Goal: Task Accomplishment & Management: Use online tool/utility

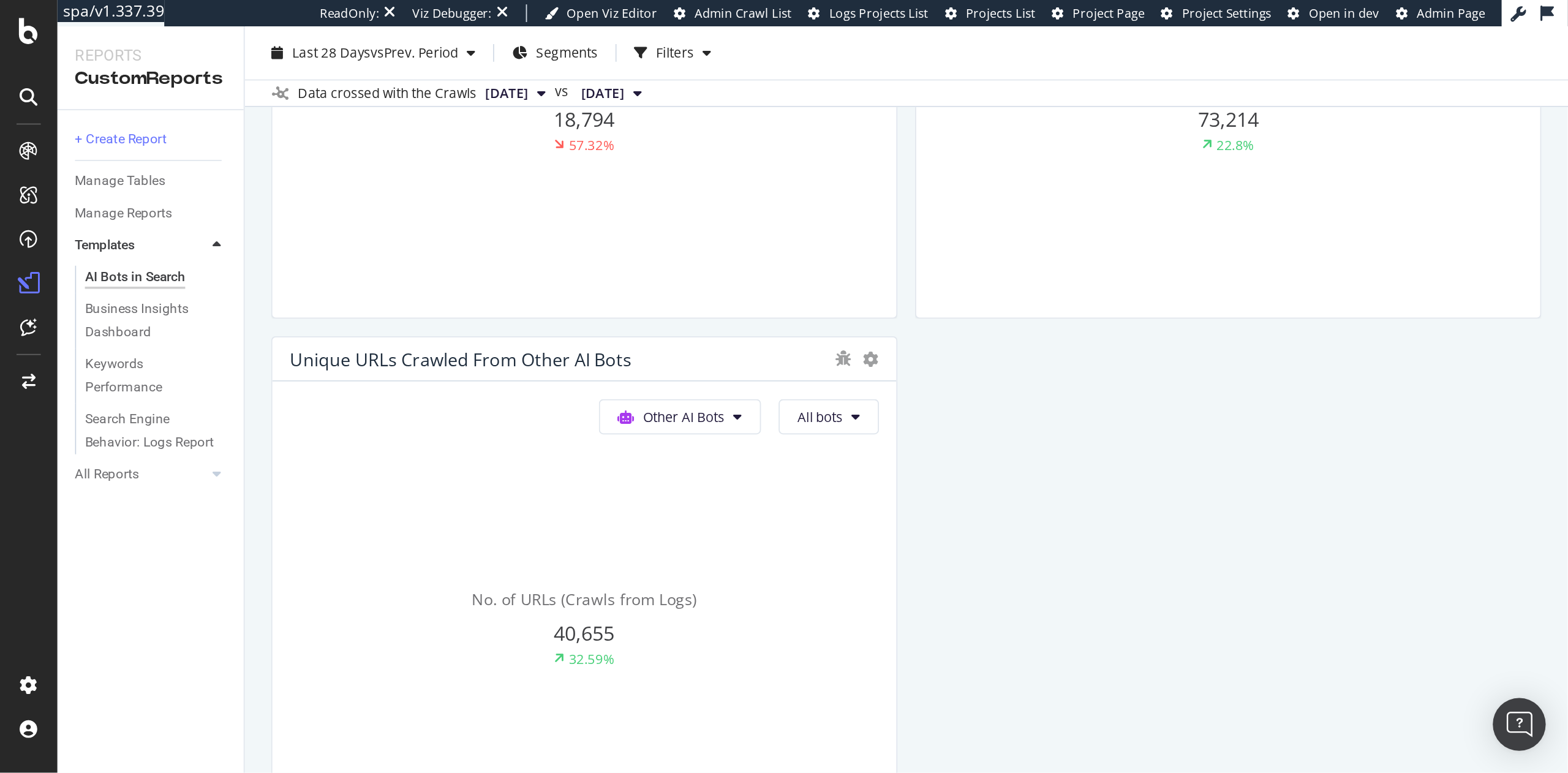
scroll to position [376, 0]
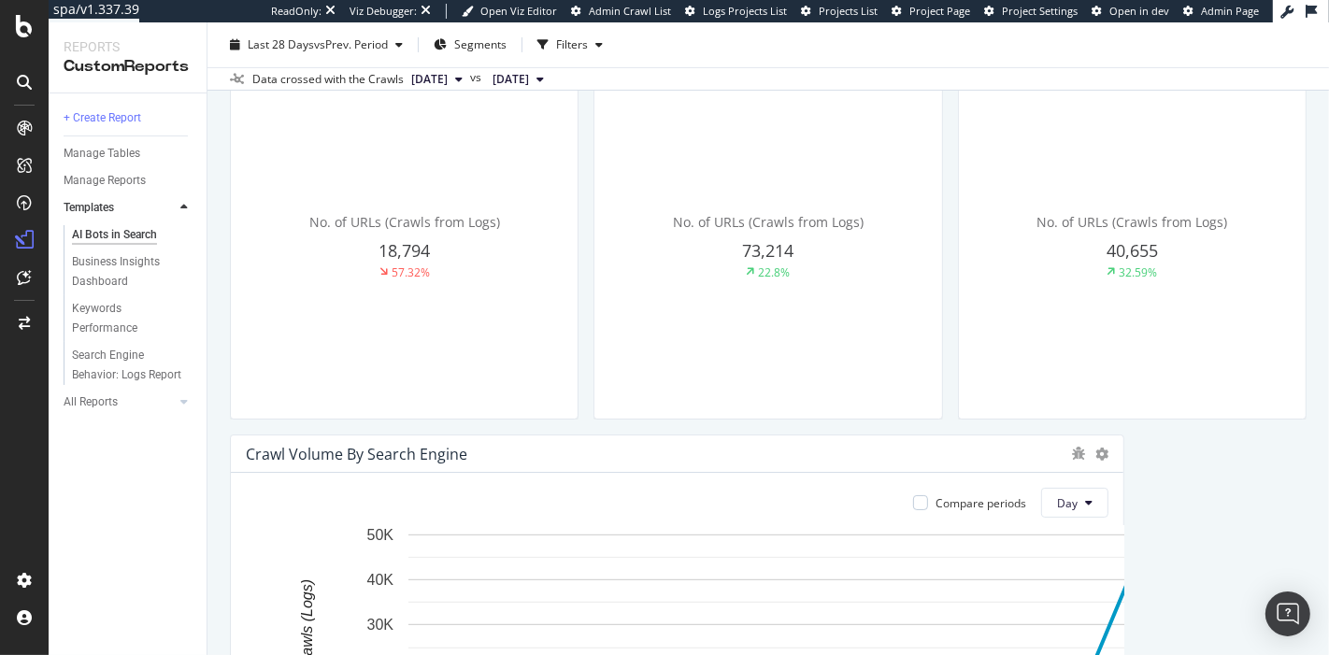
drag, startPoint x: 1191, startPoint y: 14, endPoint x: 1206, endPoint y: 600, distance: 586.2
click at [1206, 600] on rect "A chart." at bounding box center [1058, 648] width 1300 height 226
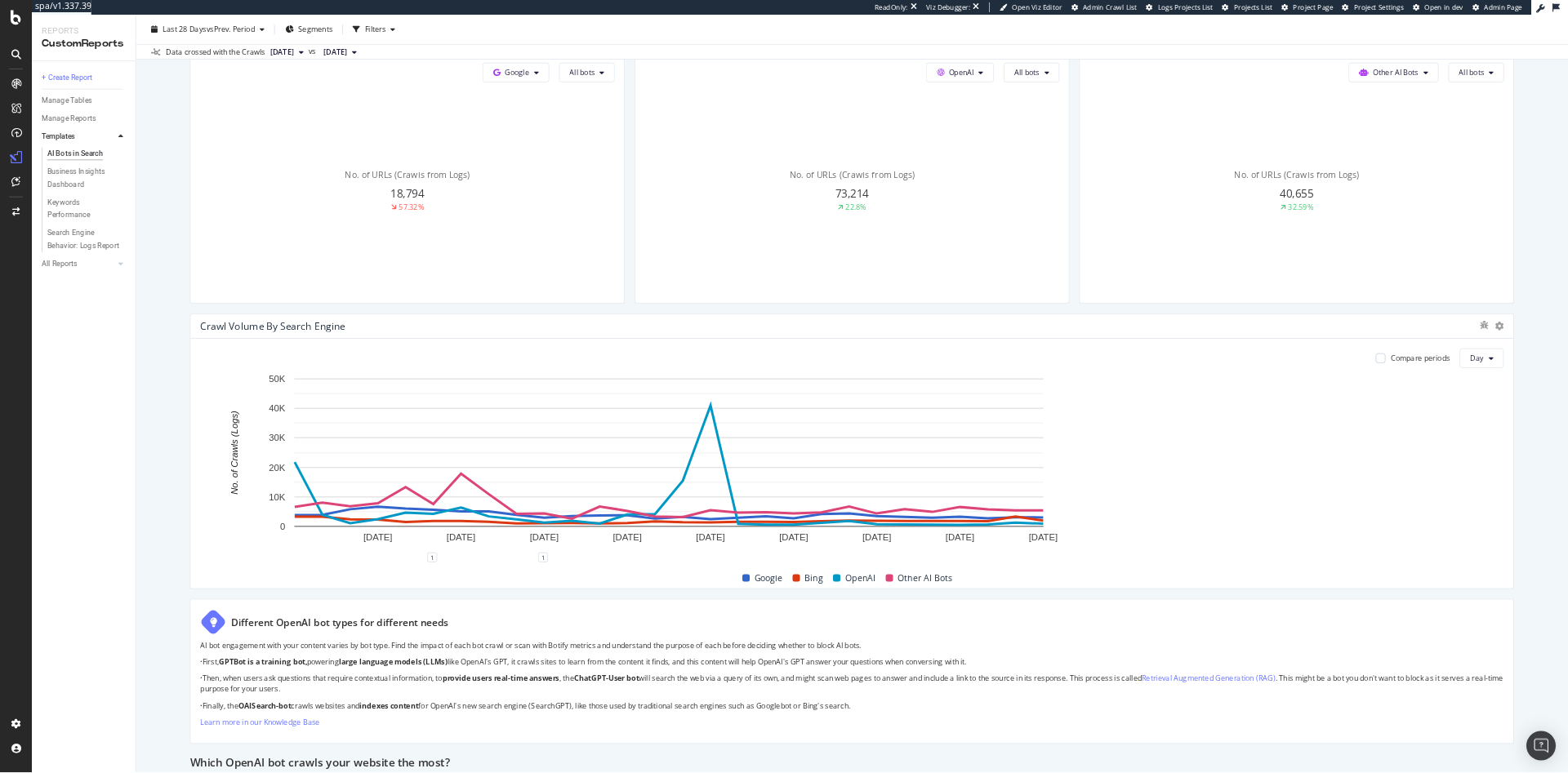
scroll to position [488, 0]
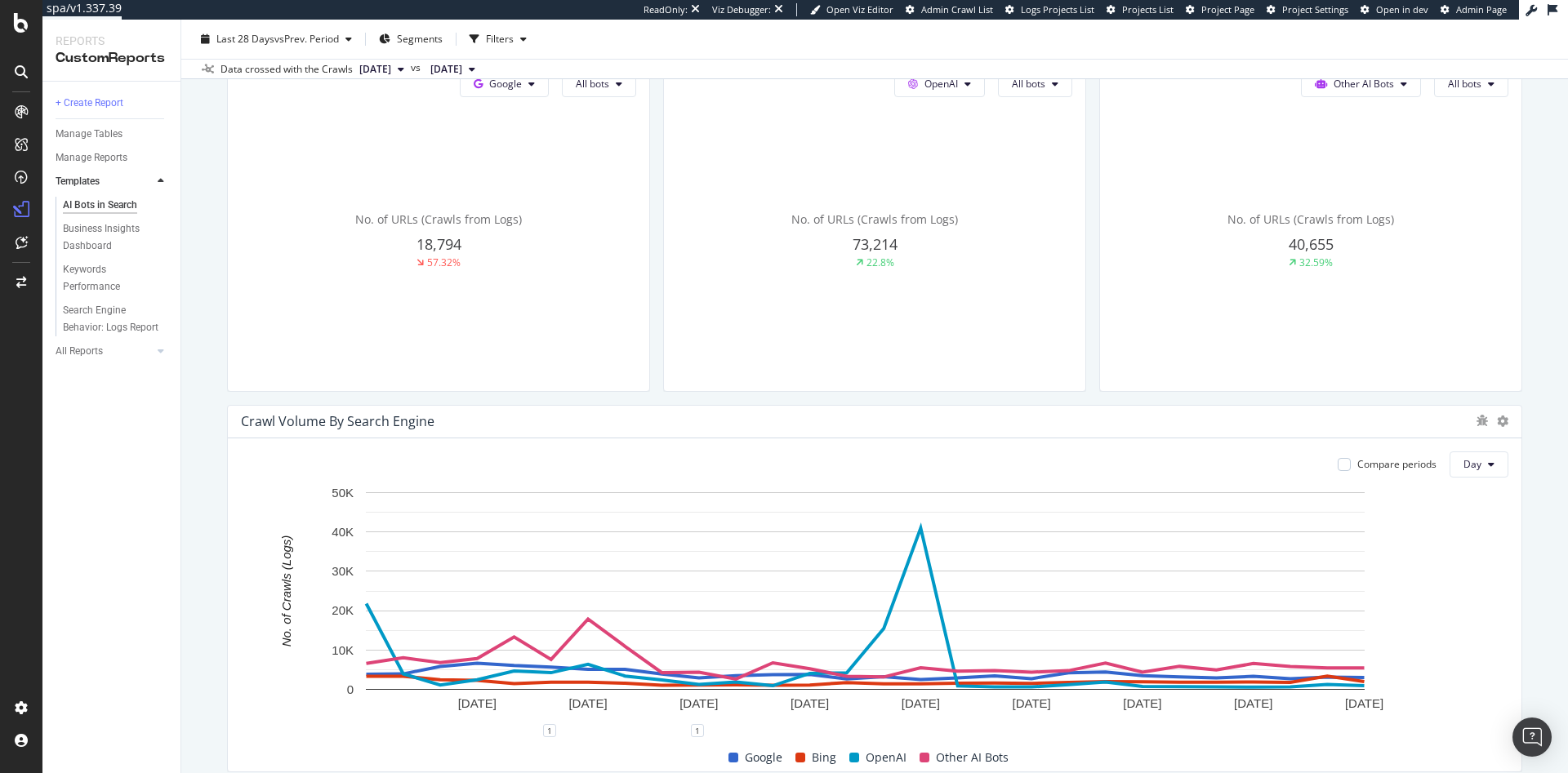
drag, startPoint x: 2062, startPoint y: 5, endPoint x: 946, endPoint y: 400, distance: 1183.8
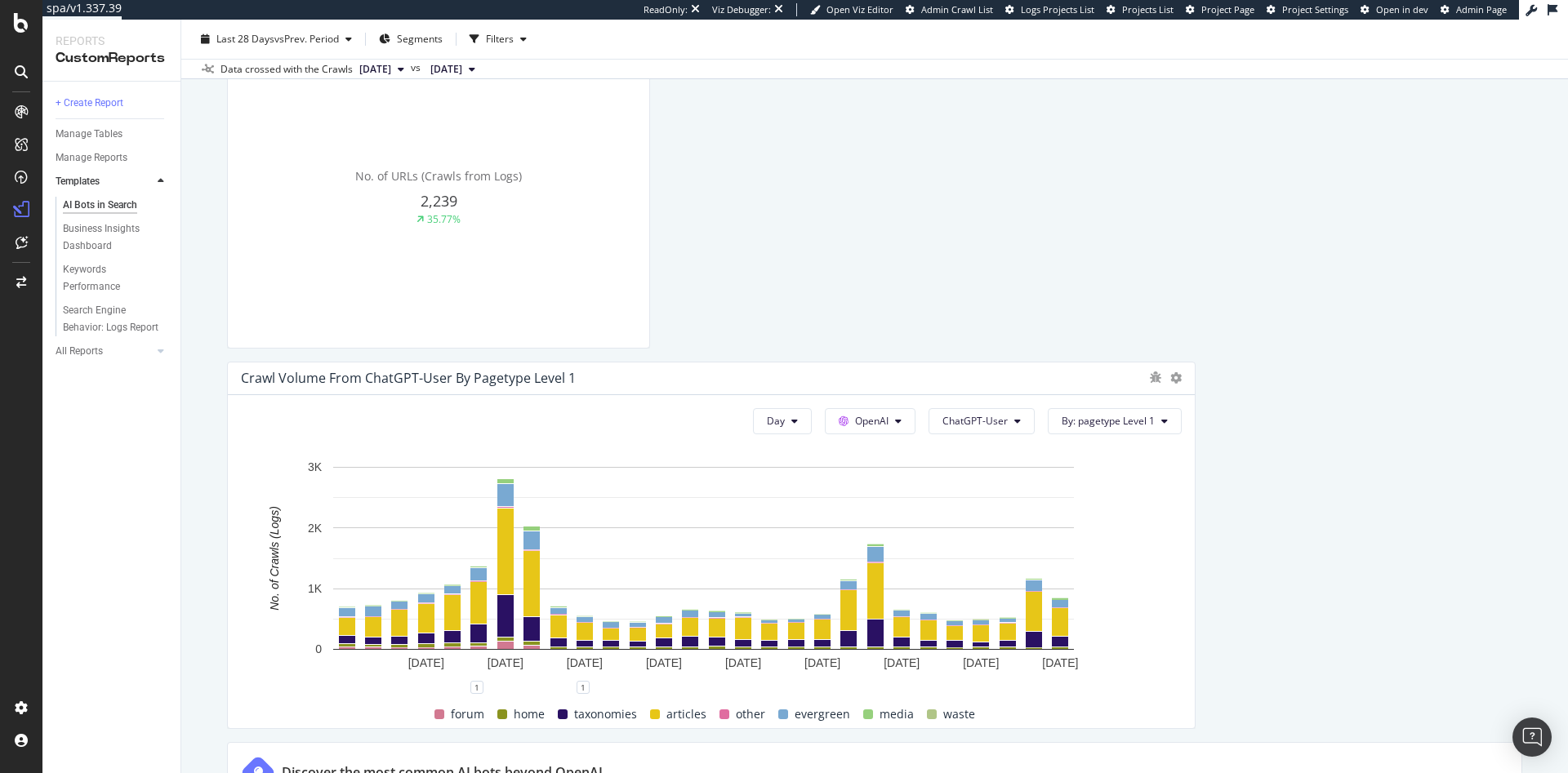
scroll to position [2352, 0]
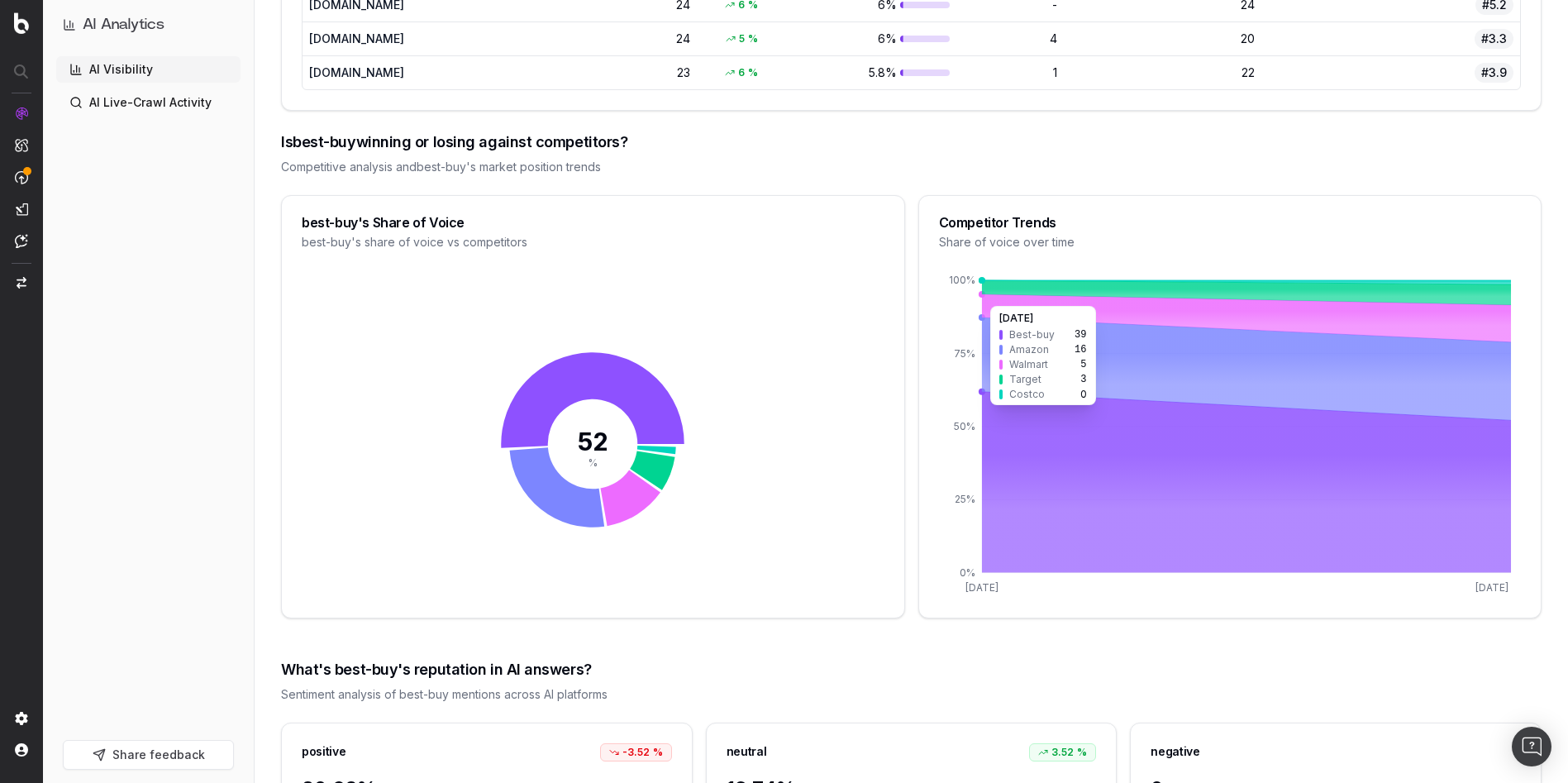
scroll to position [1803, 0]
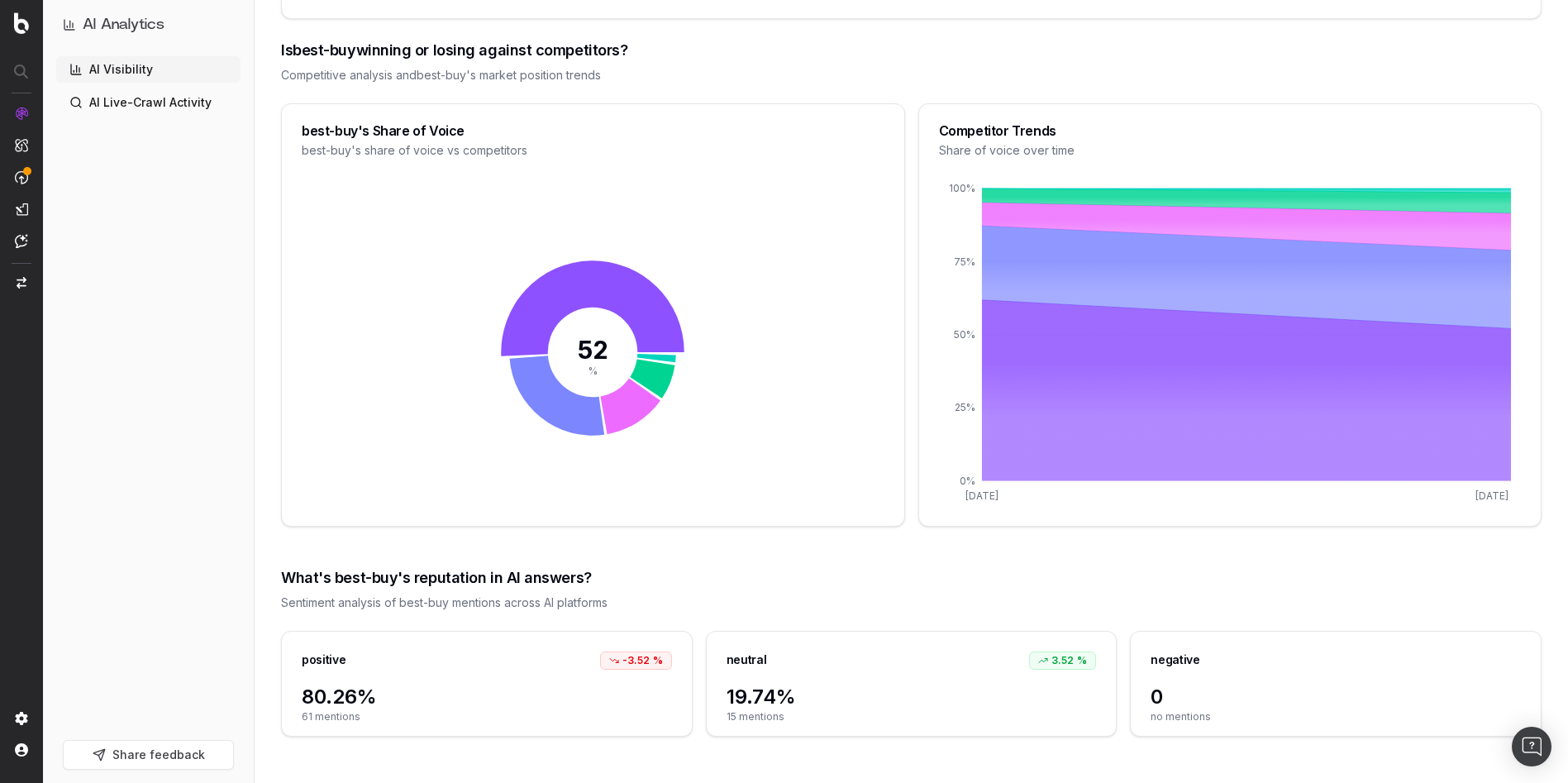
click at [941, 553] on div "What's best-buy's reputation in AI answers? Sentiment analysis of best-buy ment…" at bounding box center [911, 588] width 1260 height 84
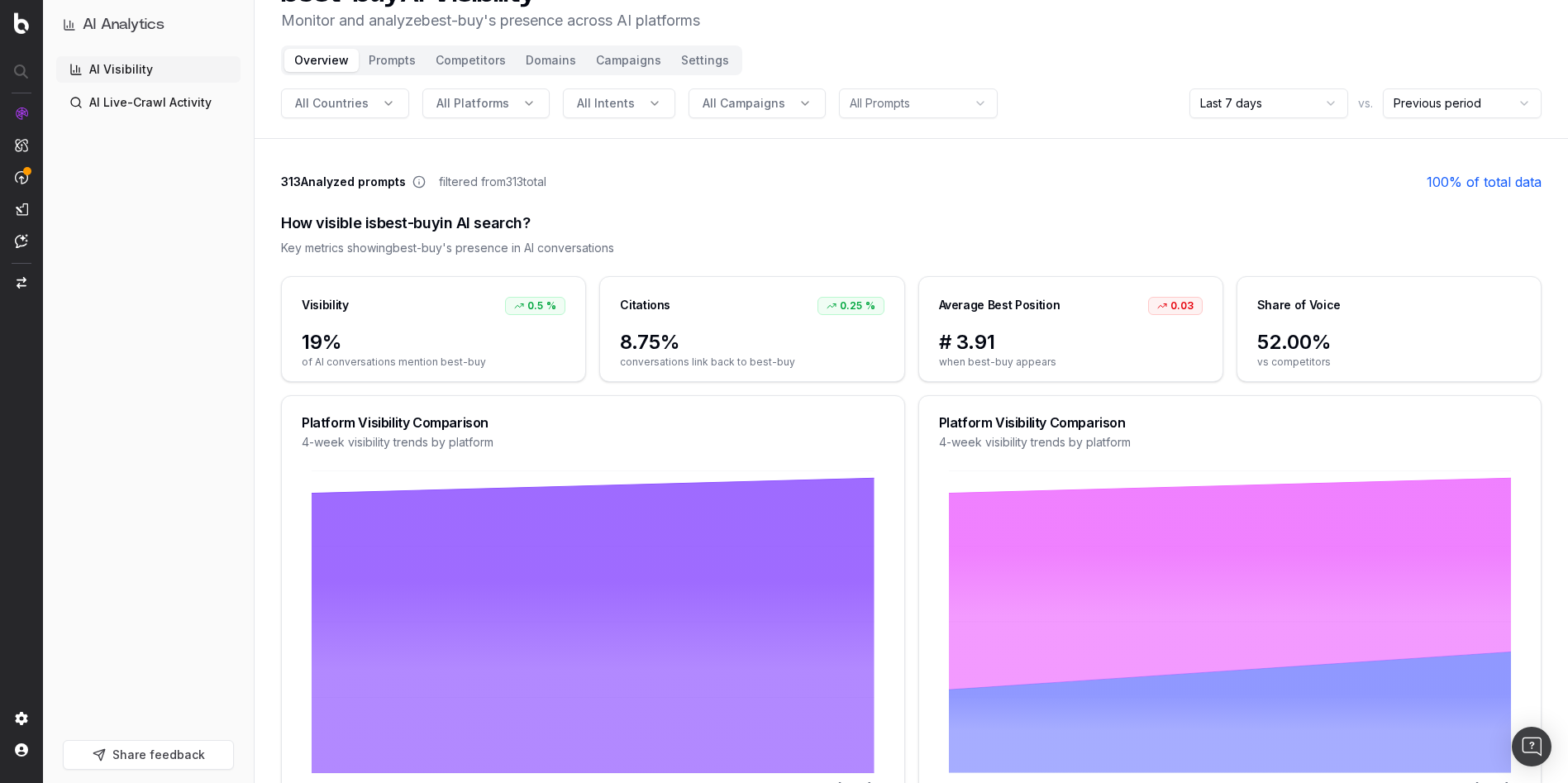
scroll to position [0, 0]
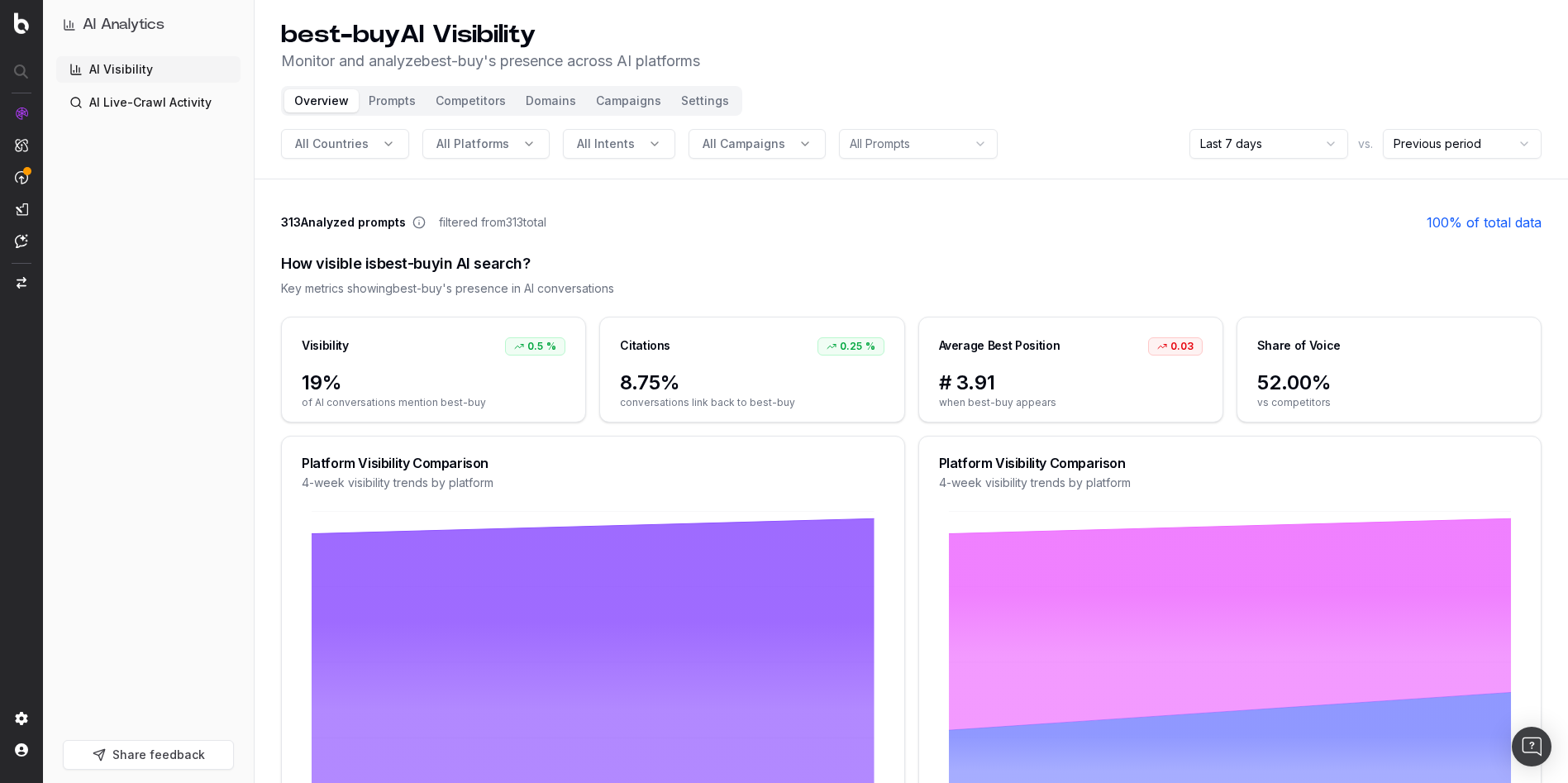
click at [387, 100] on button "Prompts" at bounding box center [393, 101] width 67 height 23
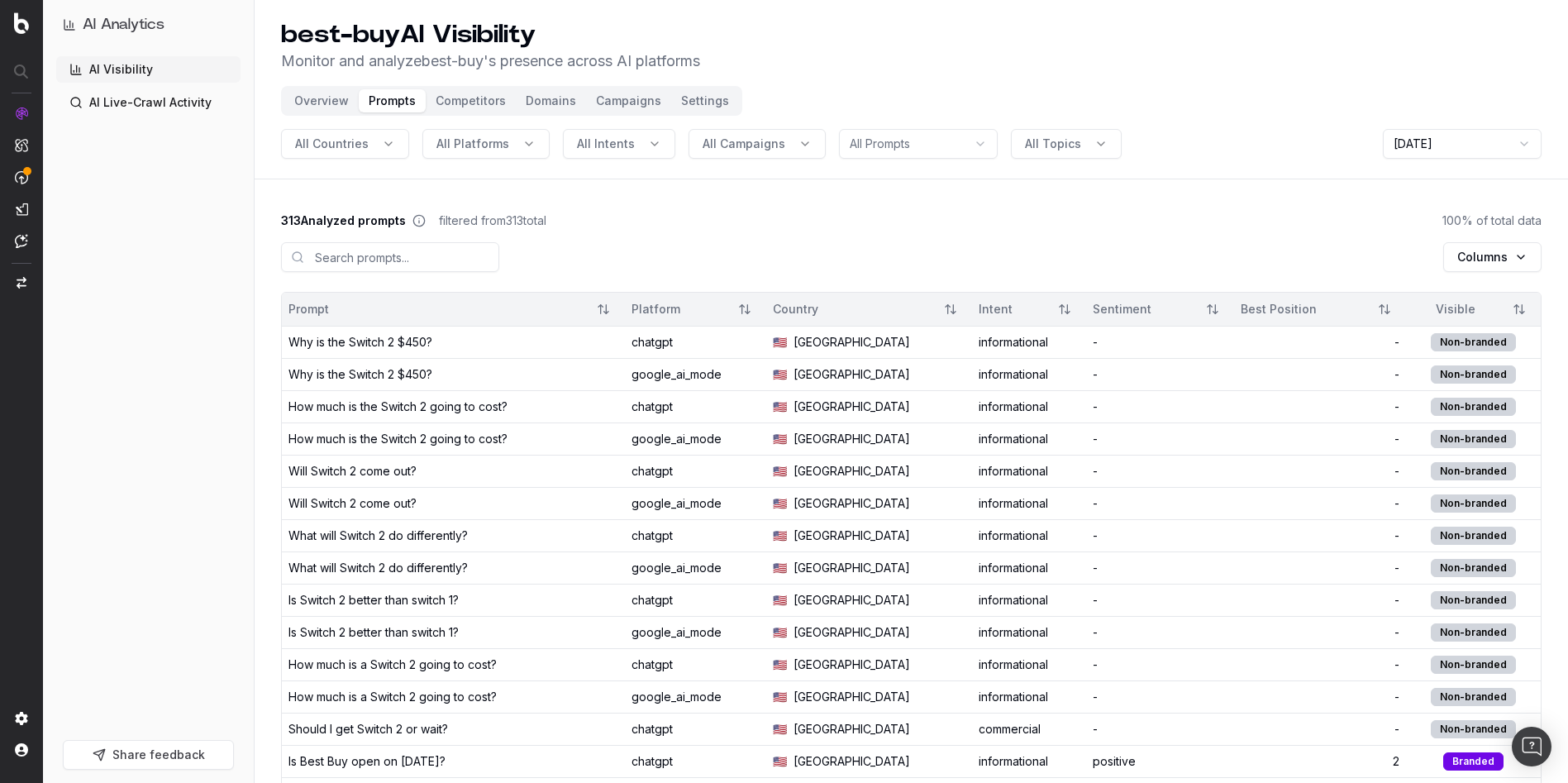
click at [334, 104] on button "Overview" at bounding box center [322, 101] width 74 height 23
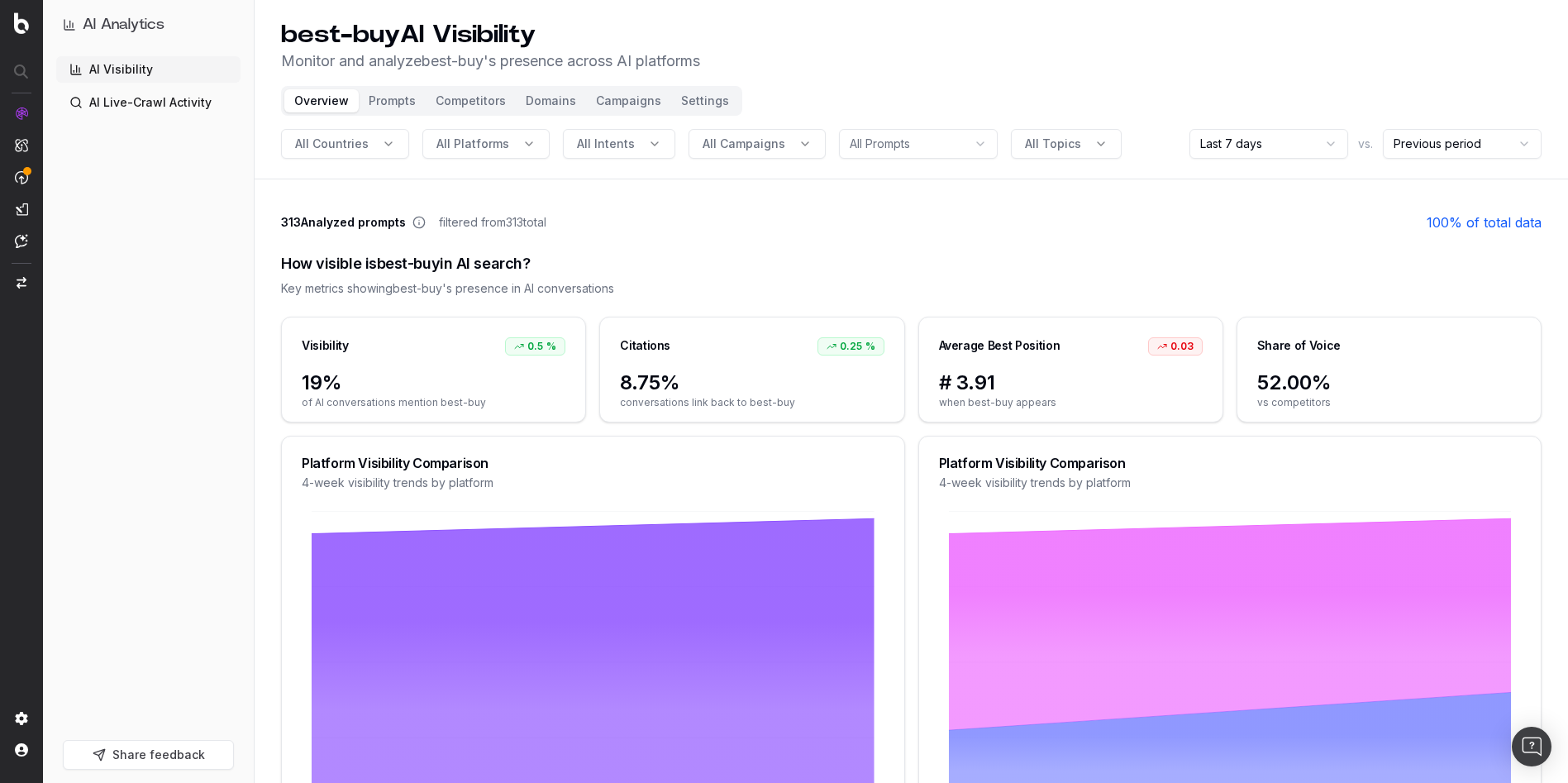
click at [1083, 144] on button "All Topics" at bounding box center [1066, 144] width 111 height 30
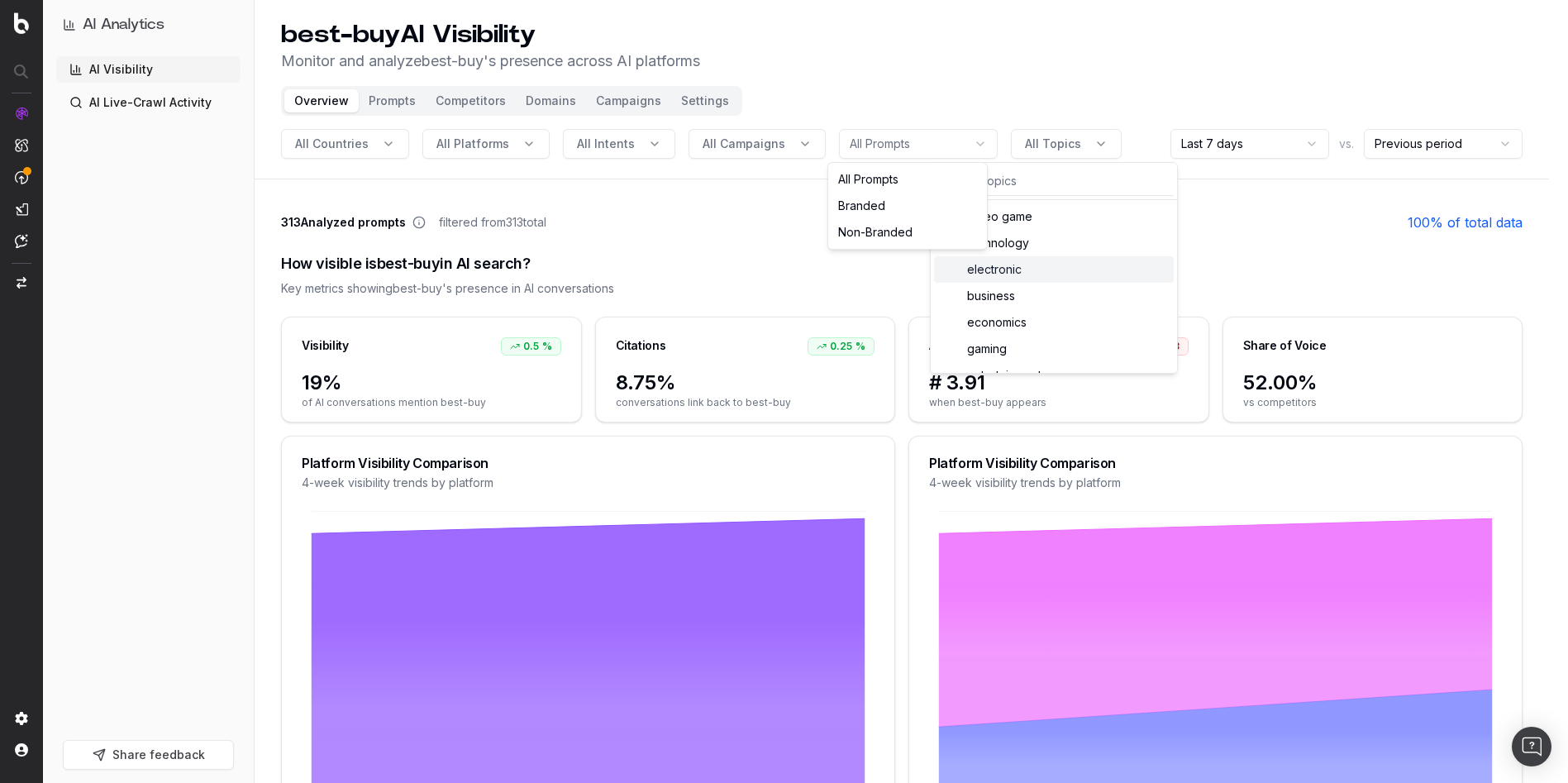
click at [859, 148] on html "AI Analytics AI Visibility AI Live-Crawl Activity Share feedback best-buy AI Vi…" at bounding box center [784, 391] width 1568 height 783
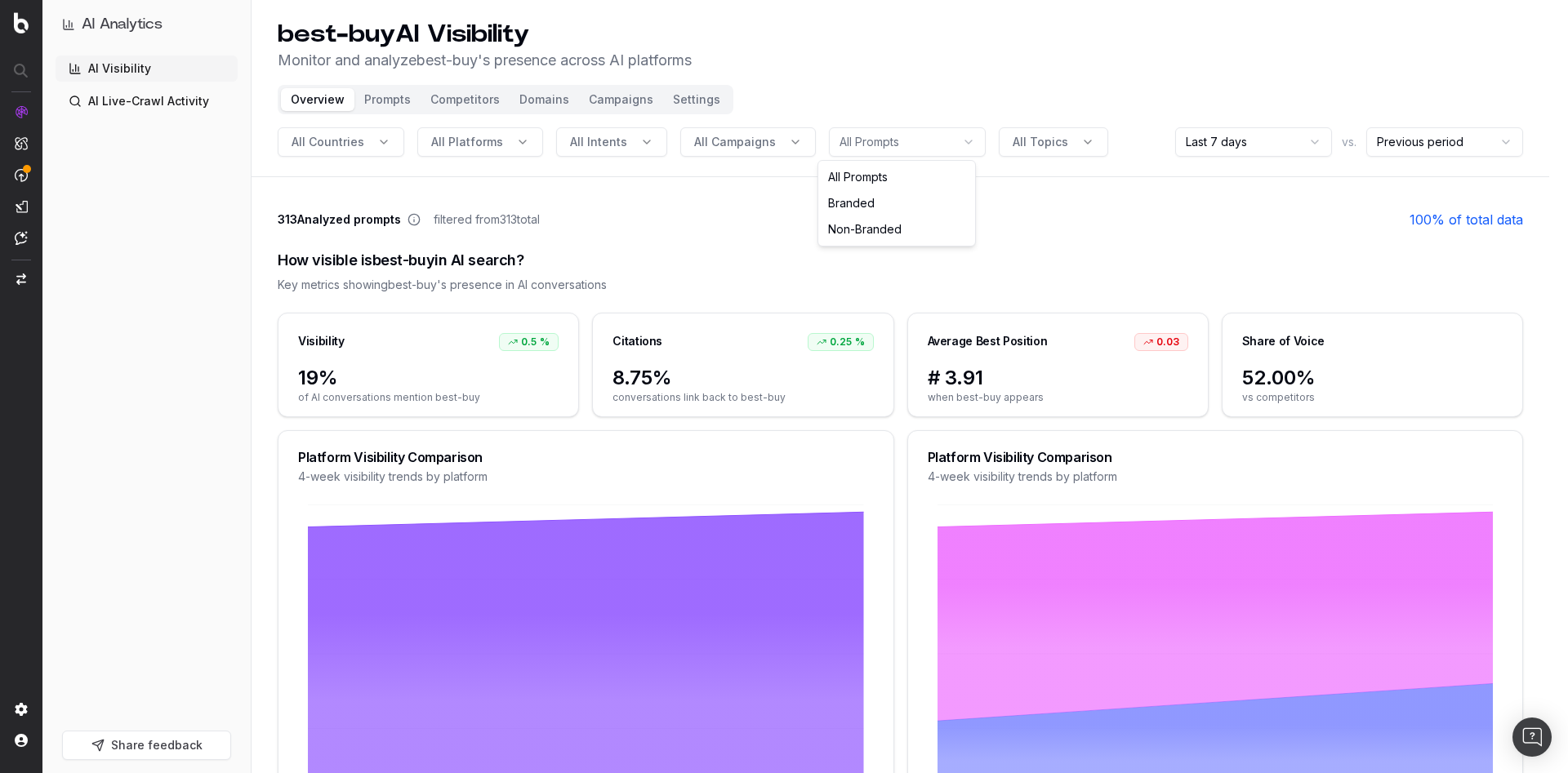
click at [749, 230] on html "AI Analytics AI Visibility AI Live-Crawl Activity Share feedback best-buy AI Vi…" at bounding box center [784, 386] width 1568 height 773
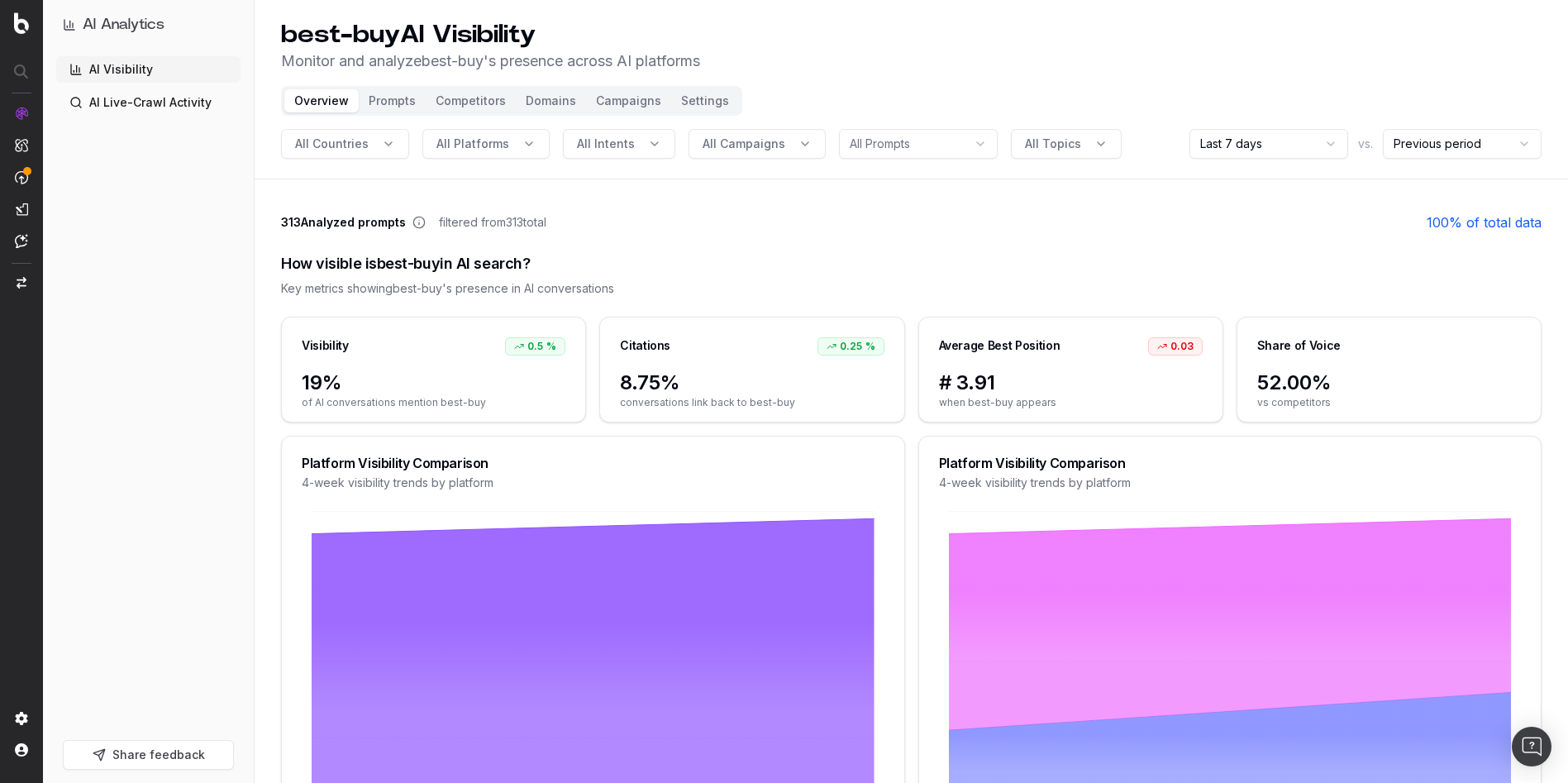
click at [386, 98] on button "Prompts" at bounding box center [393, 101] width 67 height 23
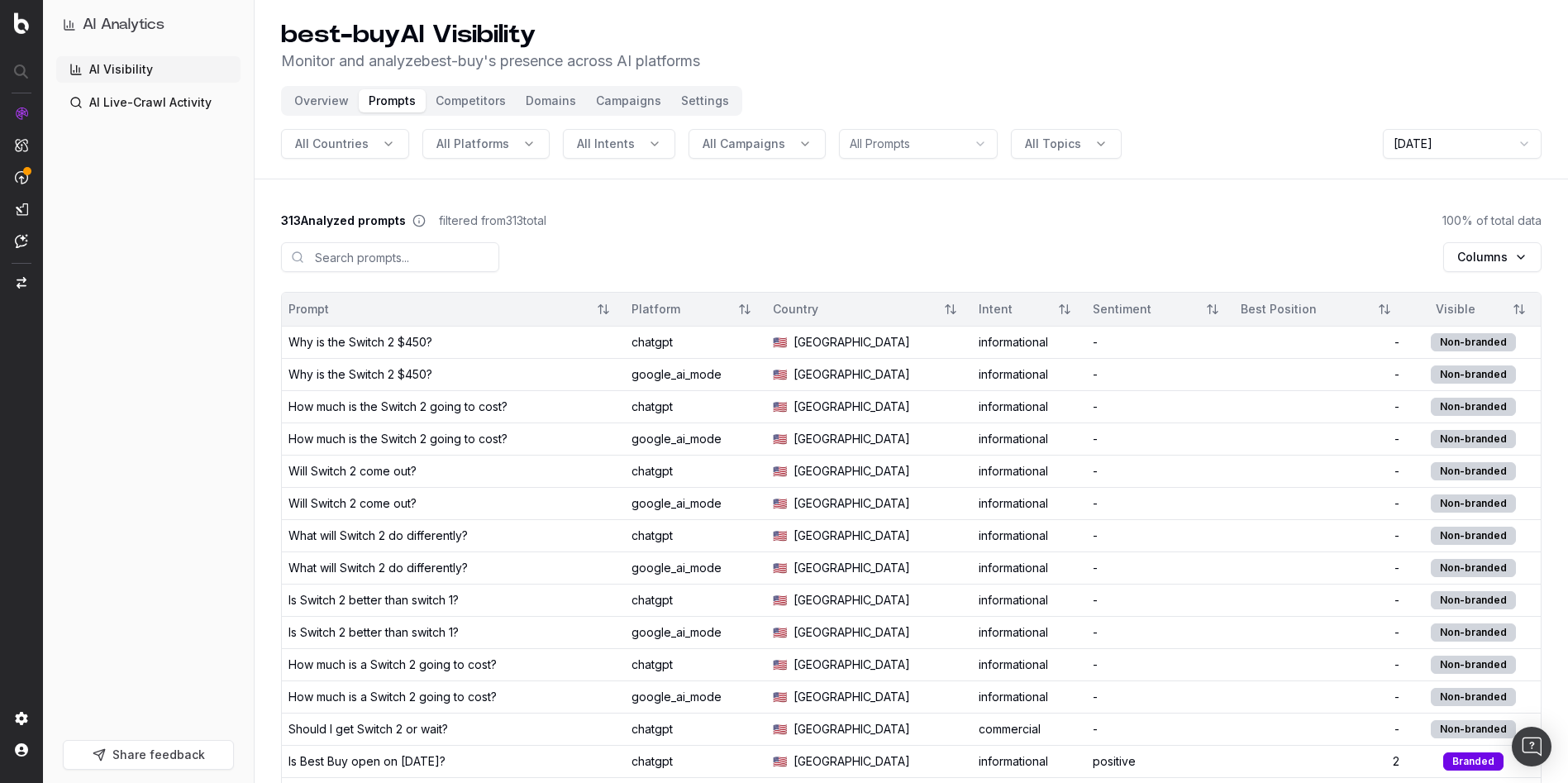
click at [626, 111] on button "Campaigns" at bounding box center [629, 101] width 85 height 23
click at [616, 97] on button "Campaigns" at bounding box center [629, 101] width 85 height 23
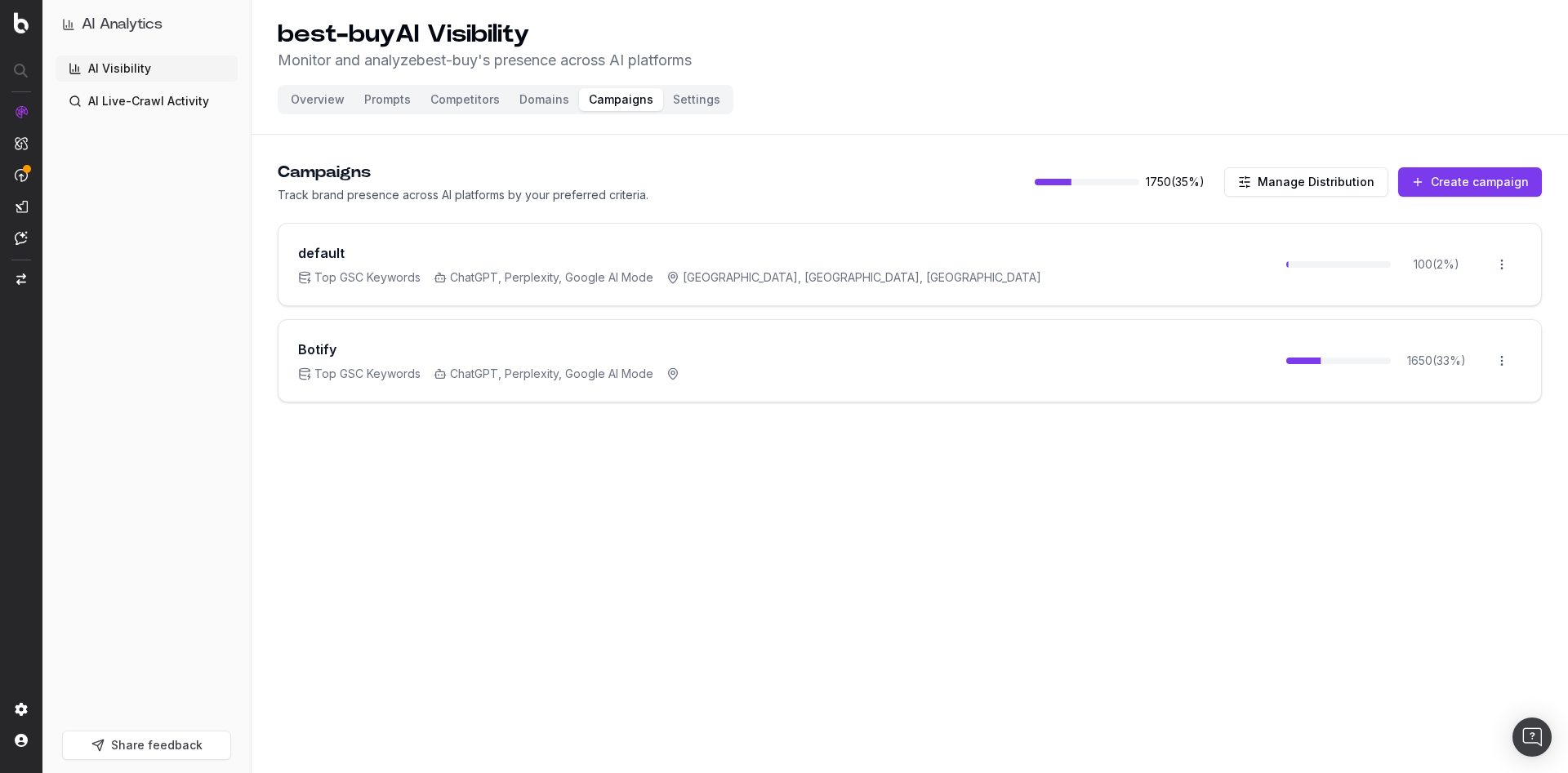
click at [609, 96] on button "Campaigns" at bounding box center [621, 100] width 84 height 23
click at [1467, 180] on button "Create campaign" at bounding box center [1469, 183] width 144 height 30
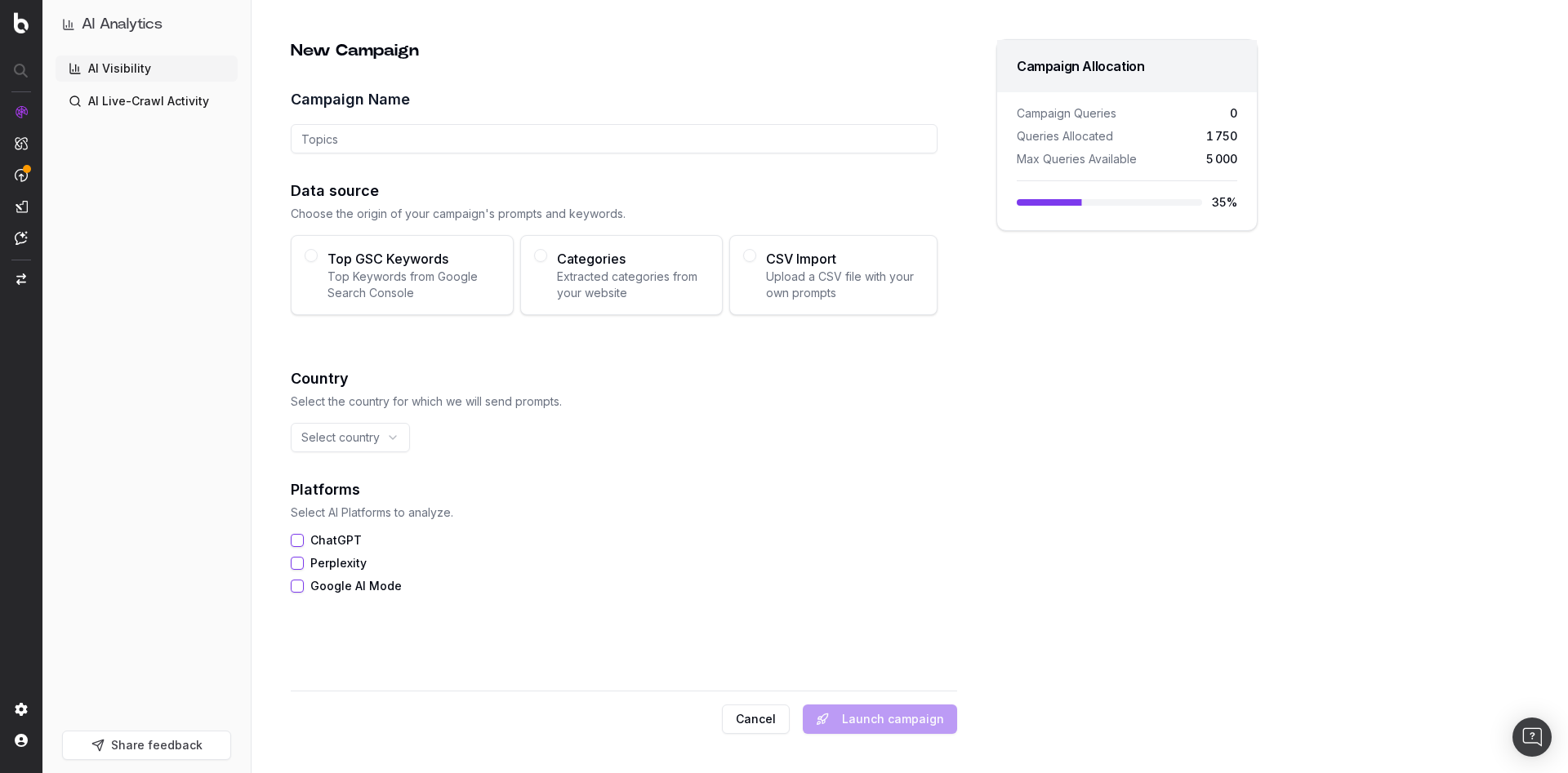
click at [384, 450] on html "AI Analytics AI Visibility AI Live-Crawl Activity Share feedback New Campaign C…" at bounding box center [784, 386] width 1568 height 773
click at [715, 404] on html "AI Analytics AI Visibility AI Live-Crawl Activity Share feedback New Campaign C…" at bounding box center [784, 386] width 1568 height 773
click at [771, 712] on button "Cancel" at bounding box center [756, 720] width 68 height 30
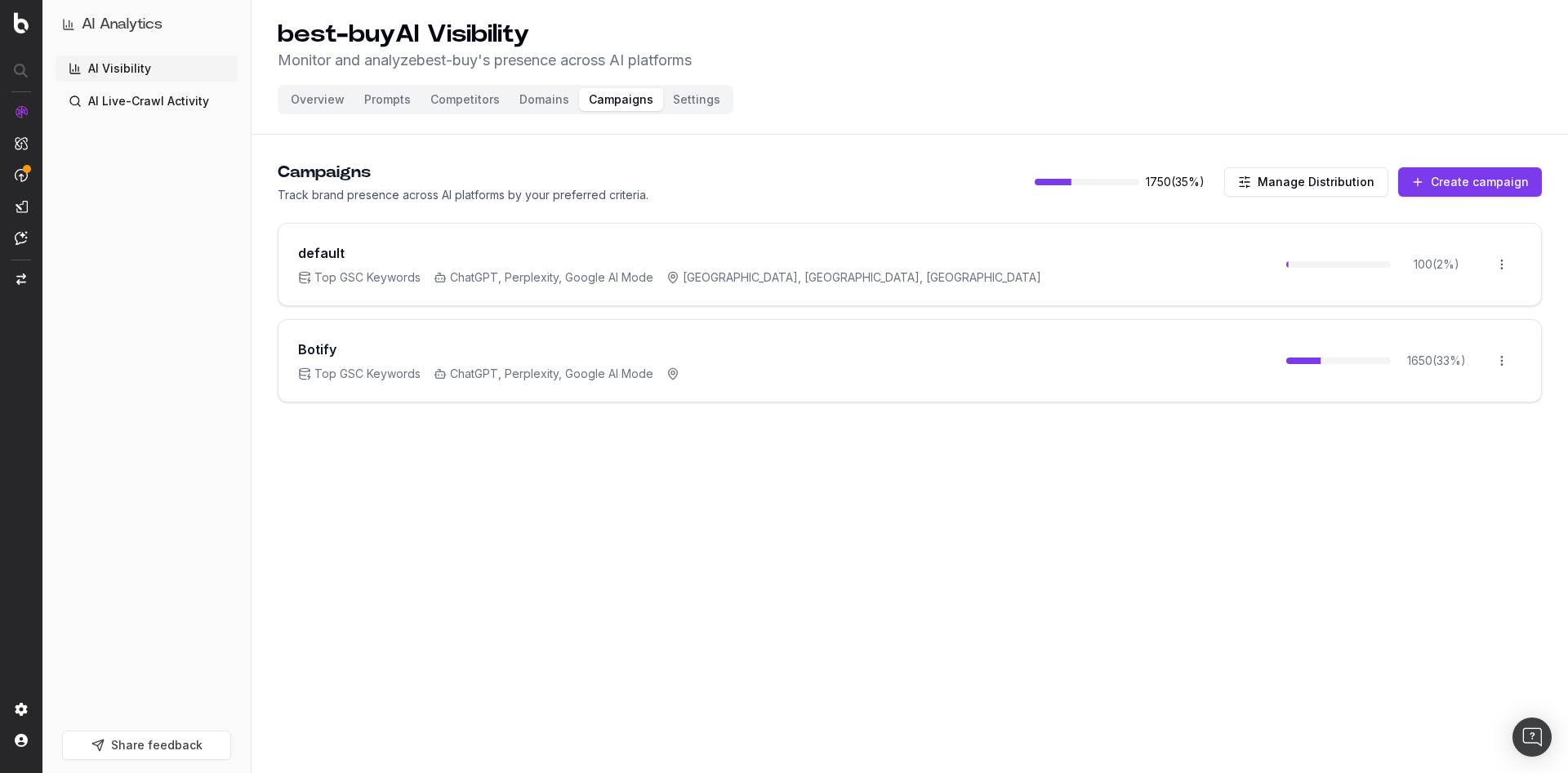
click at [387, 98] on button "Prompts" at bounding box center [388, 100] width 66 height 23
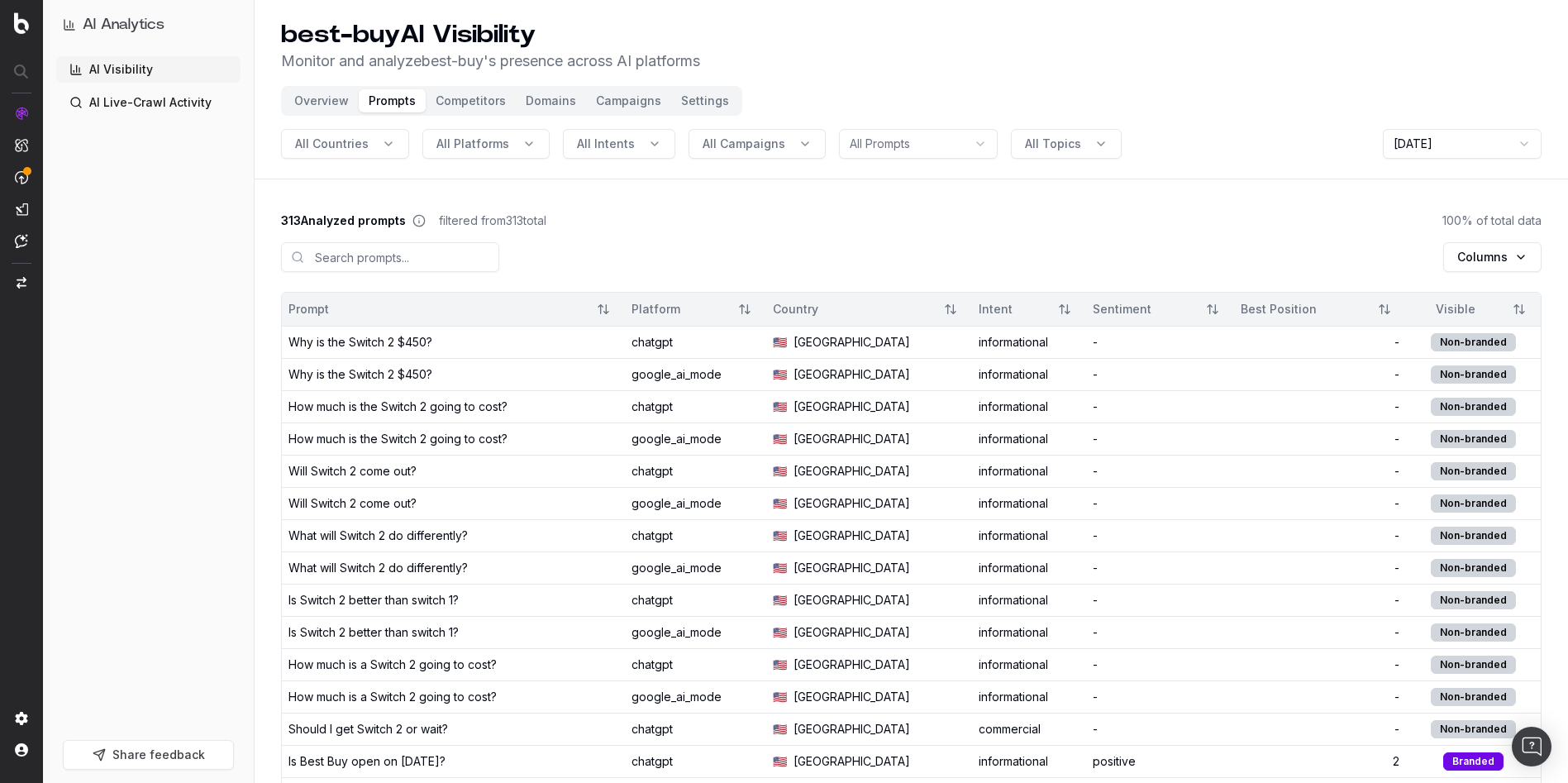
click at [480, 102] on button "Competitors" at bounding box center [470, 101] width 90 height 23
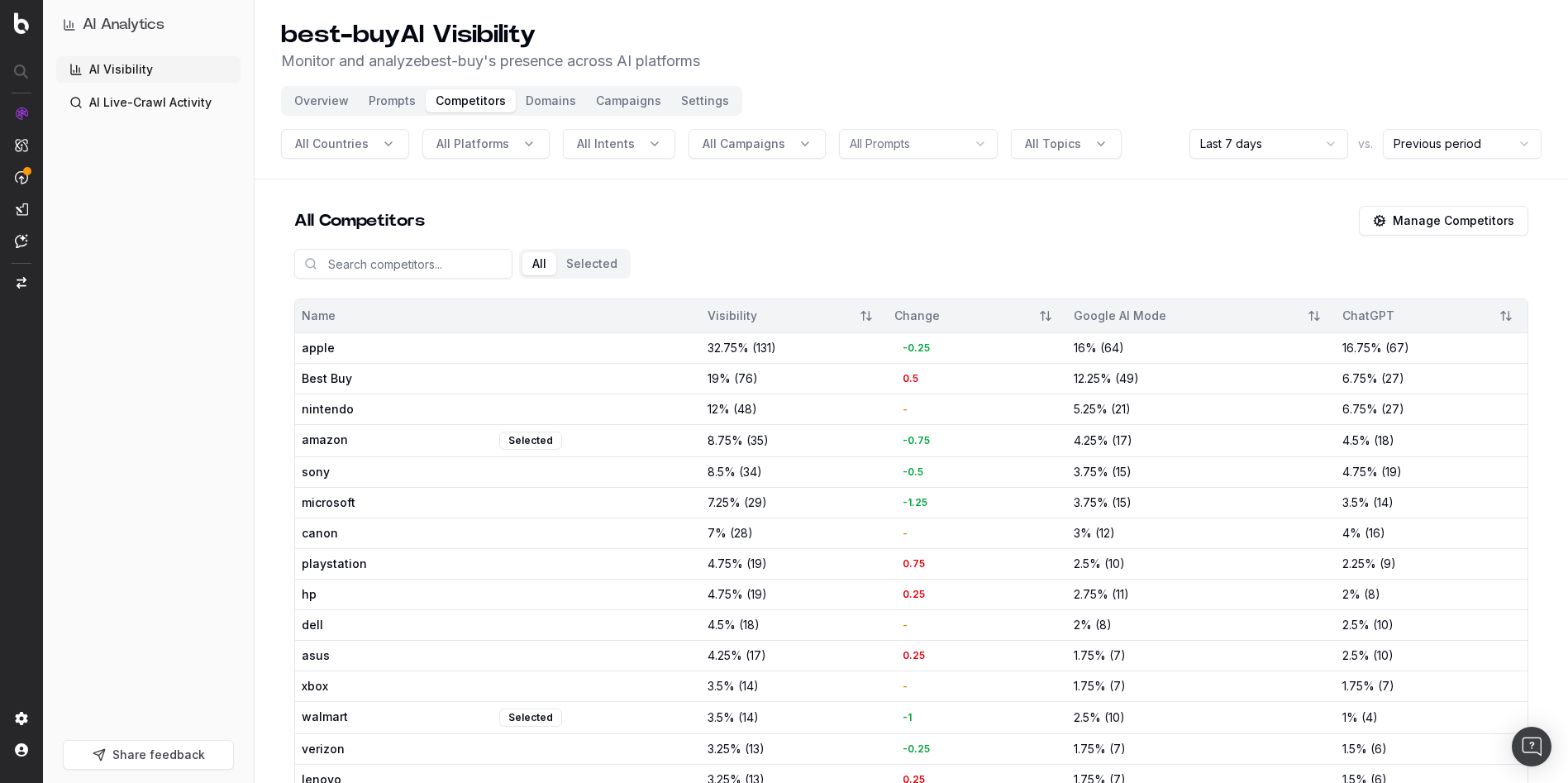
click at [323, 100] on button "Overview" at bounding box center [322, 101] width 74 height 23
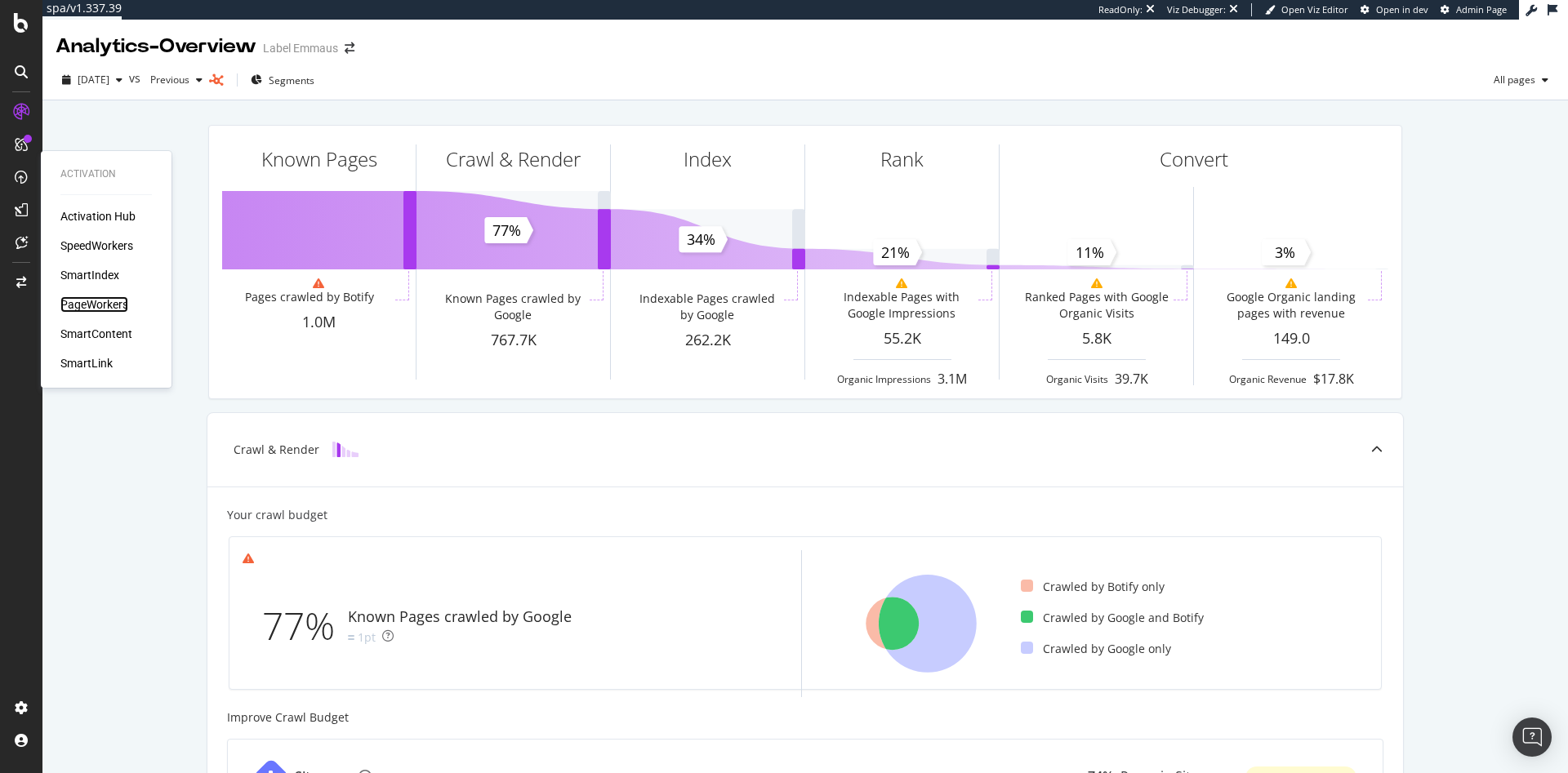
click at [108, 304] on div "PageWorkers" at bounding box center [94, 304] width 68 height 17
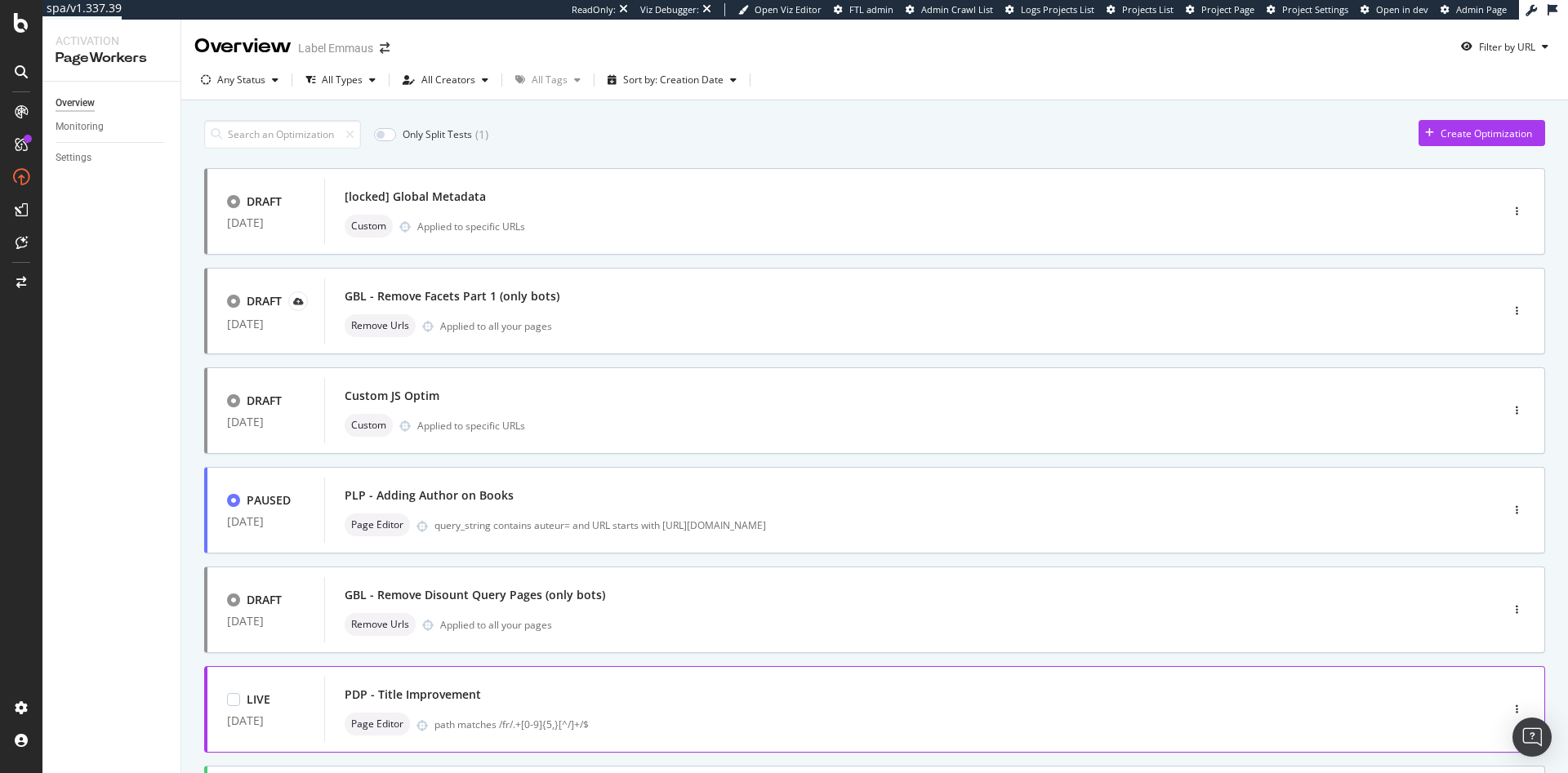
click at [686, 701] on div "PDP - Title Improvement" at bounding box center [887, 694] width 1086 height 23
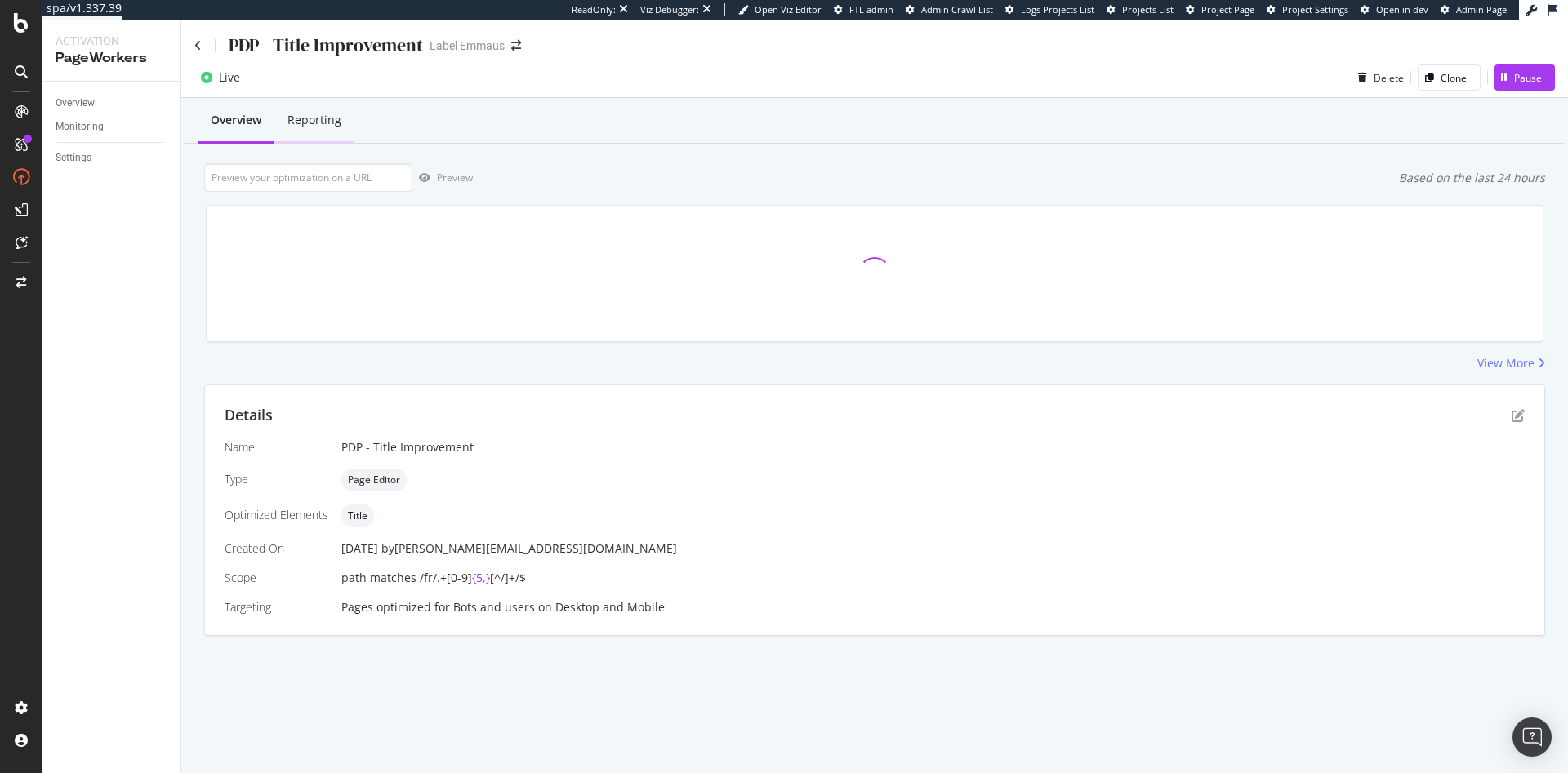
click at [300, 123] on div "Reporting" at bounding box center [314, 120] width 54 height 17
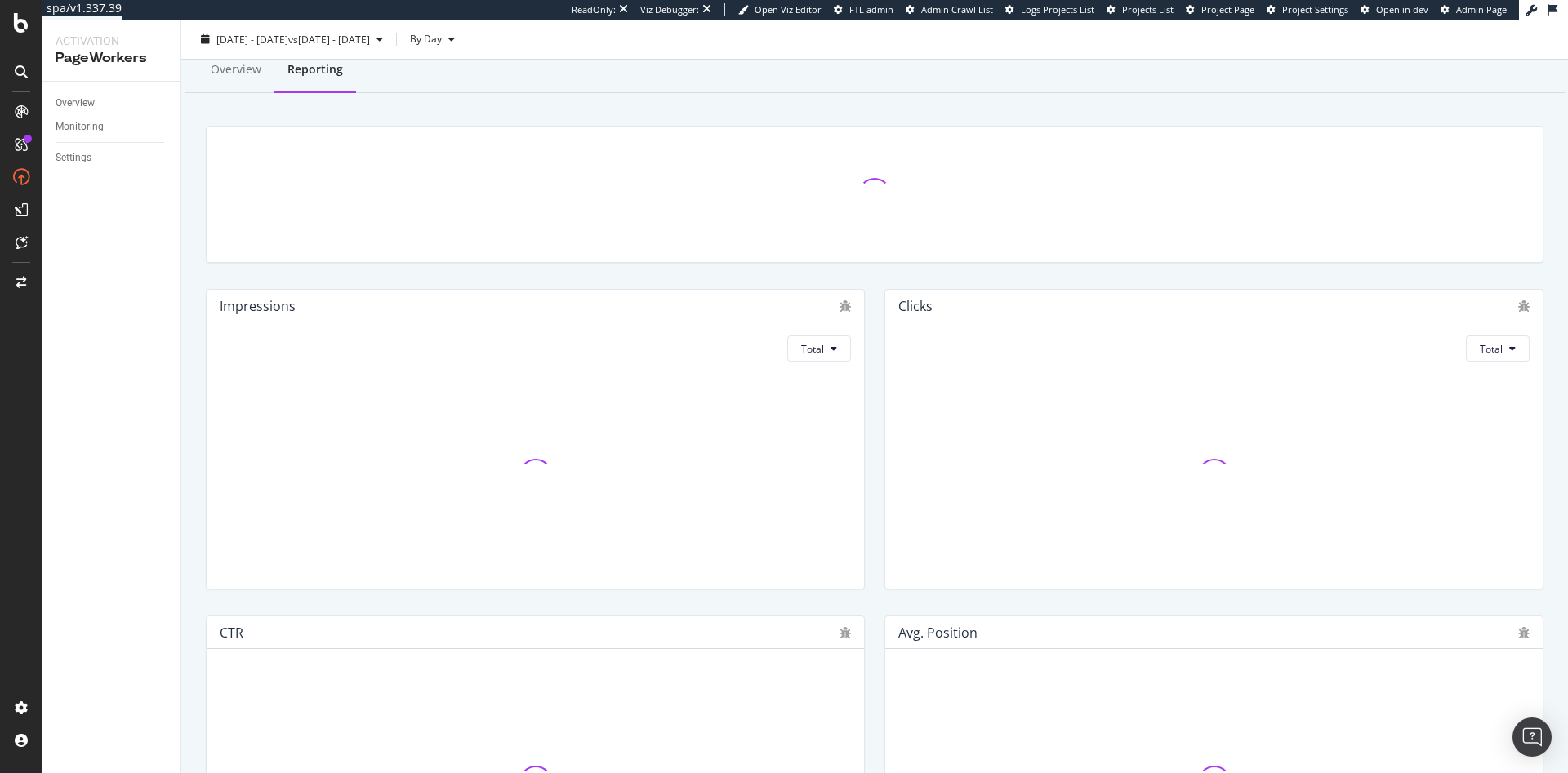
scroll to position [3, 0]
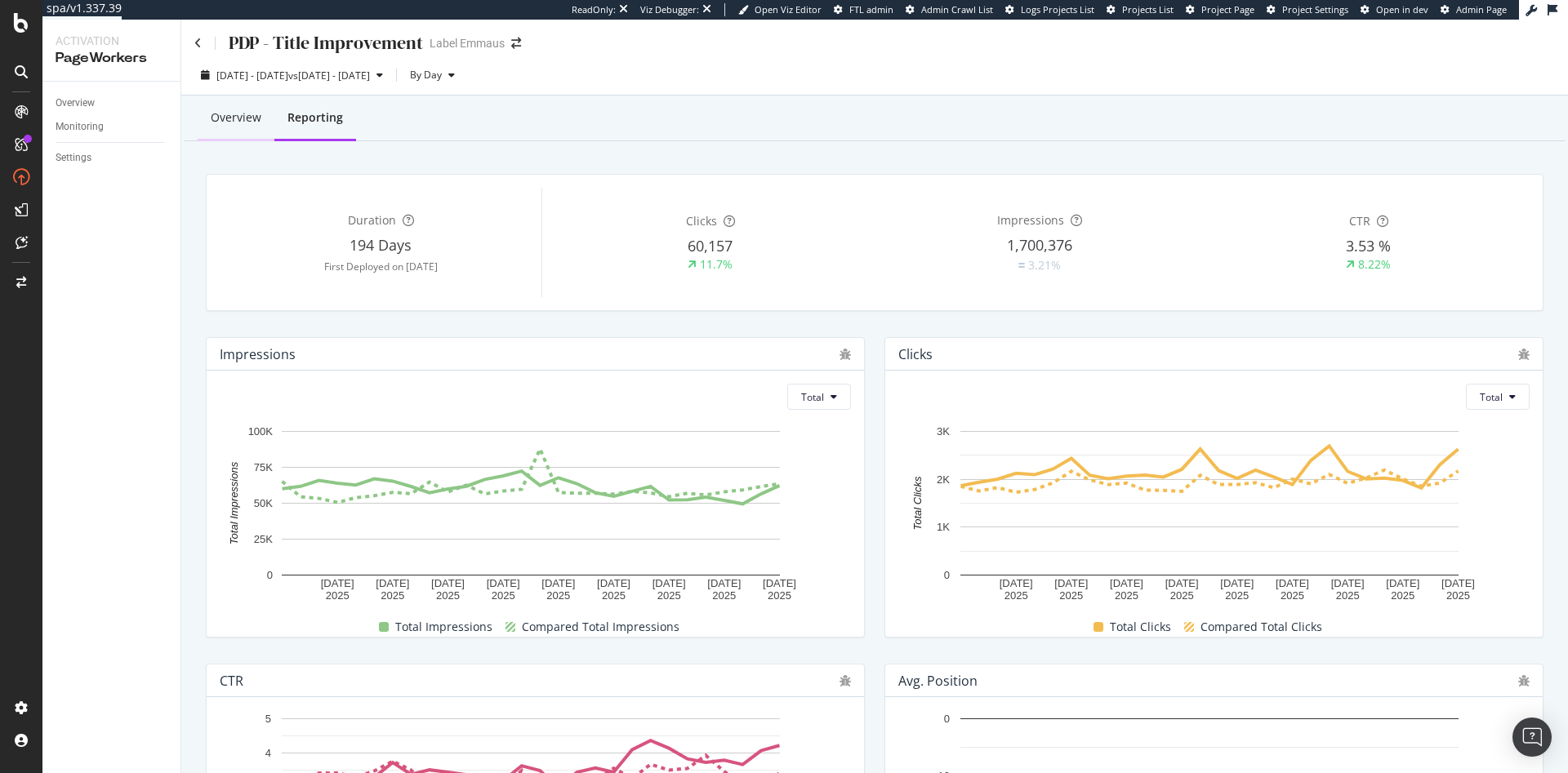
click at [248, 121] on div "Overview" at bounding box center [236, 117] width 51 height 17
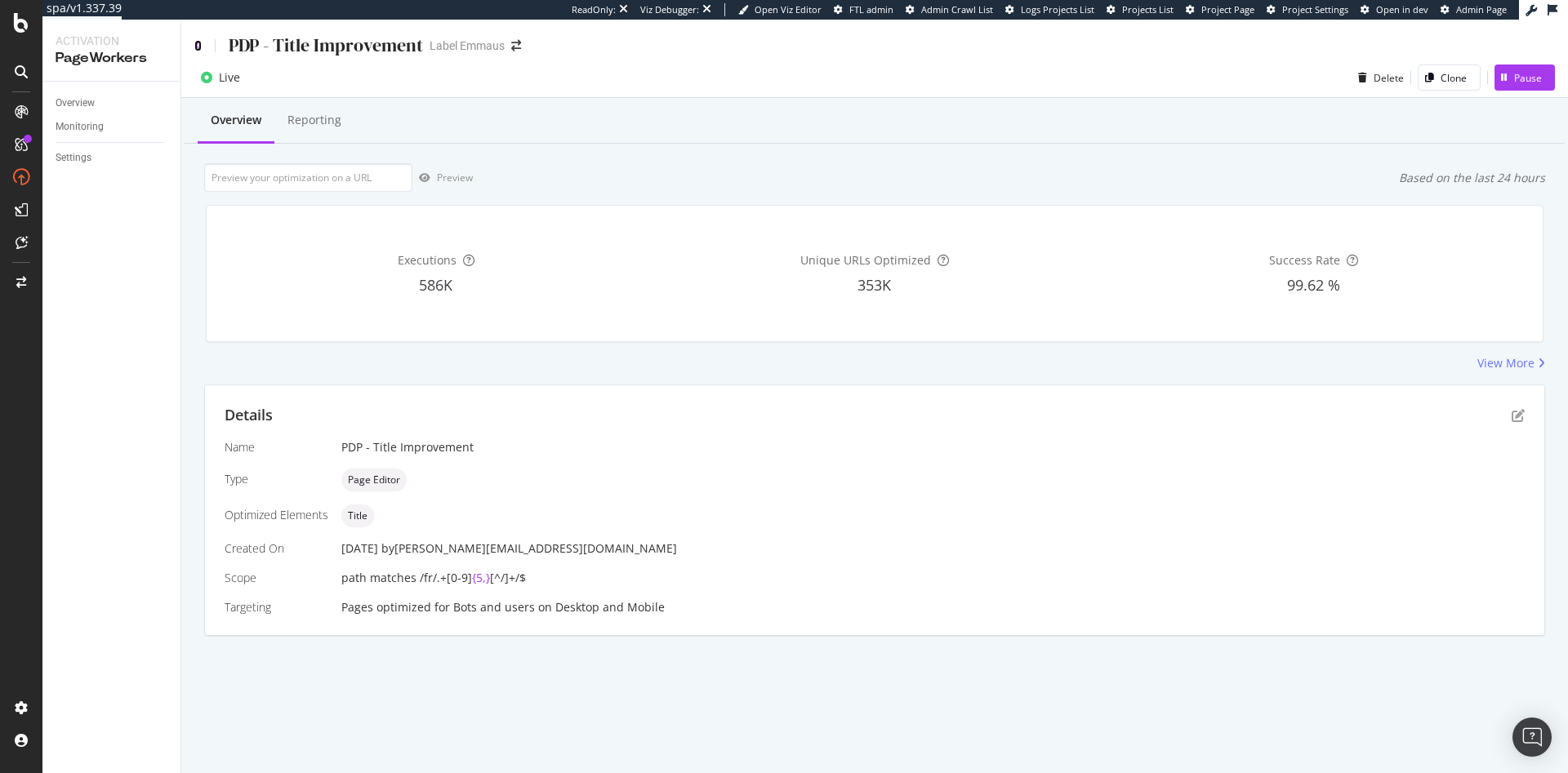
click at [201, 46] on icon at bounding box center [197, 45] width 7 height 11
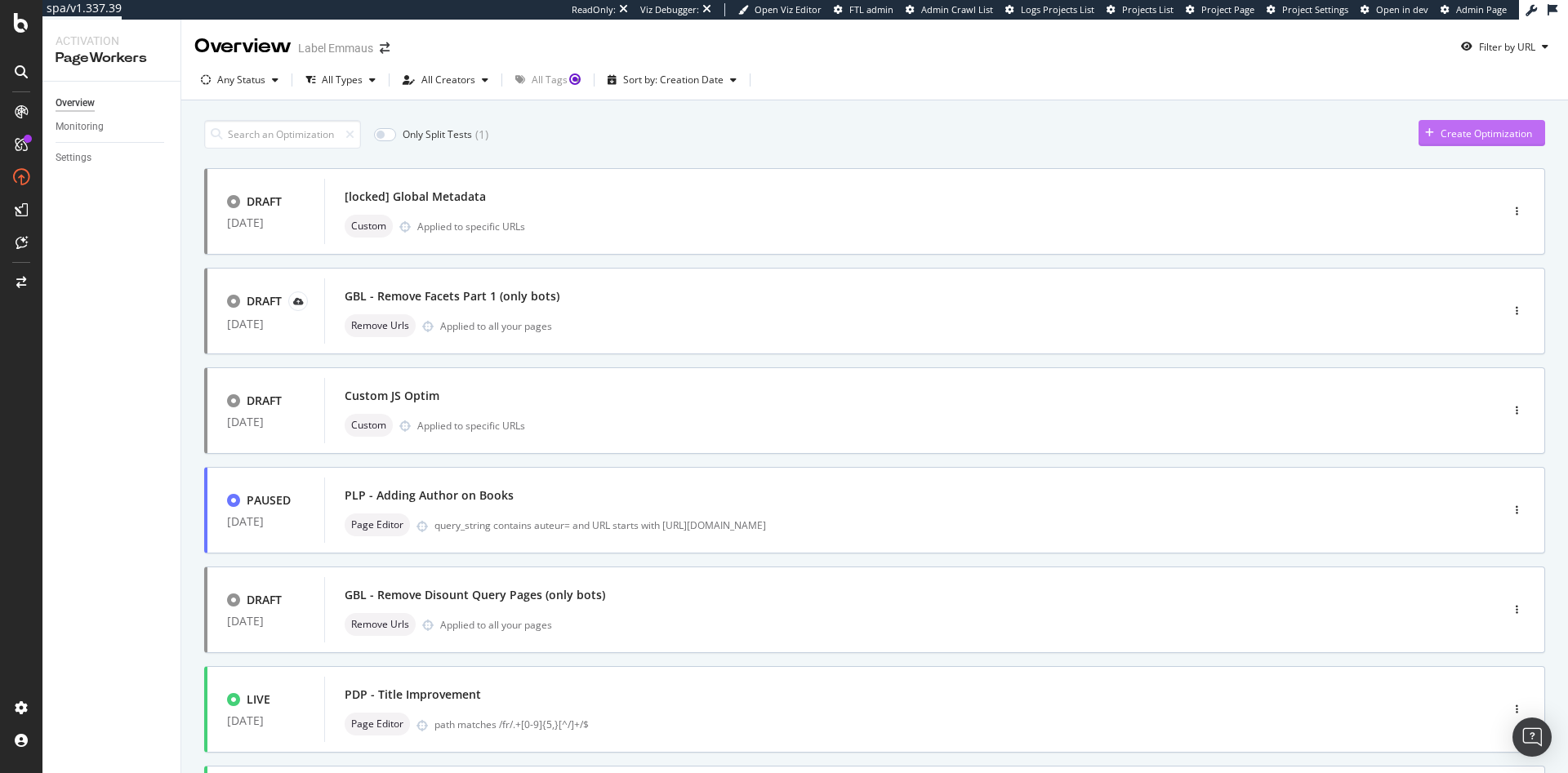
click at [1468, 127] on div "Create Optimization" at bounding box center [1486, 134] width 92 height 14
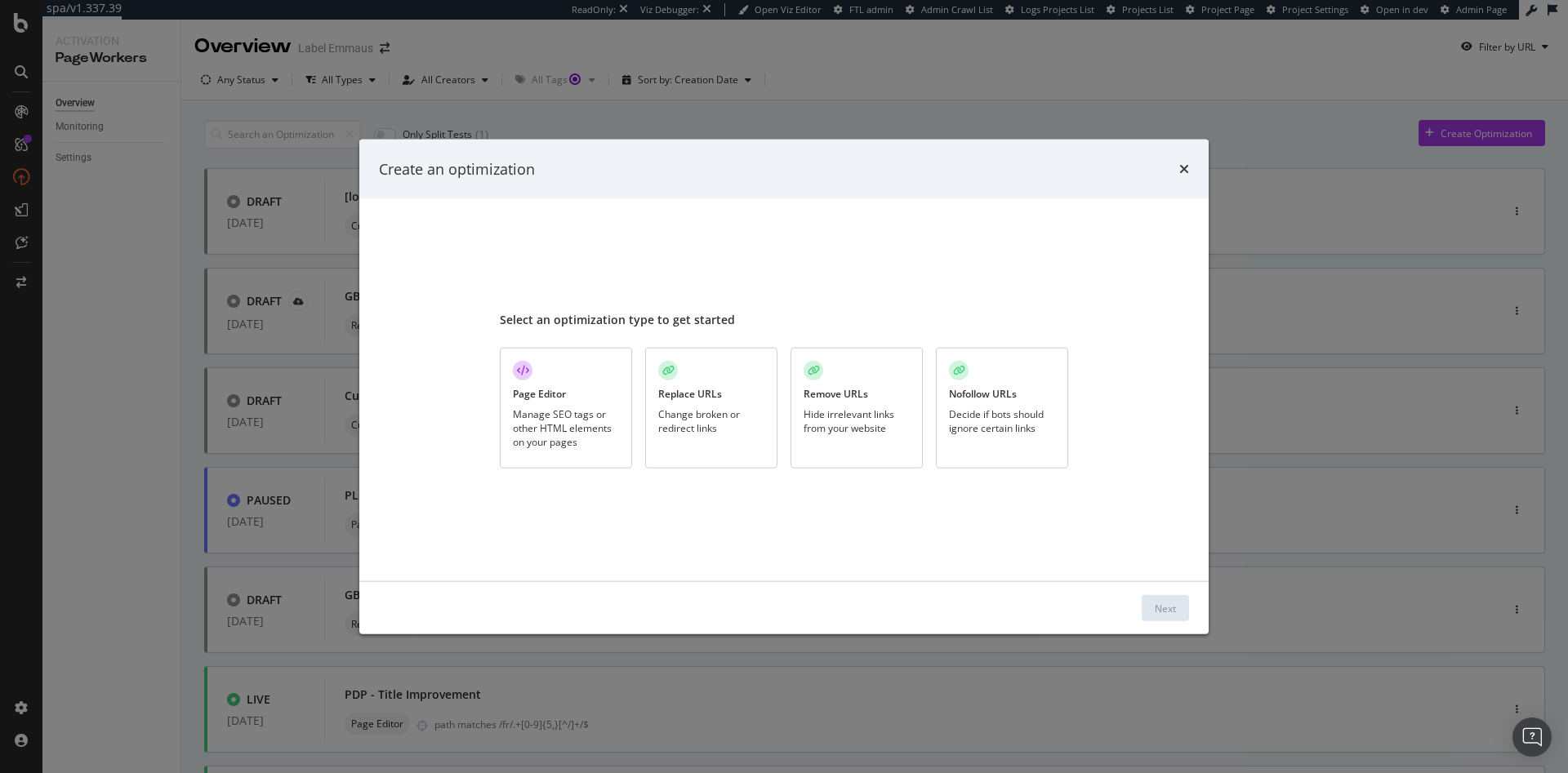
click at [714, 411] on div "Change broken or redirect links" at bounding box center [711, 421] width 107 height 28
click at [1159, 604] on div "Next" at bounding box center [1165, 608] width 21 height 14
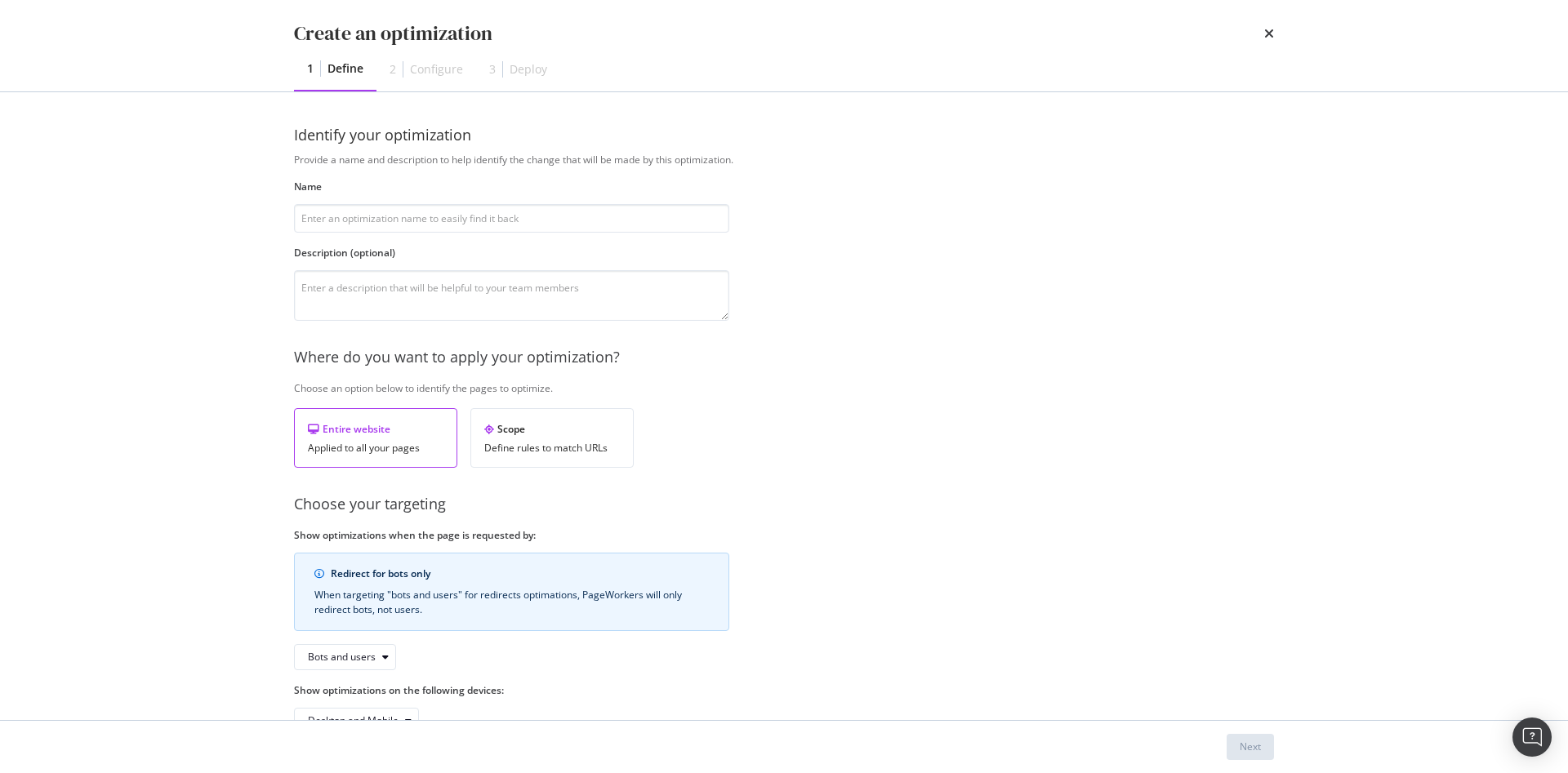
scroll to position [46, 0]
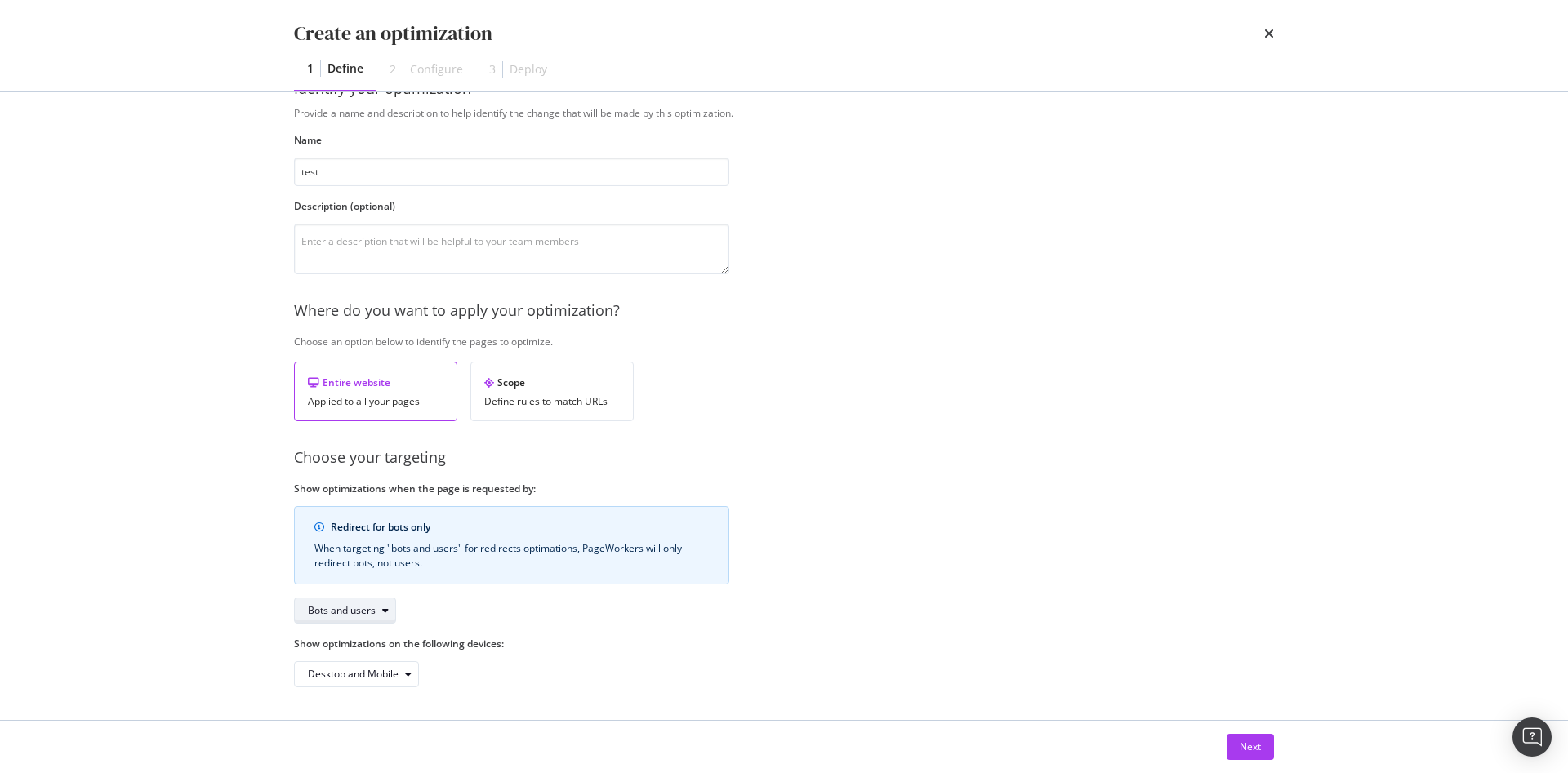
type input "test"
click at [365, 611] on div "Bots and users" at bounding box center [342, 611] width 68 height 10
click at [561, 650] on label "Show optimizations on the following devices:" at bounding box center [511, 644] width 435 height 14
click at [1240, 743] on div "Next" at bounding box center [1250, 747] width 21 height 14
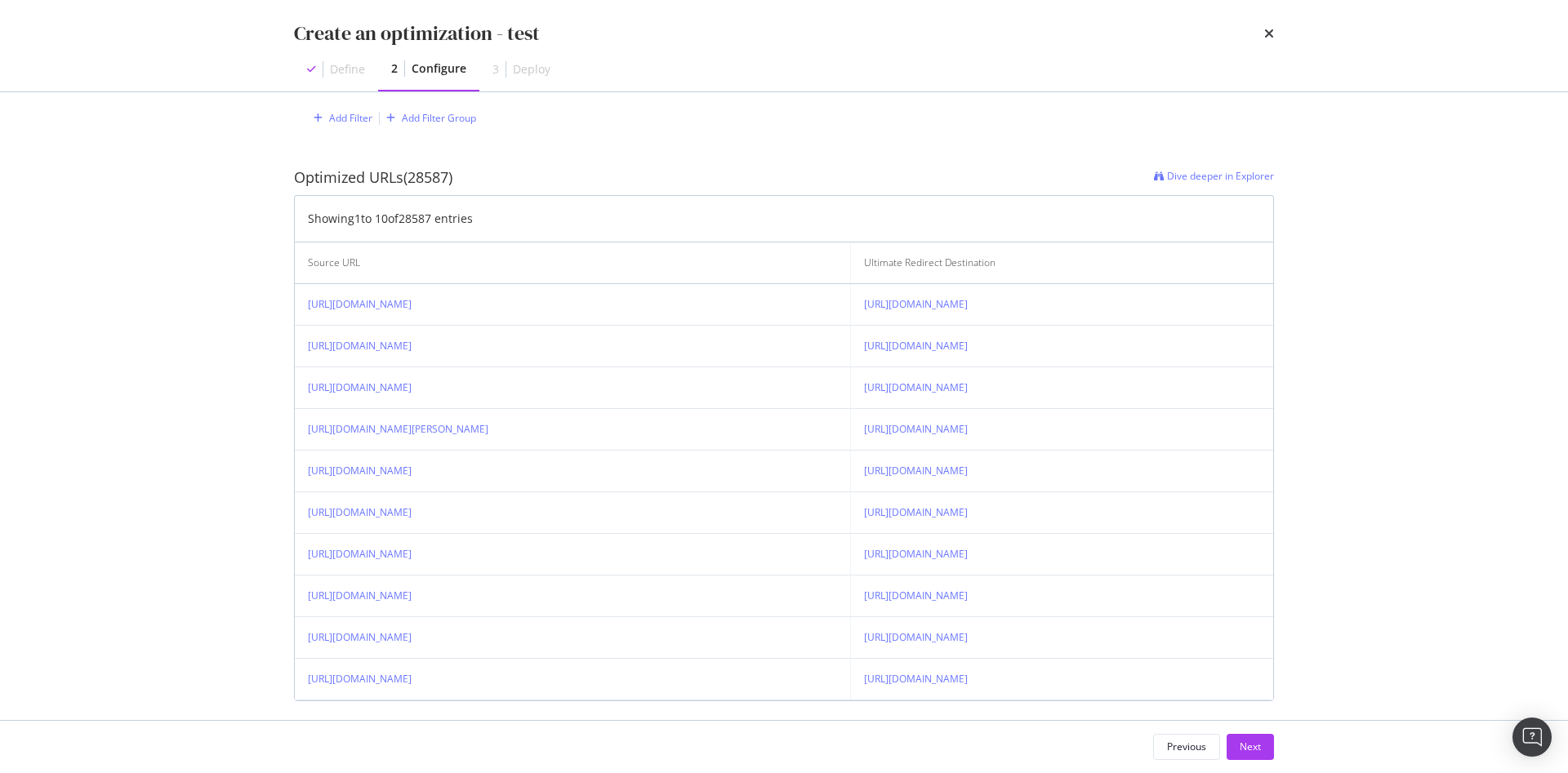
scroll to position [374, 0]
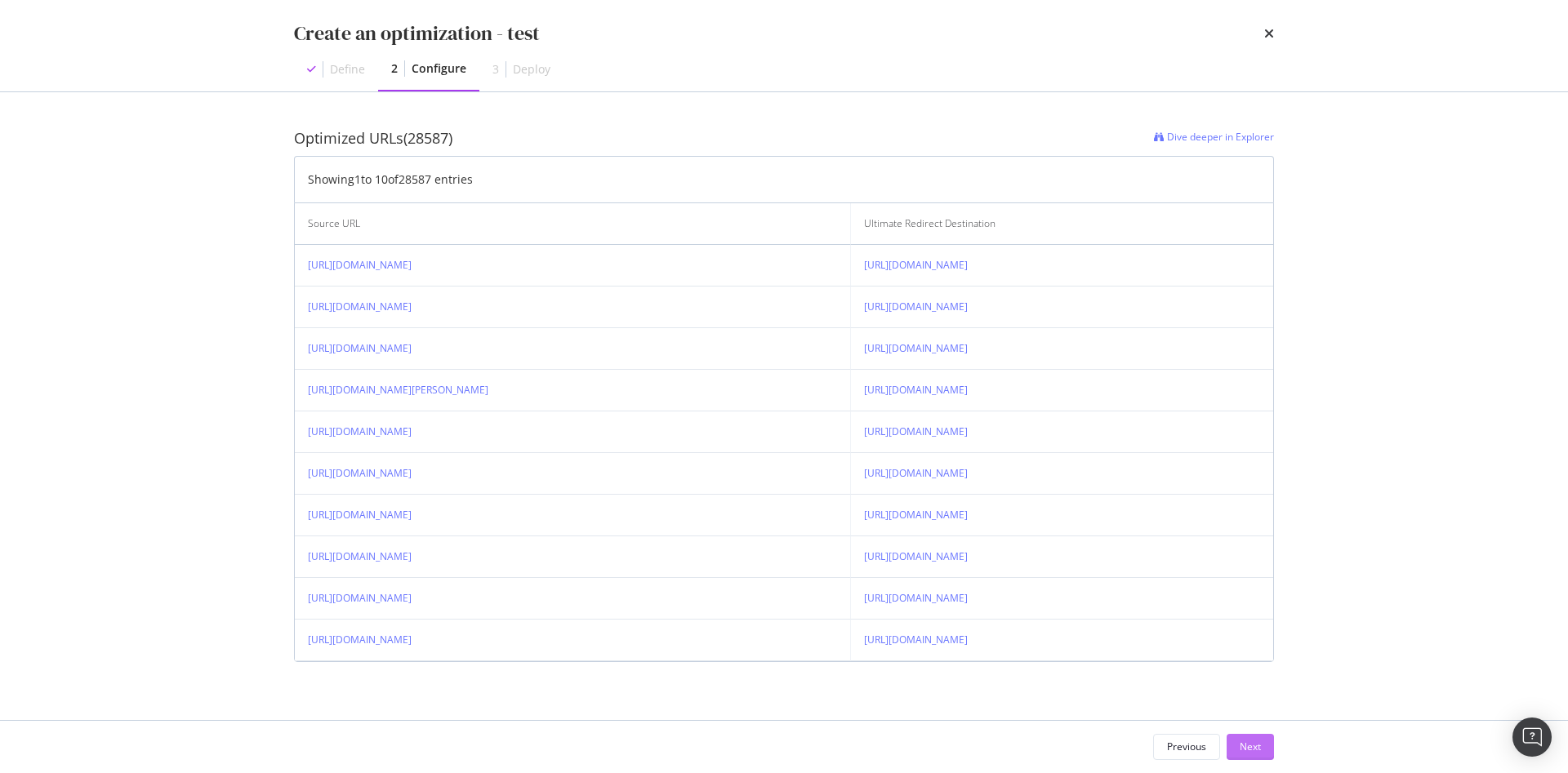
click at [1249, 740] on div "Next" at bounding box center [1250, 747] width 21 height 14
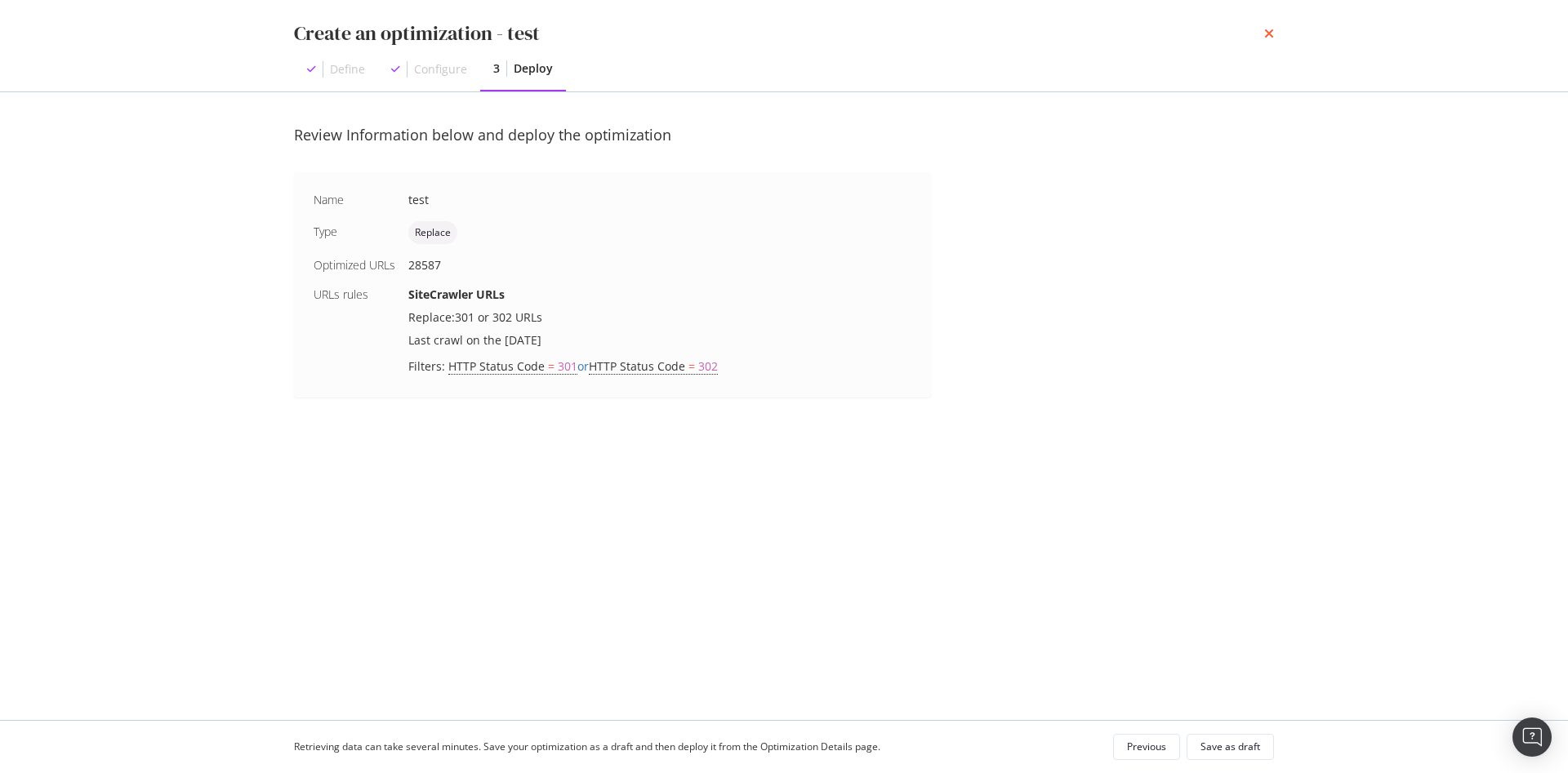
click at [1268, 35] on icon "times" at bounding box center [1268, 33] width 10 height 13
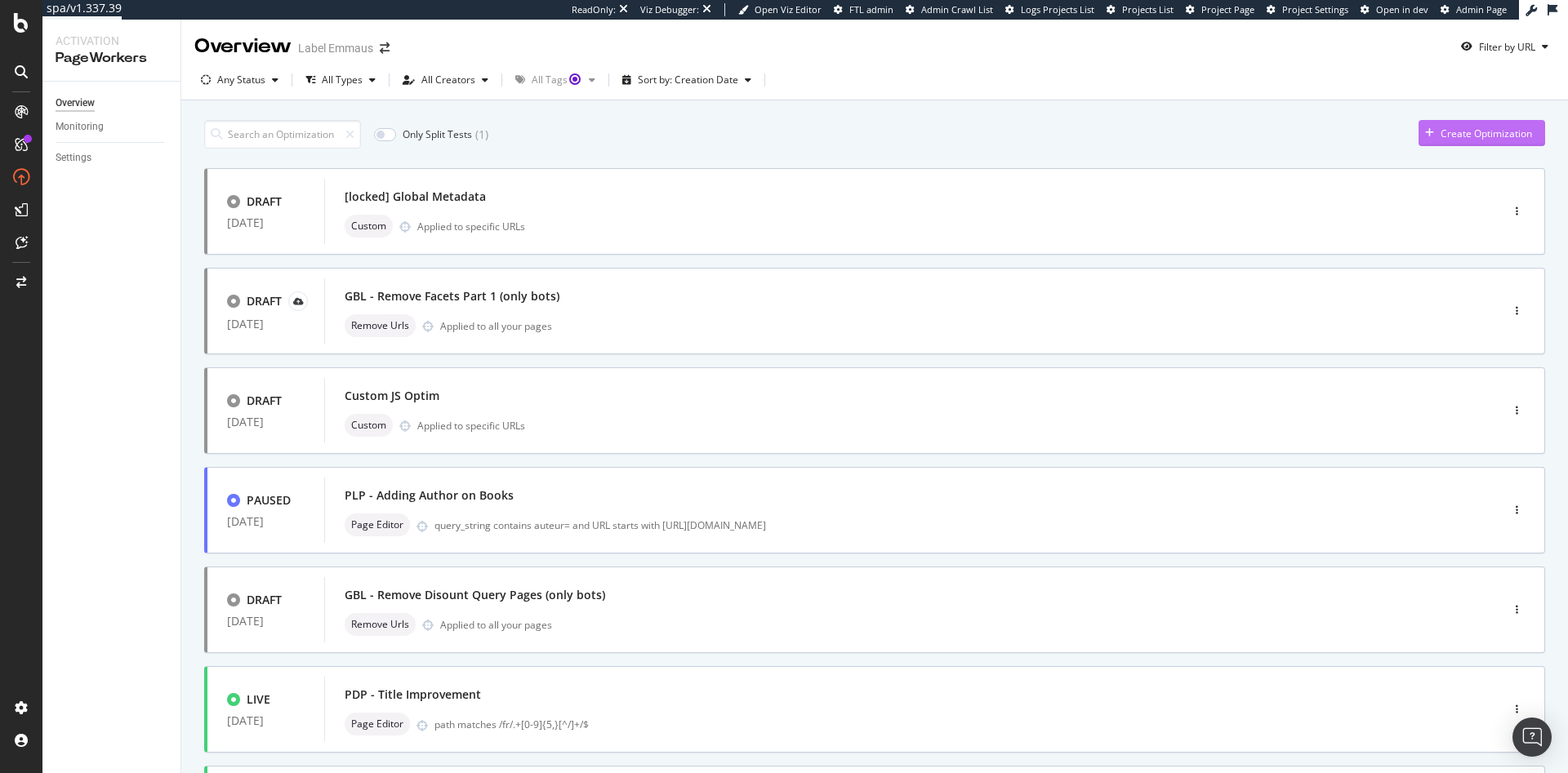
click at [1440, 135] on div "Create Optimization" at bounding box center [1486, 134] width 92 height 14
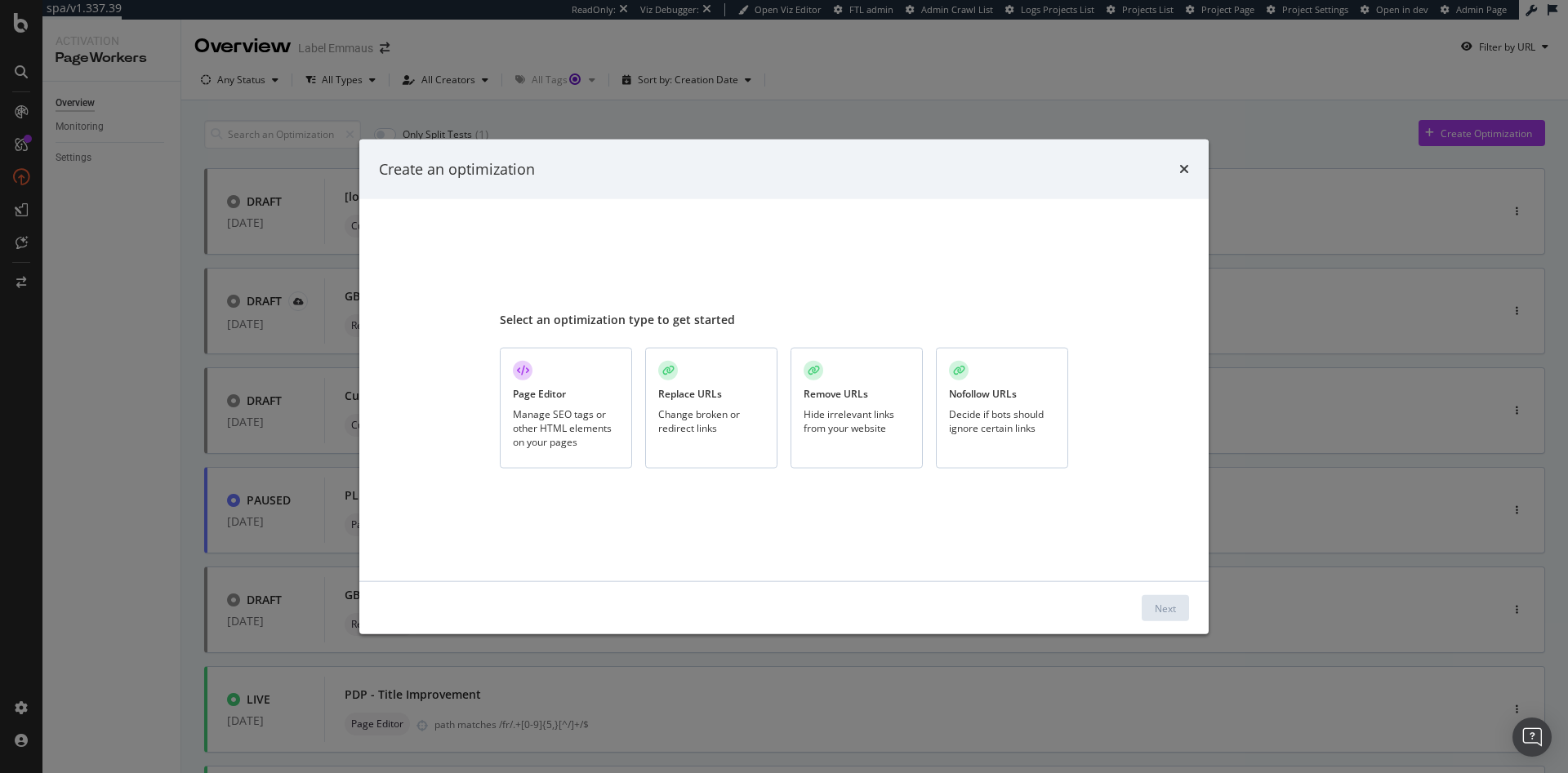
click at [844, 417] on div "Hide irrelevant links from your website" at bounding box center [857, 421] width 107 height 28
click at [1165, 606] on div "Next" at bounding box center [1165, 608] width 21 height 14
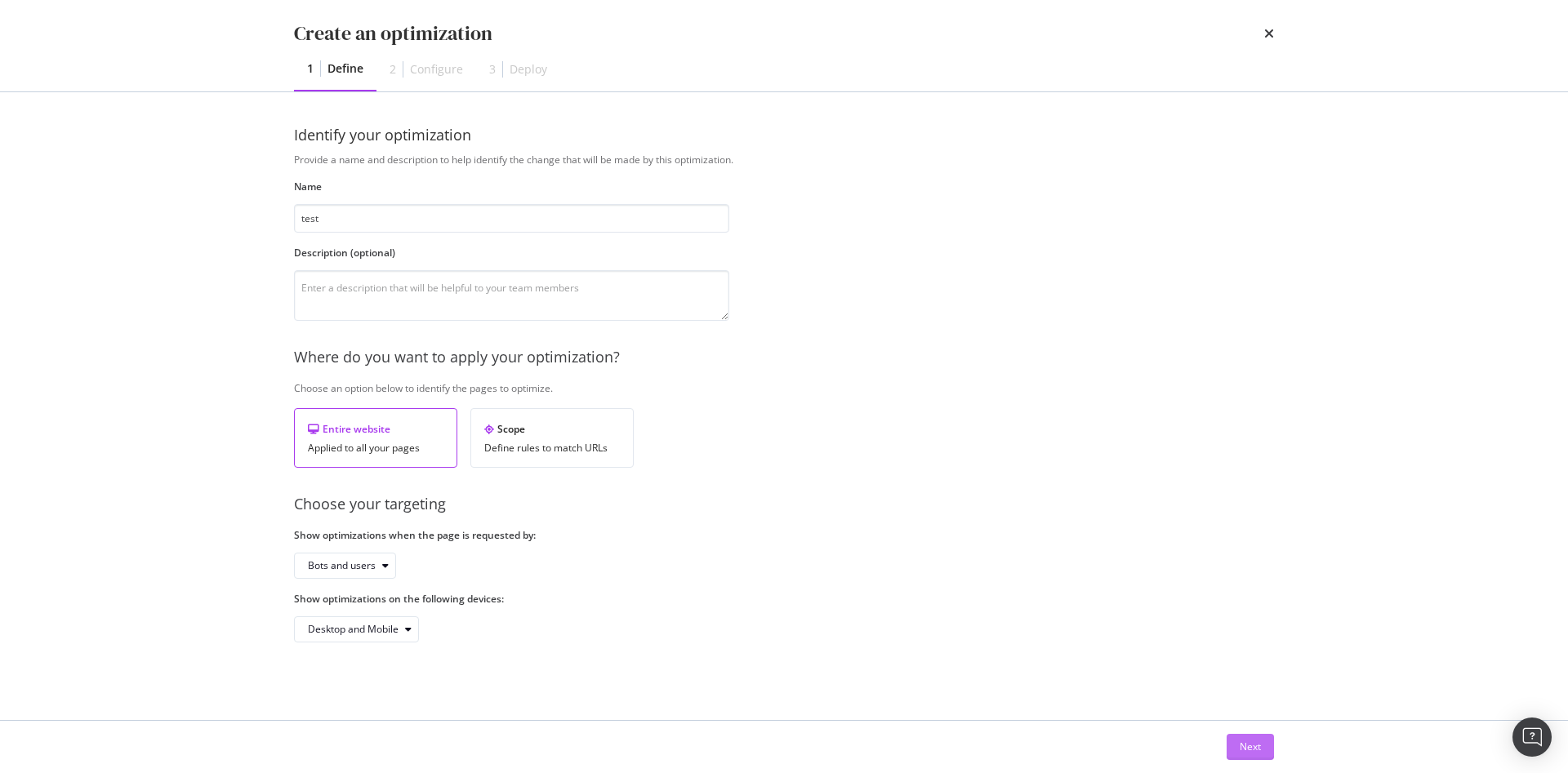
type input "test"
click at [1240, 743] on div "Next" at bounding box center [1250, 747] width 21 height 14
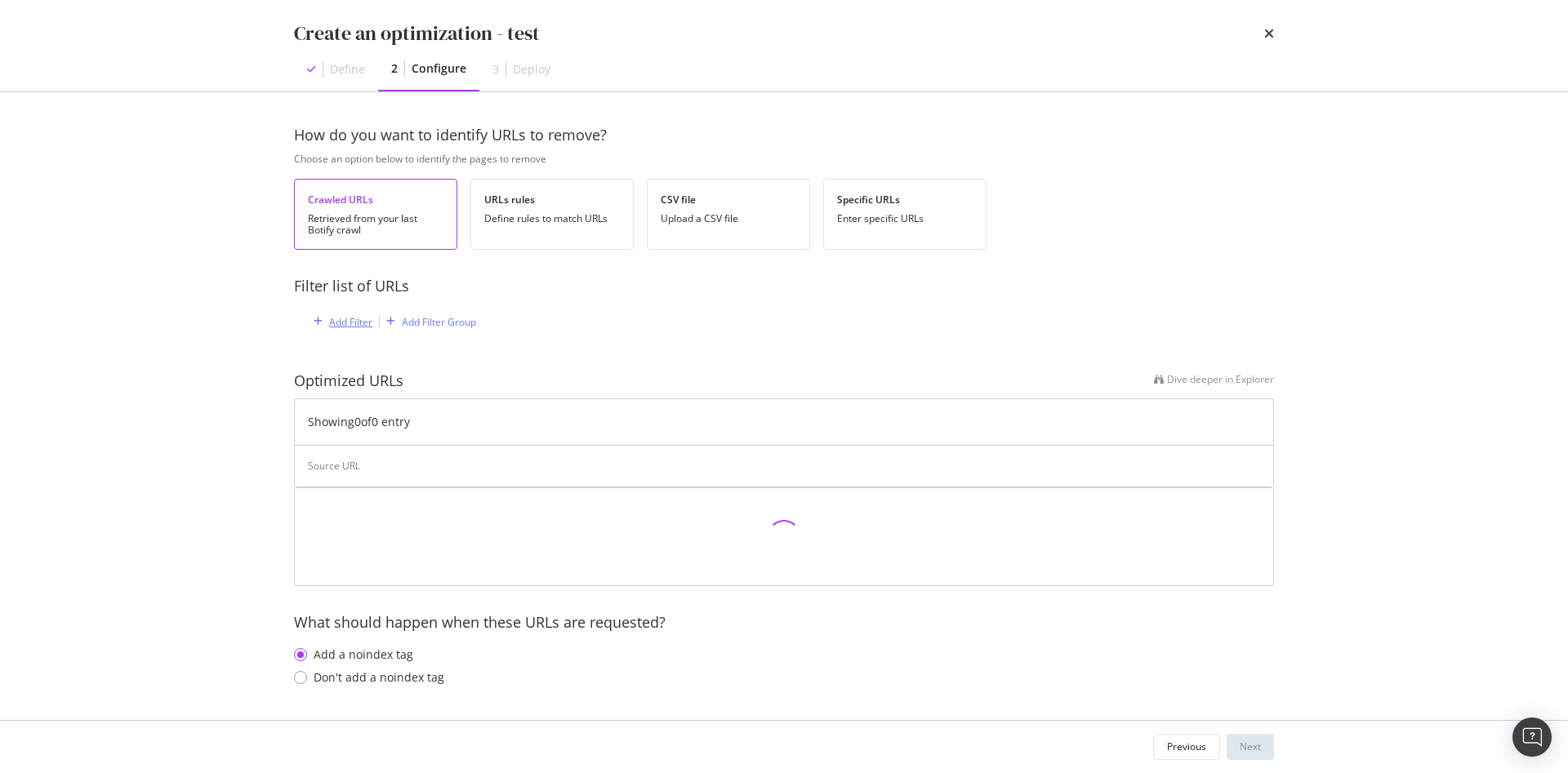
click at [336, 316] on div "Add Filter" at bounding box center [351, 322] width 44 height 14
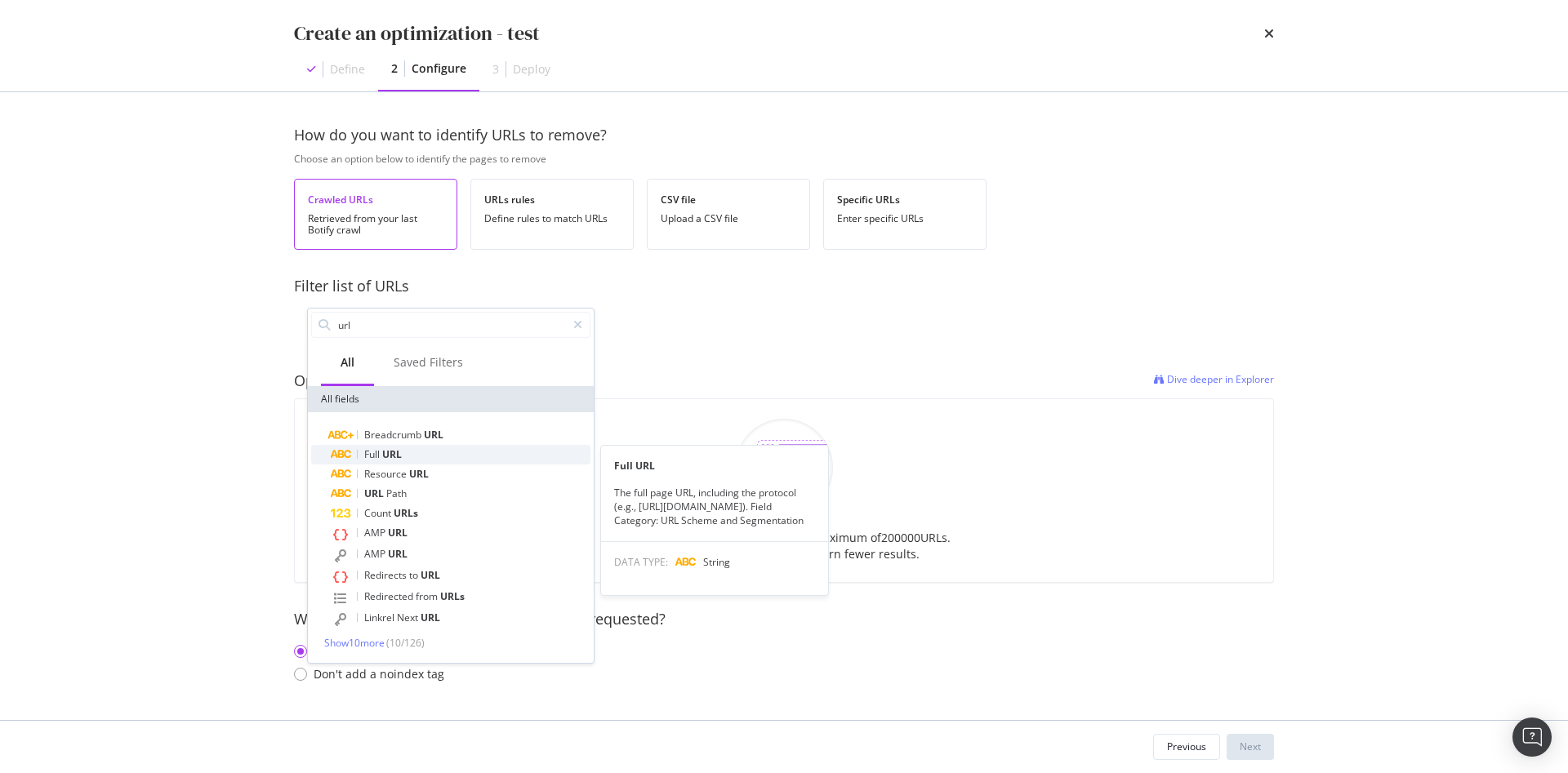
type input "url"
click at [456, 457] on div "Full URL" at bounding box center [460, 454] width 259 height 19
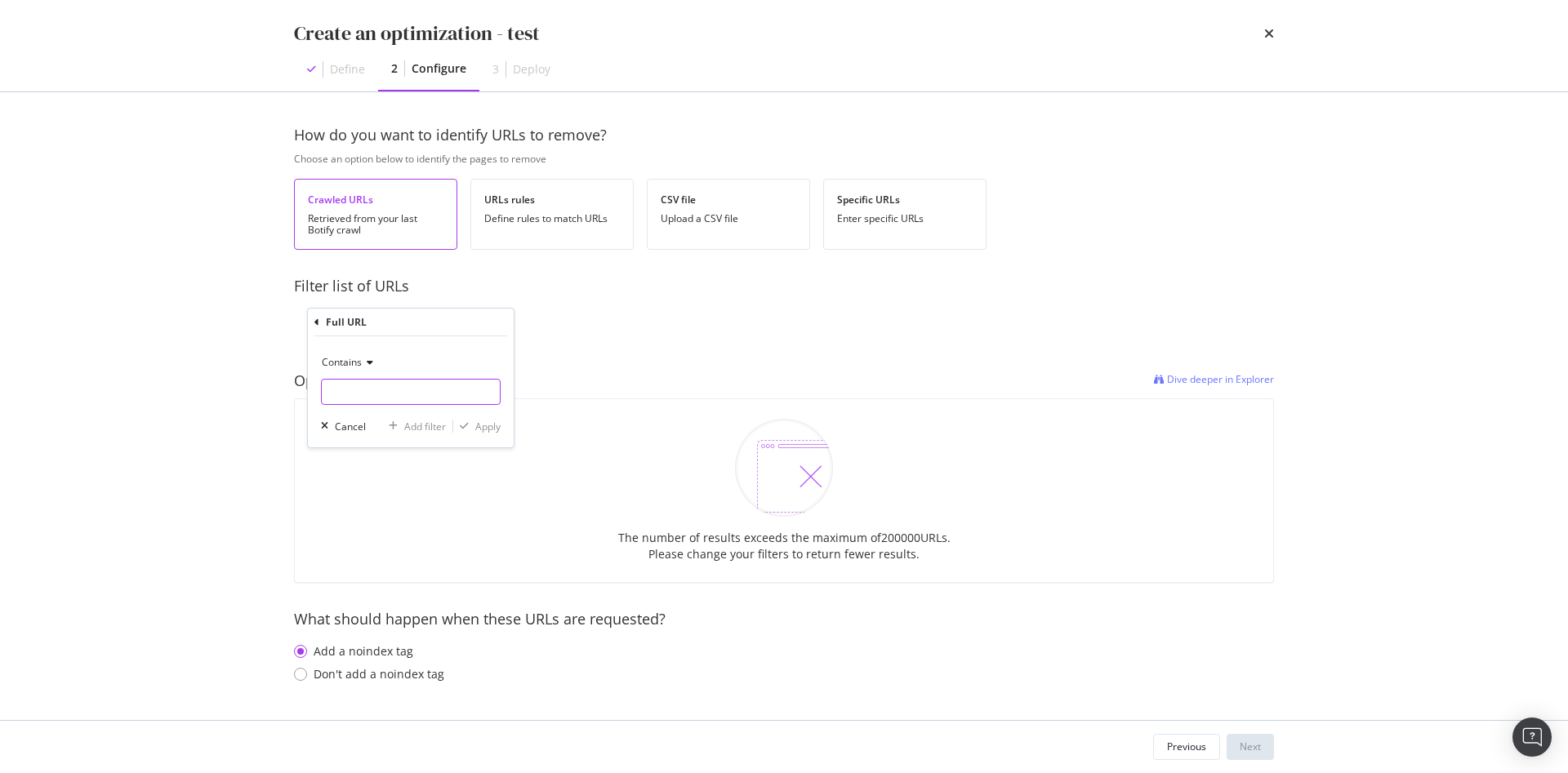
click at [376, 389] on input "modal" at bounding box center [411, 392] width 178 height 26
type input "?"
click at [347, 424] on div "Cancel" at bounding box center [350, 426] width 31 height 14
click at [356, 325] on div "Add Filter" at bounding box center [351, 322] width 44 height 14
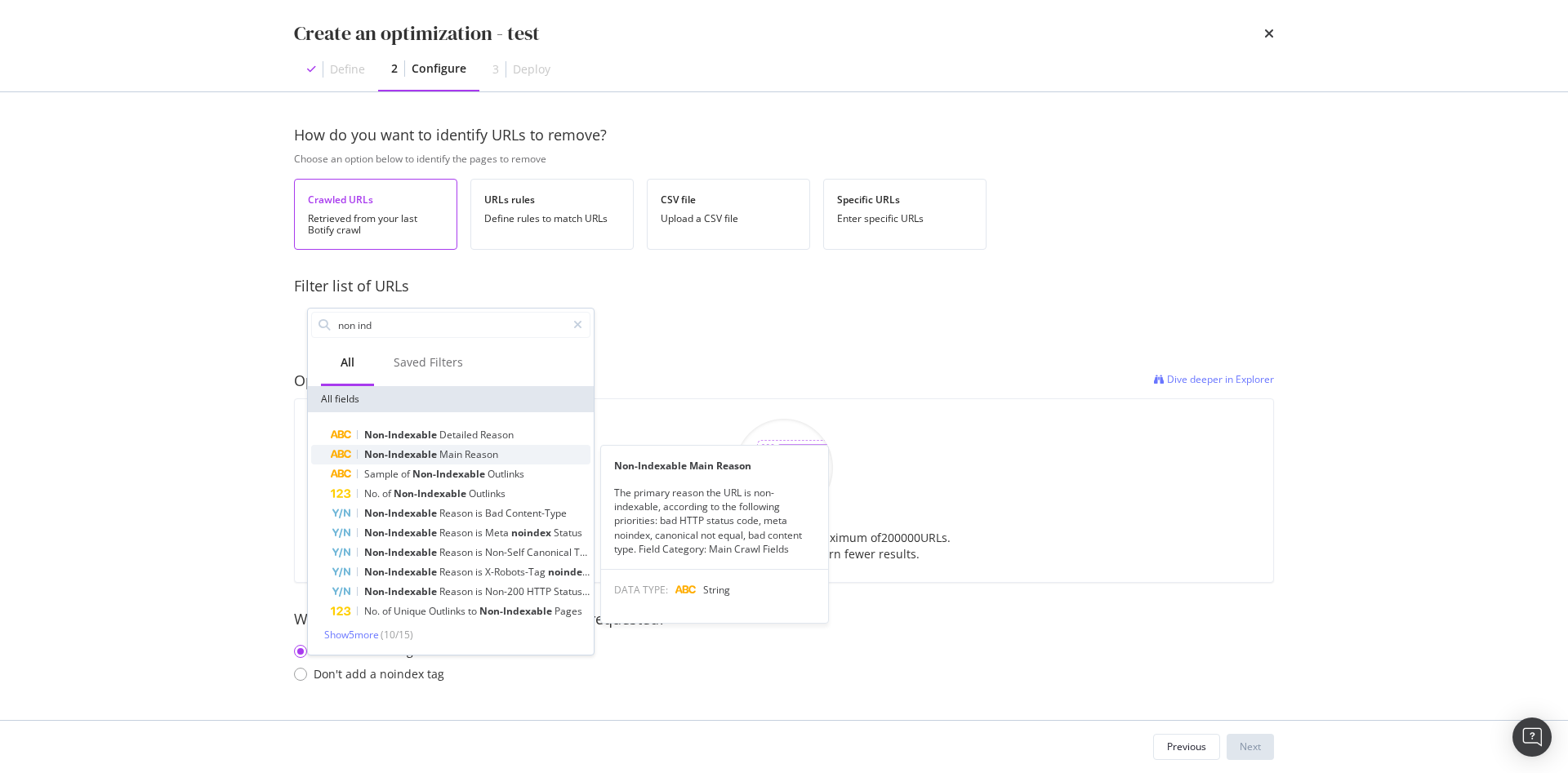
type input "non ind"
click at [471, 452] on span "Reason" at bounding box center [481, 454] width 33 height 14
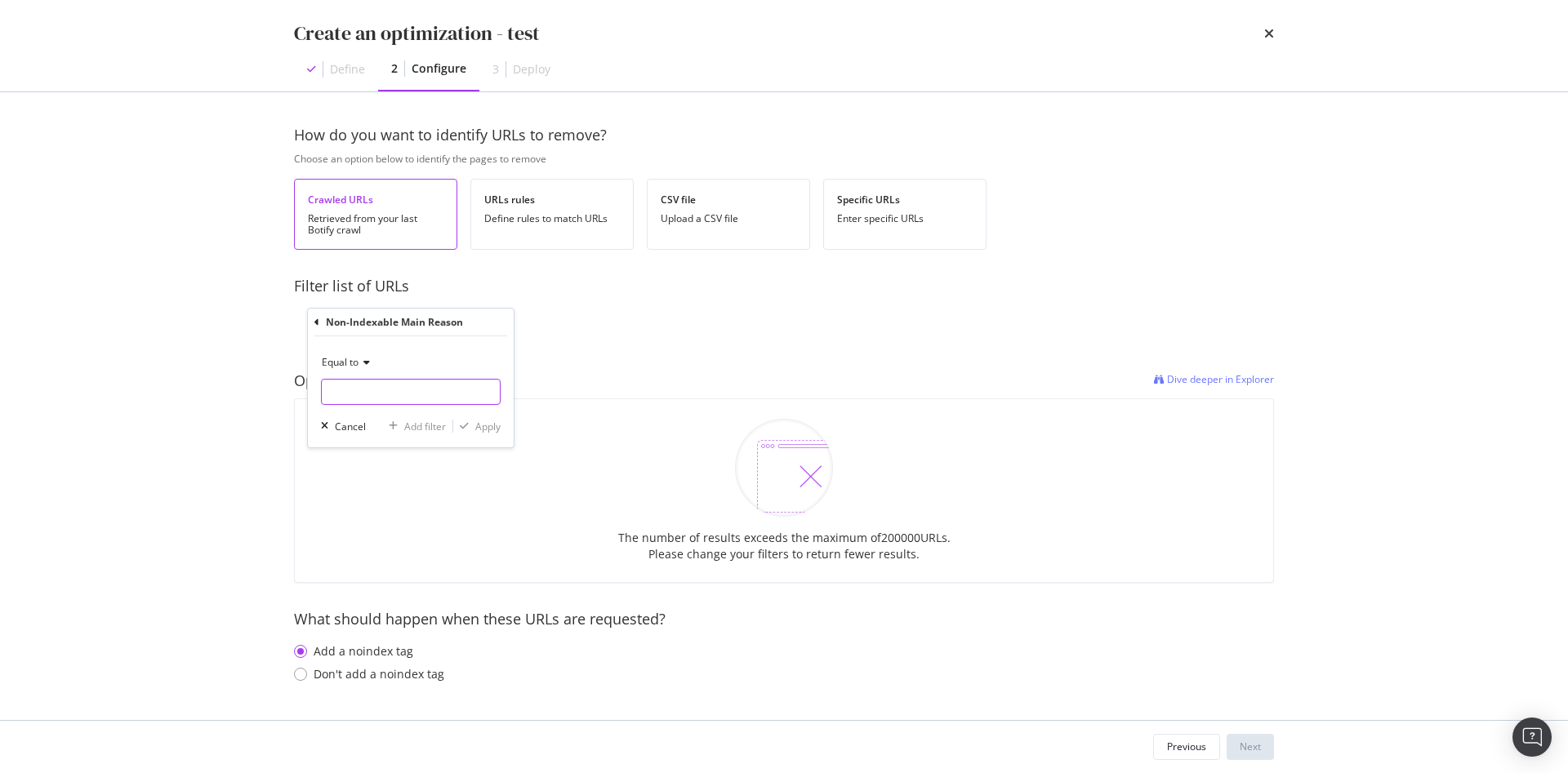
click at [397, 379] on input "modal" at bounding box center [411, 392] width 178 height 26
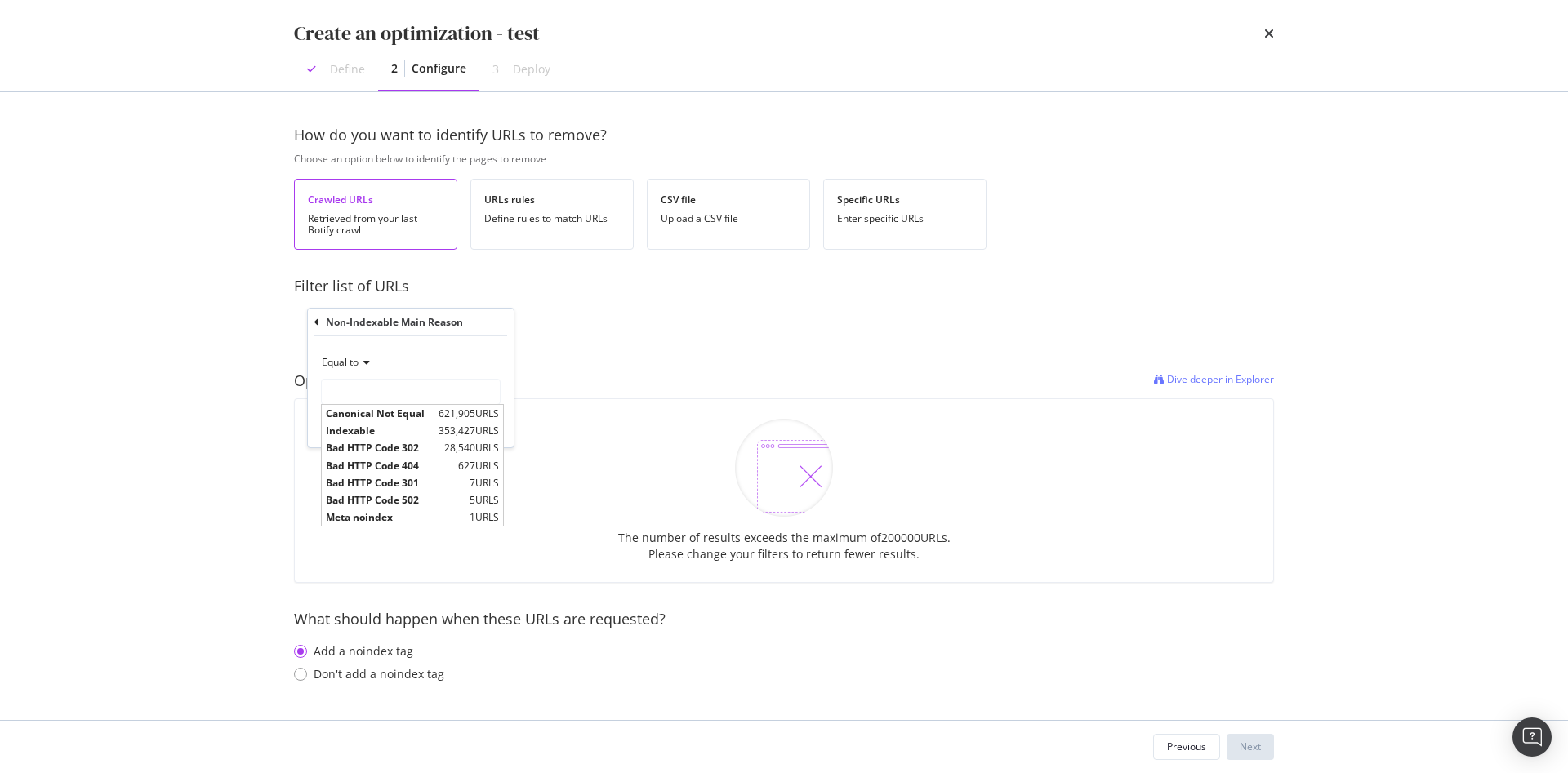
click at [770, 299] on div "Add Filter Add Filter Group" at bounding box center [784, 321] width 954 height 47
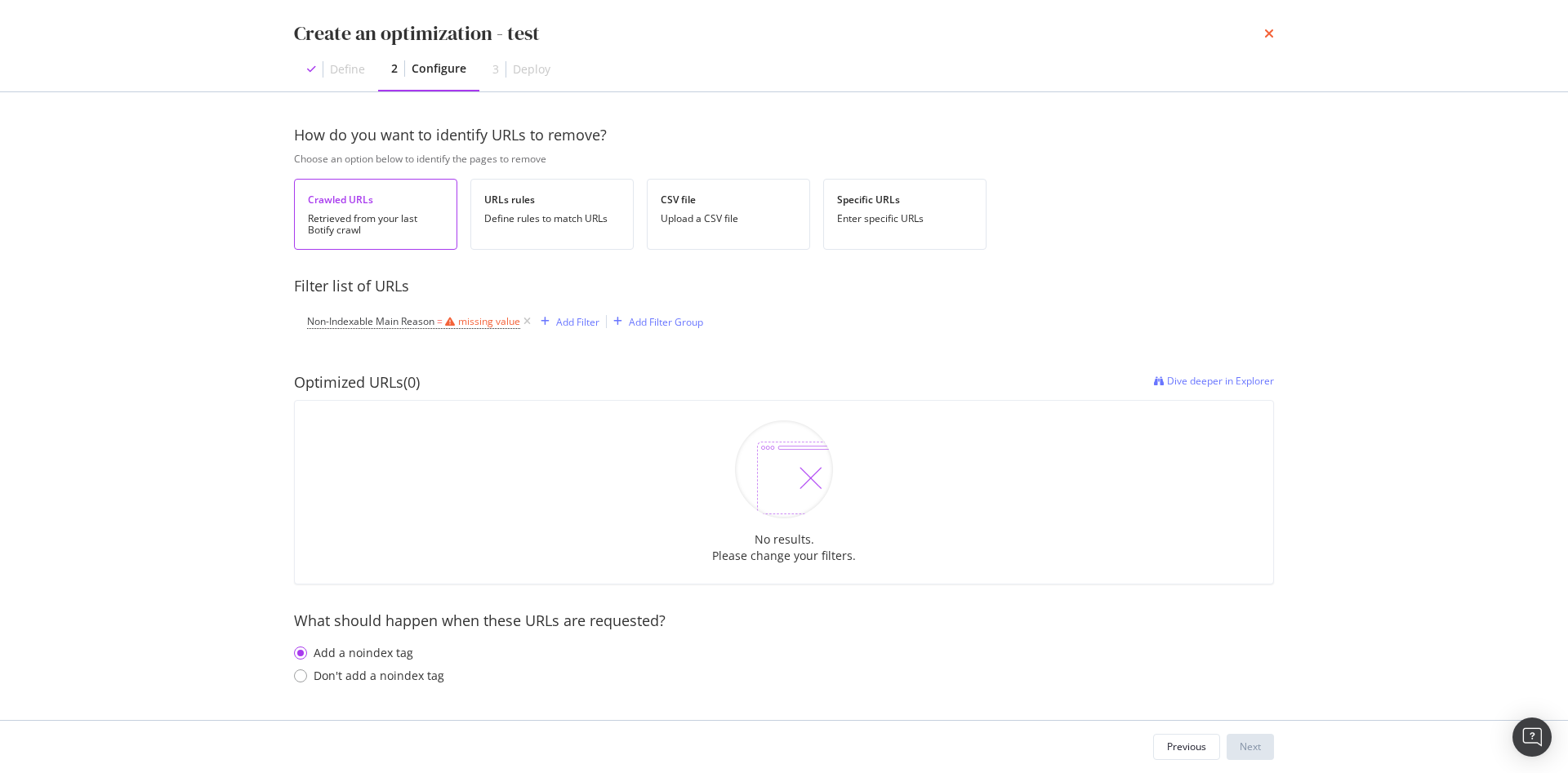
click at [1268, 28] on icon "times" at bounding box center [1268, 33] width 10 height 13
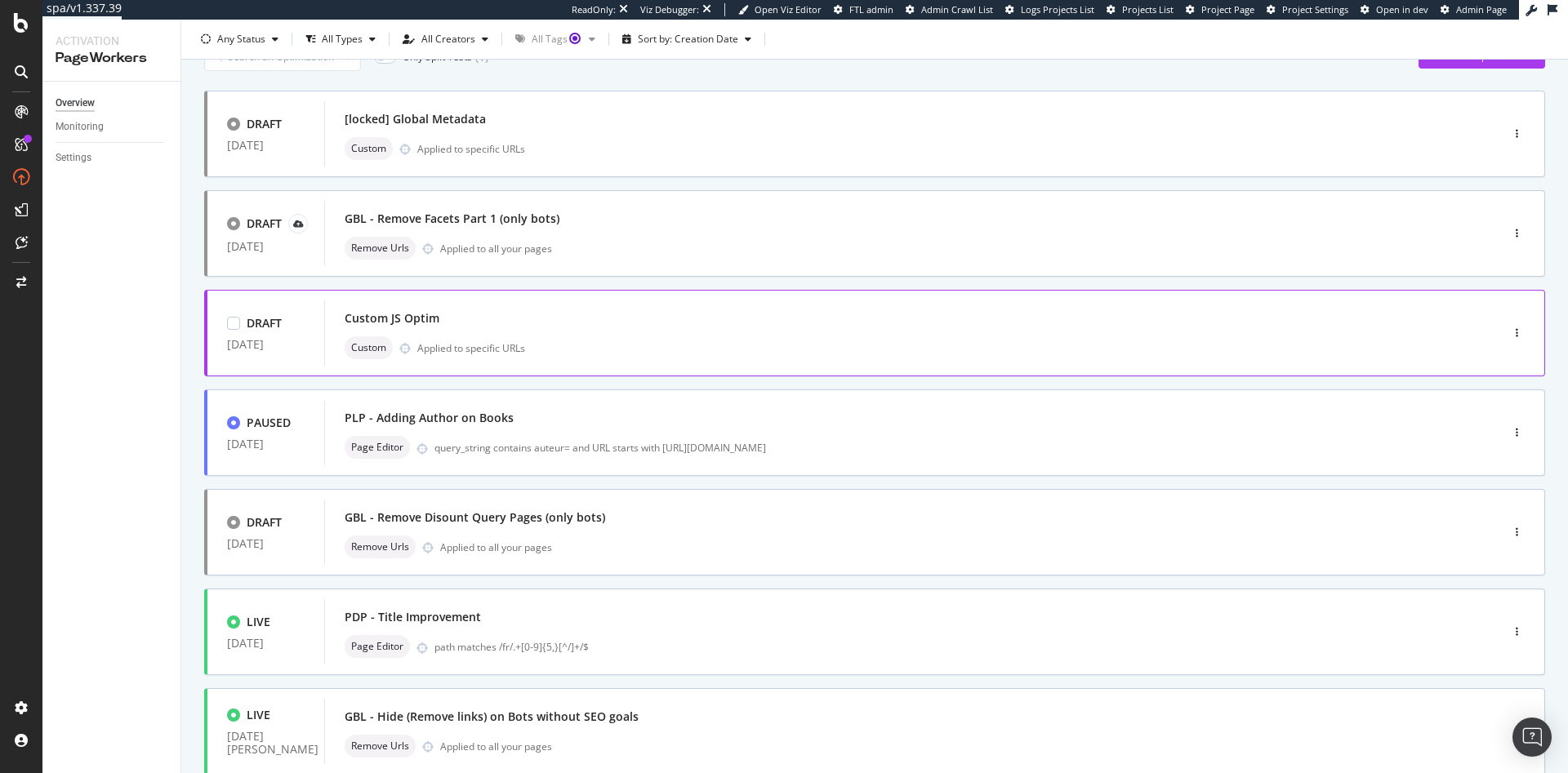
scroll to position [78, 0]
click at [829, 652] on div "path matches /fr/.+[0-9]{5,}[^/]+/$" at bounding box center [932, 647] width 996 height 14
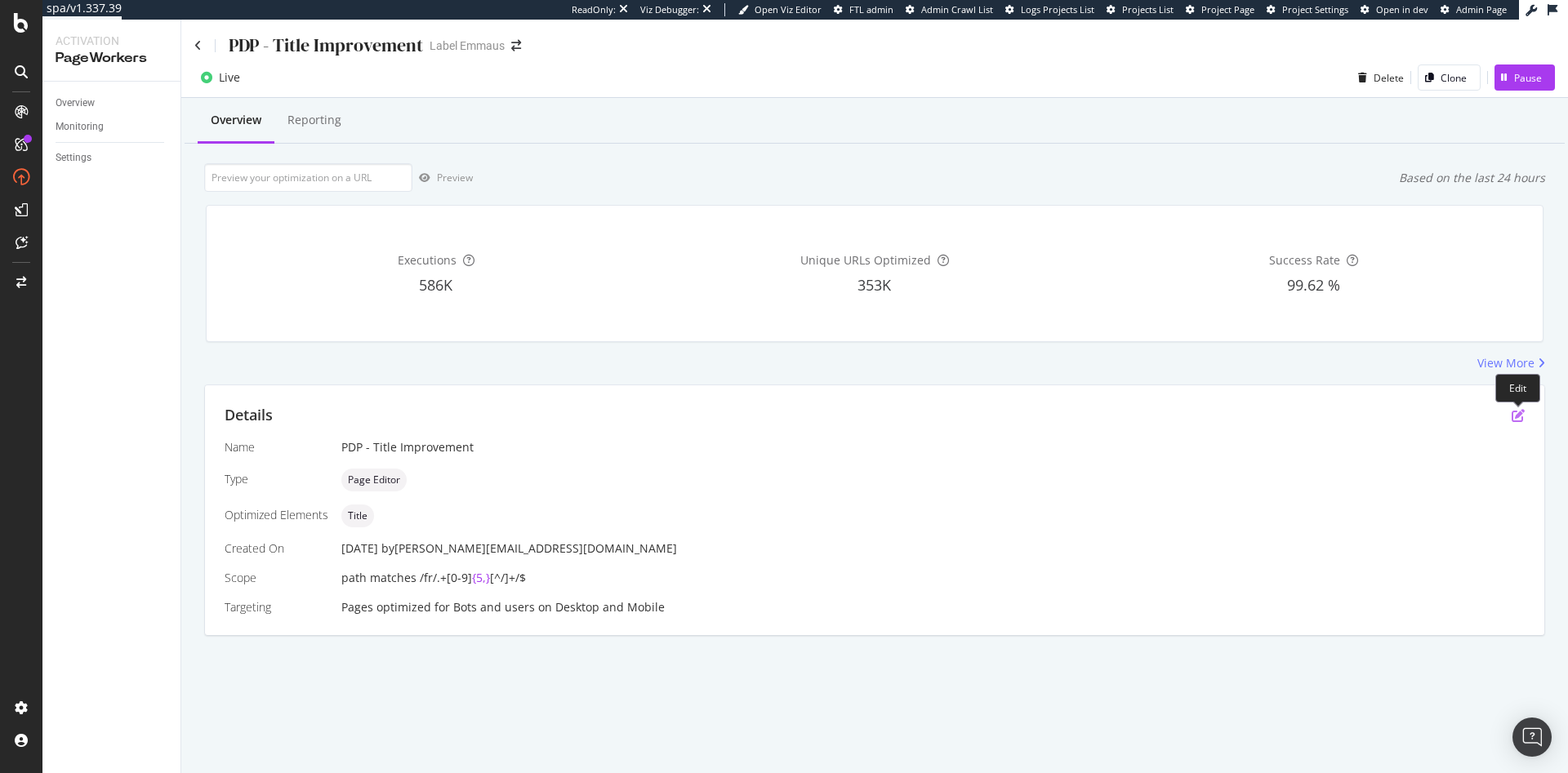
click at [1520, 416] on icon "pen-to-square" at bounding box center [1517, 415] width 13 height 13
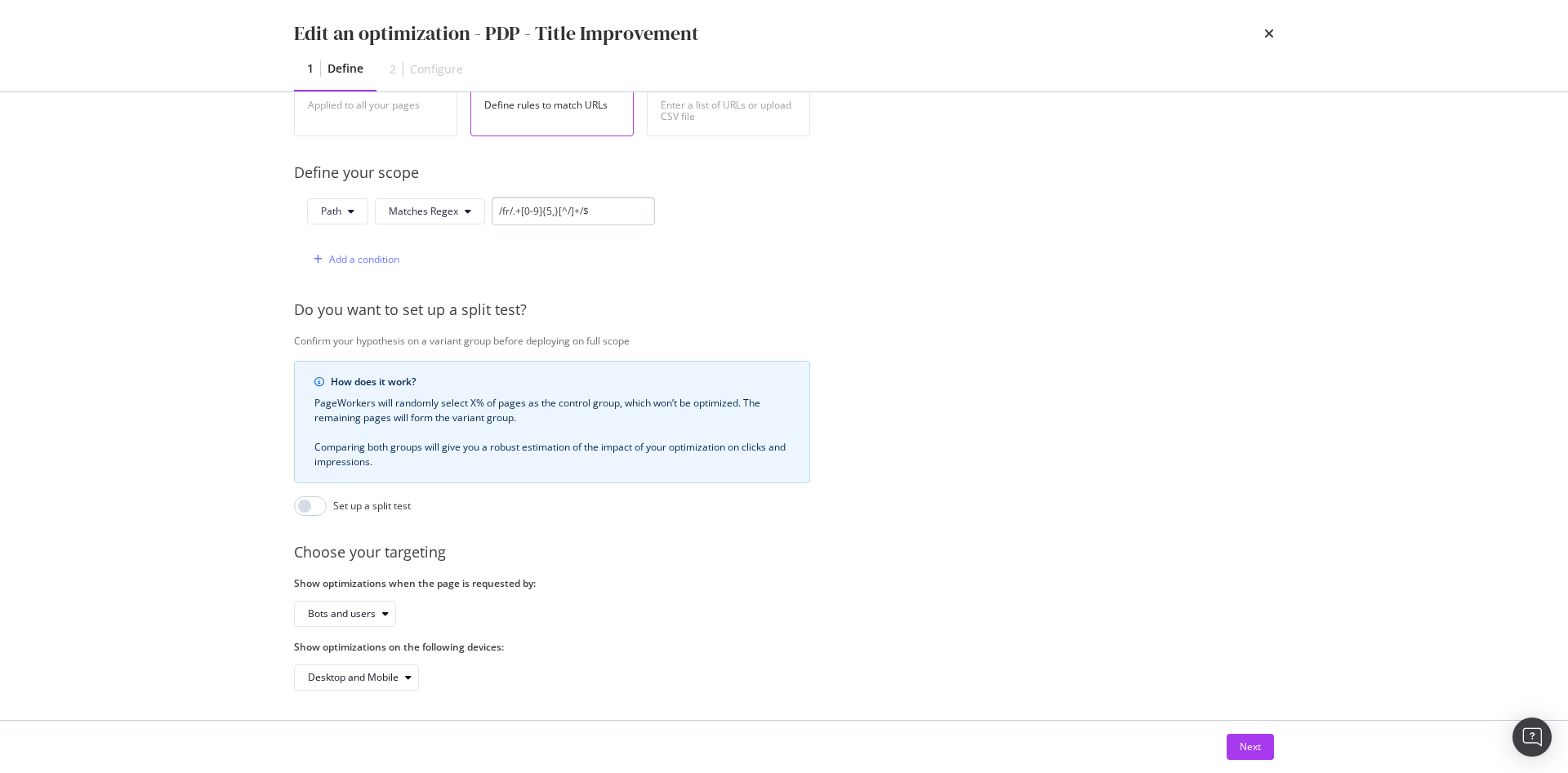
scroll to position [365, 0]
click at [300, 493] on input "modal" at bounding box center [309, 503] width 32 height 19
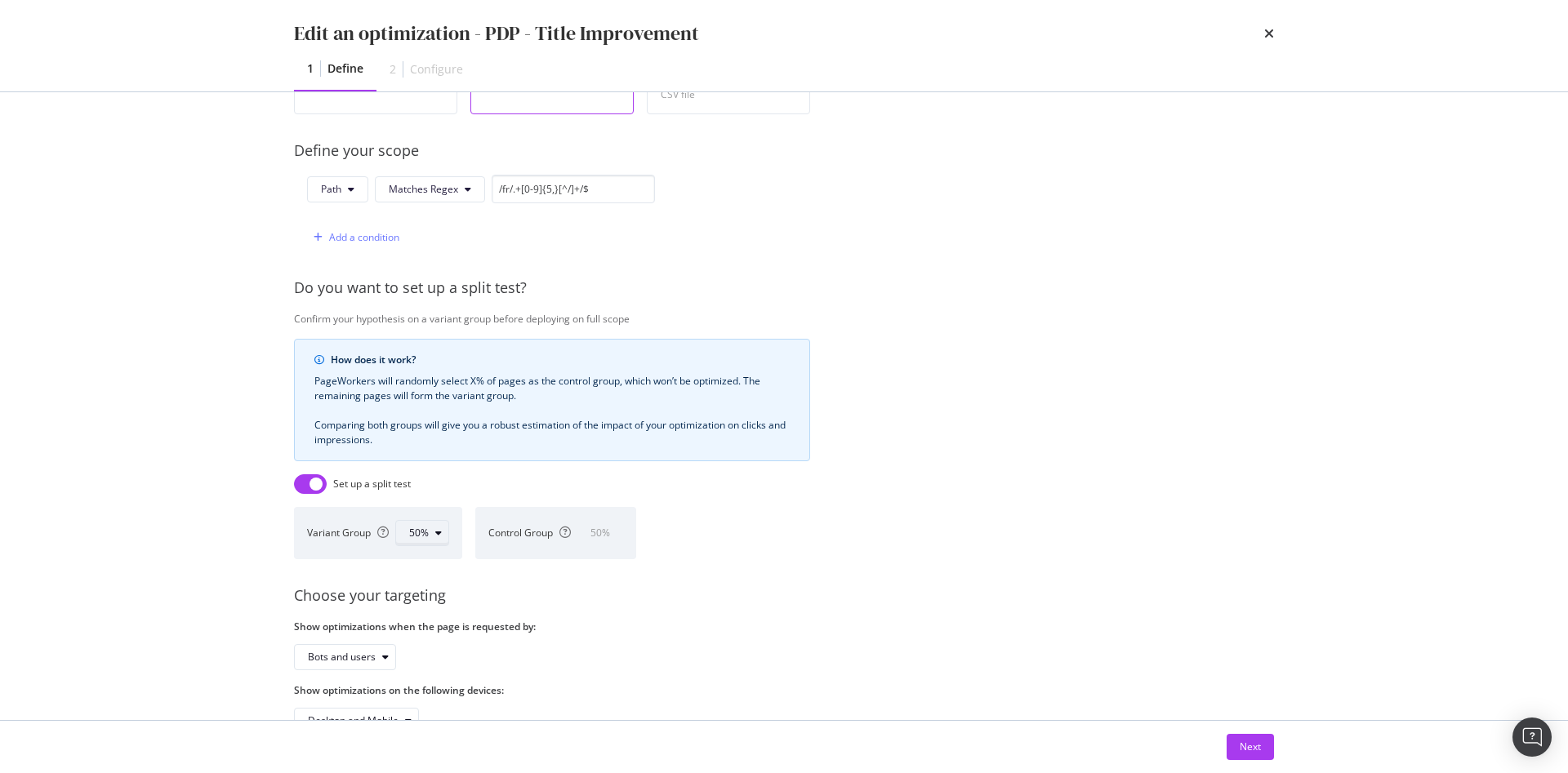
click at [433, 541] on div "50%" at bounding box center [428, 533] width 39 height 23
click at [323, 480] on input "modal" at bounding box center [309, 484] width 32 height 19
checkbox input "false"
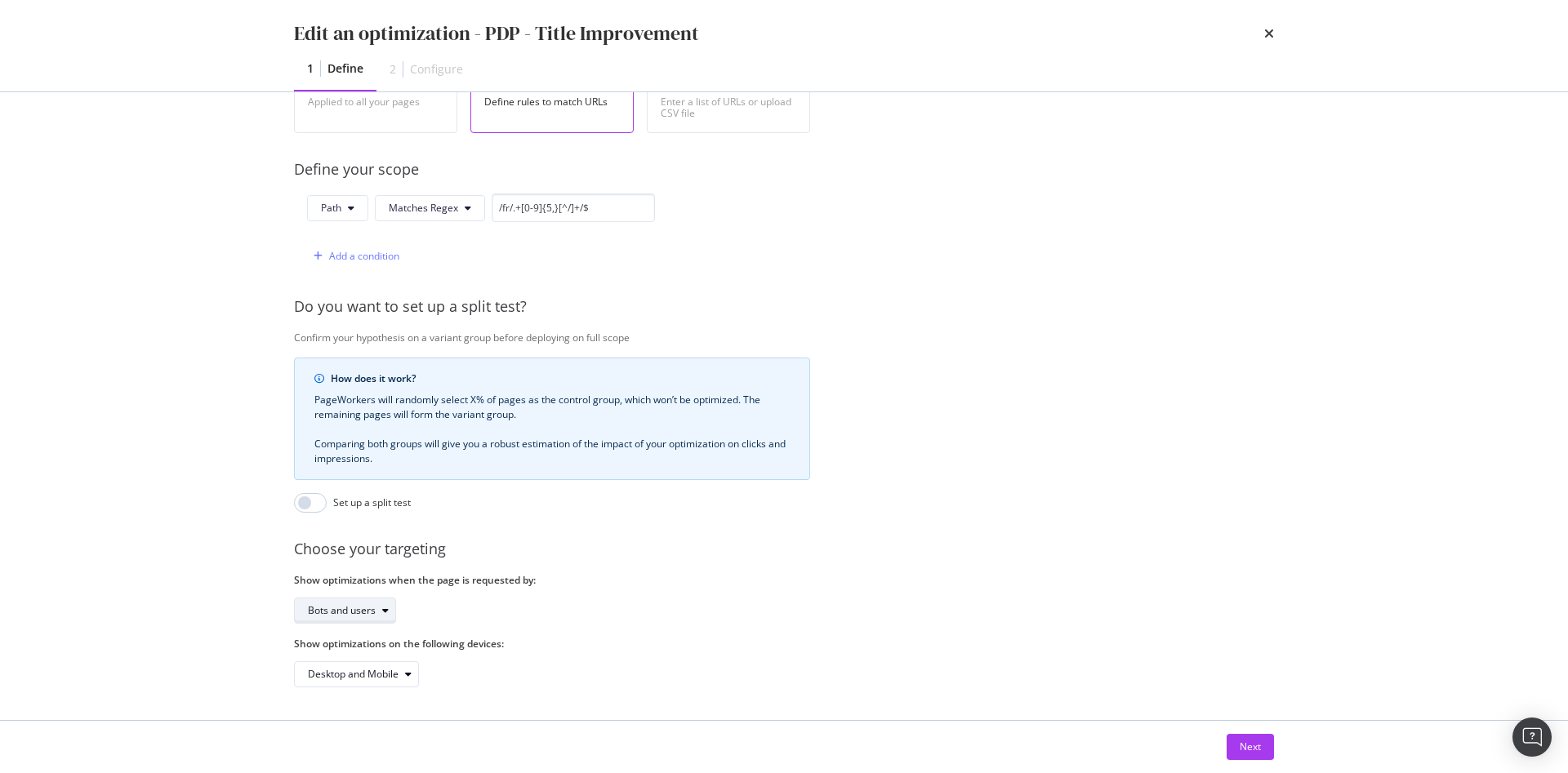
click at [358, 606] on div "Bots and users" at bounding box center [342, 611] width 68 height 10
click at [793, 606] on div "Provide a name and description to help identify the change that will be made by…" at bounding box center [784, 246] width 980 height 881
click at [1233, 747] on button "Next" at bounding box center [1250, 747] width 47 height 26
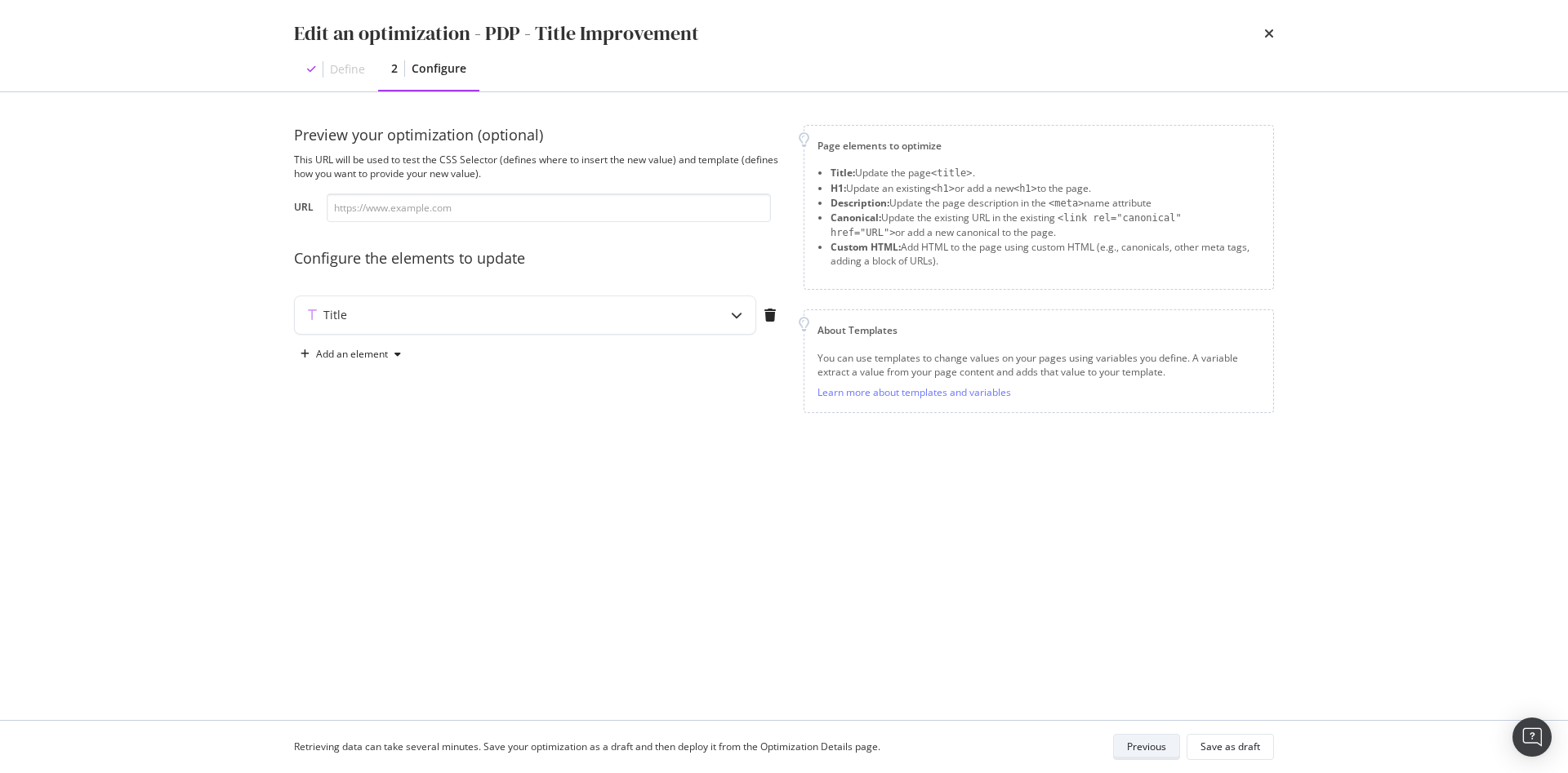
scroll to position [0, 0]
click at [609, 321] on div "Title" at bounding box center [492, 314] width 396 height 17
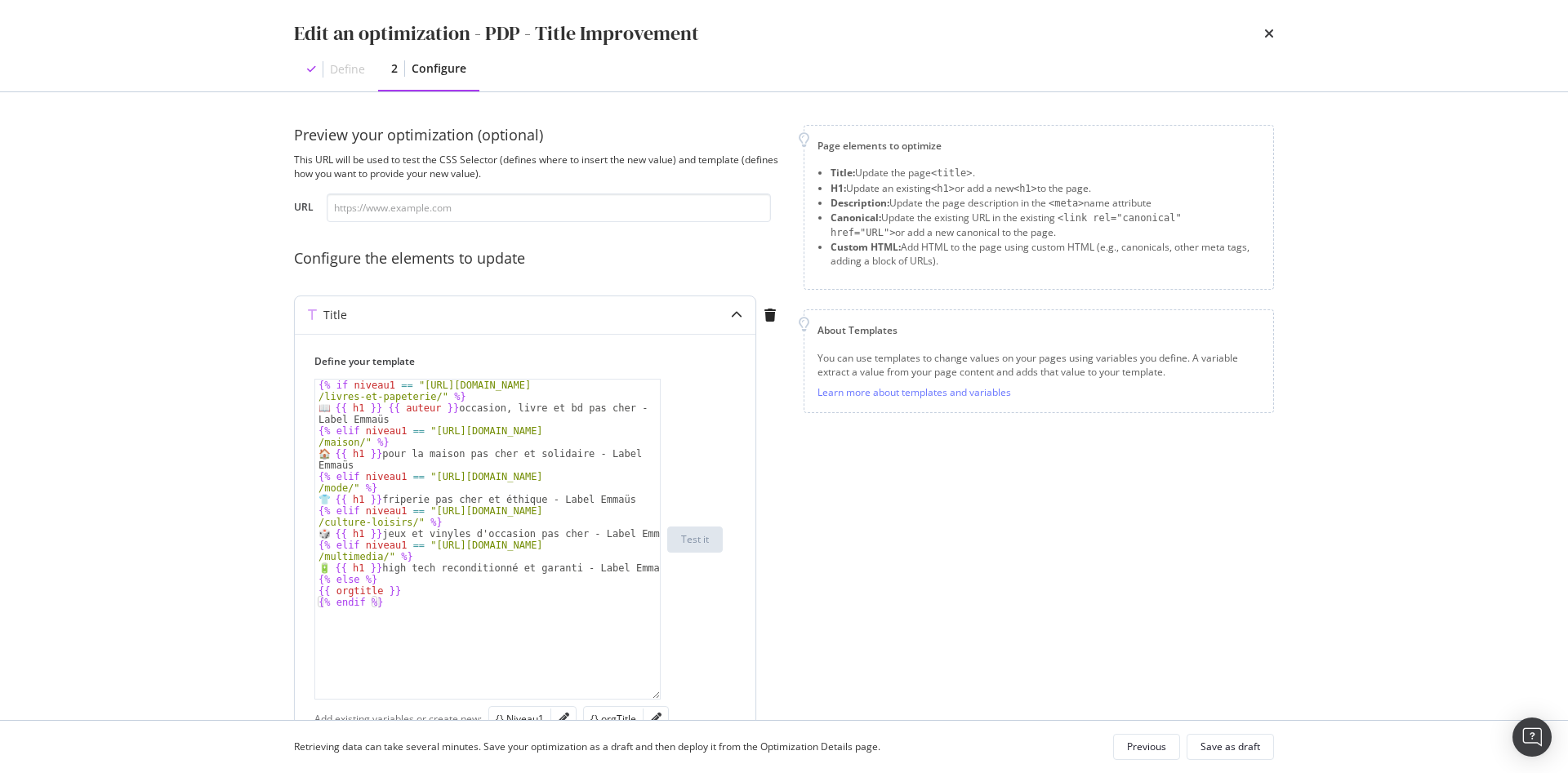
drag, startPoint x: 656, startPoint y: 476, endPoint x: 648, endPoint y: 693, distance: 217.1
click at [648, 693] on div "{% if niveau1 == "https://www.label-emmaus.co/fr/catalogue /livres-et-papeterie…" at bounding box center [487, 539] width 346 height 321
type textarea "📖 {{ h1 }} {{ auteur }} occasion, livre et bd pas cher - Label Emmaüs"
click at [369, 410] on div "{% if niveau1 == "https://www.label-emmaus.co/fr/catalogue /livres-et-papeterie…" at bounding box center [487, 556] width 344 height 354
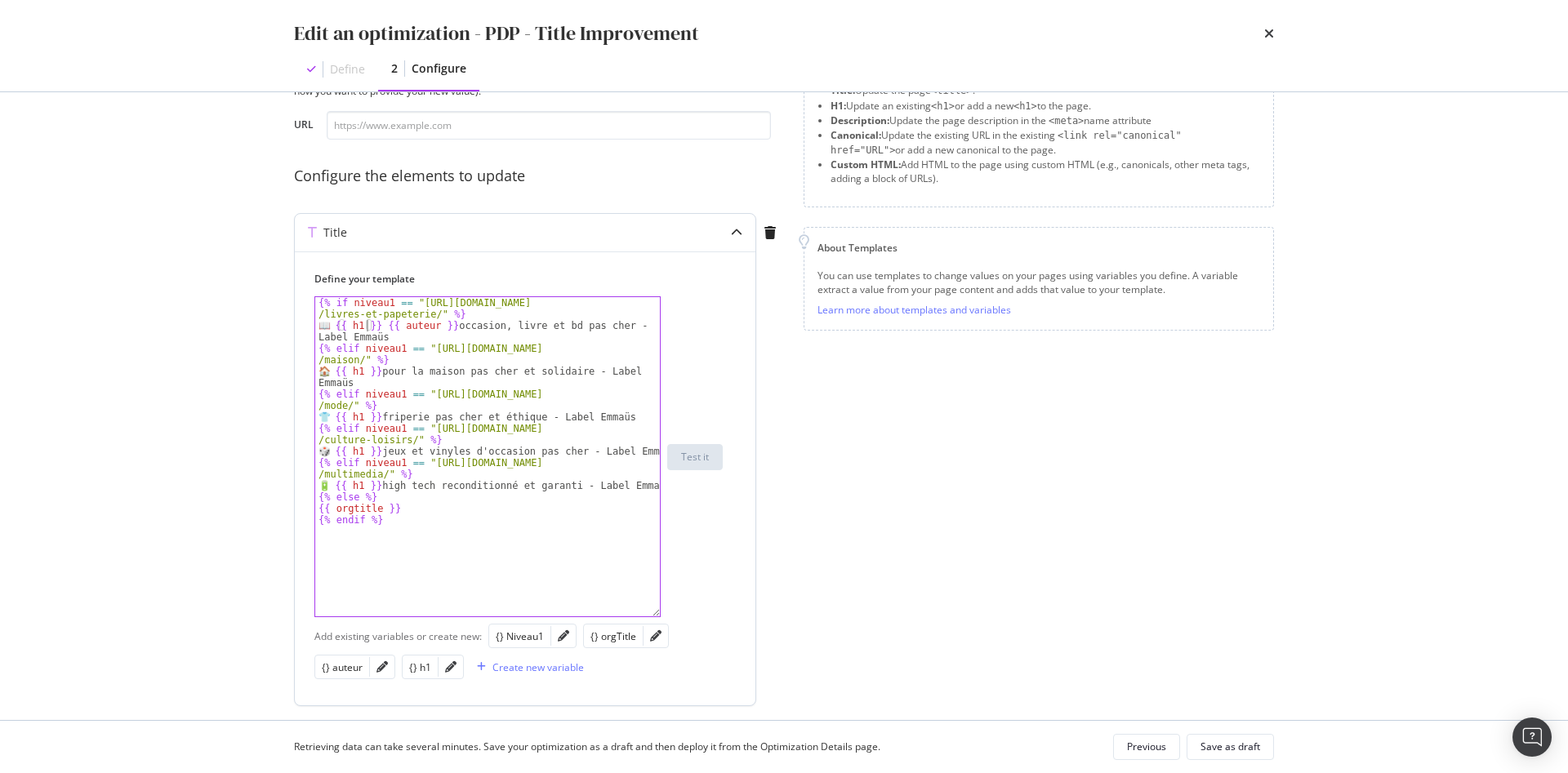
scroll to position [134, 0]
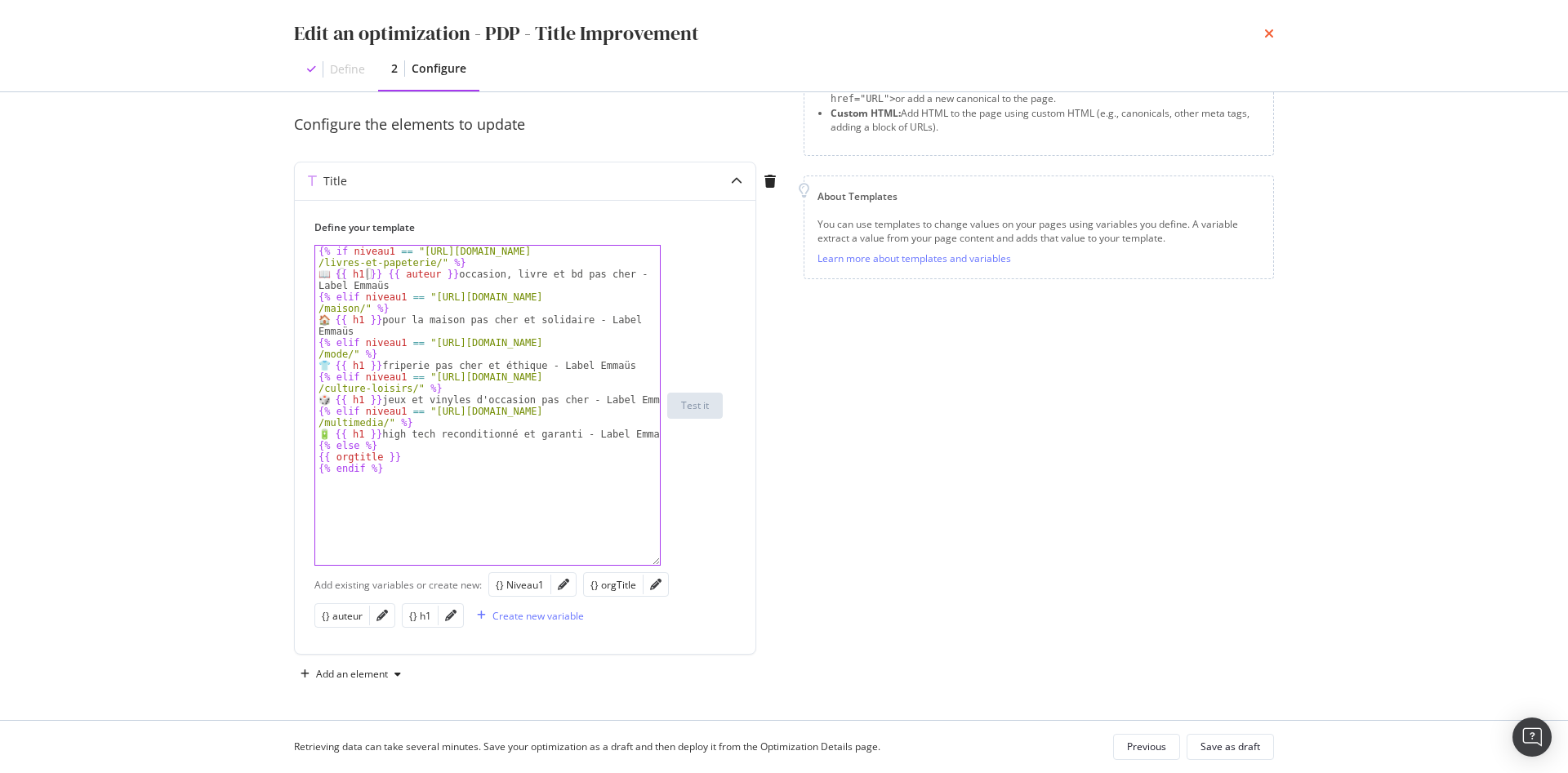
click at [1268, 31] on icon "times" at bounding box center [1268, 33] width 10 height 13
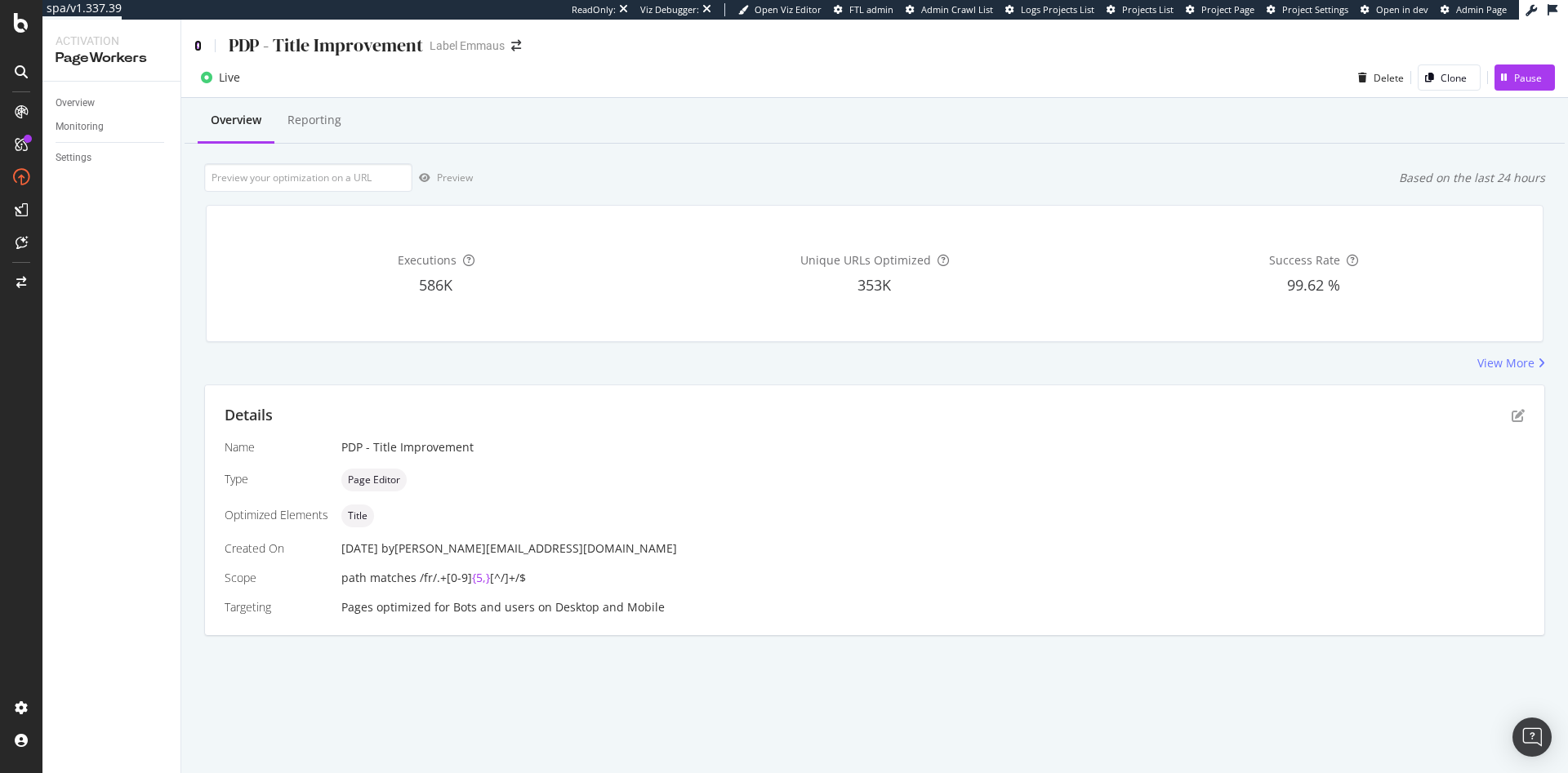
click at [194, 48] on icon at bounding box center [197, 45] width 7 height 11
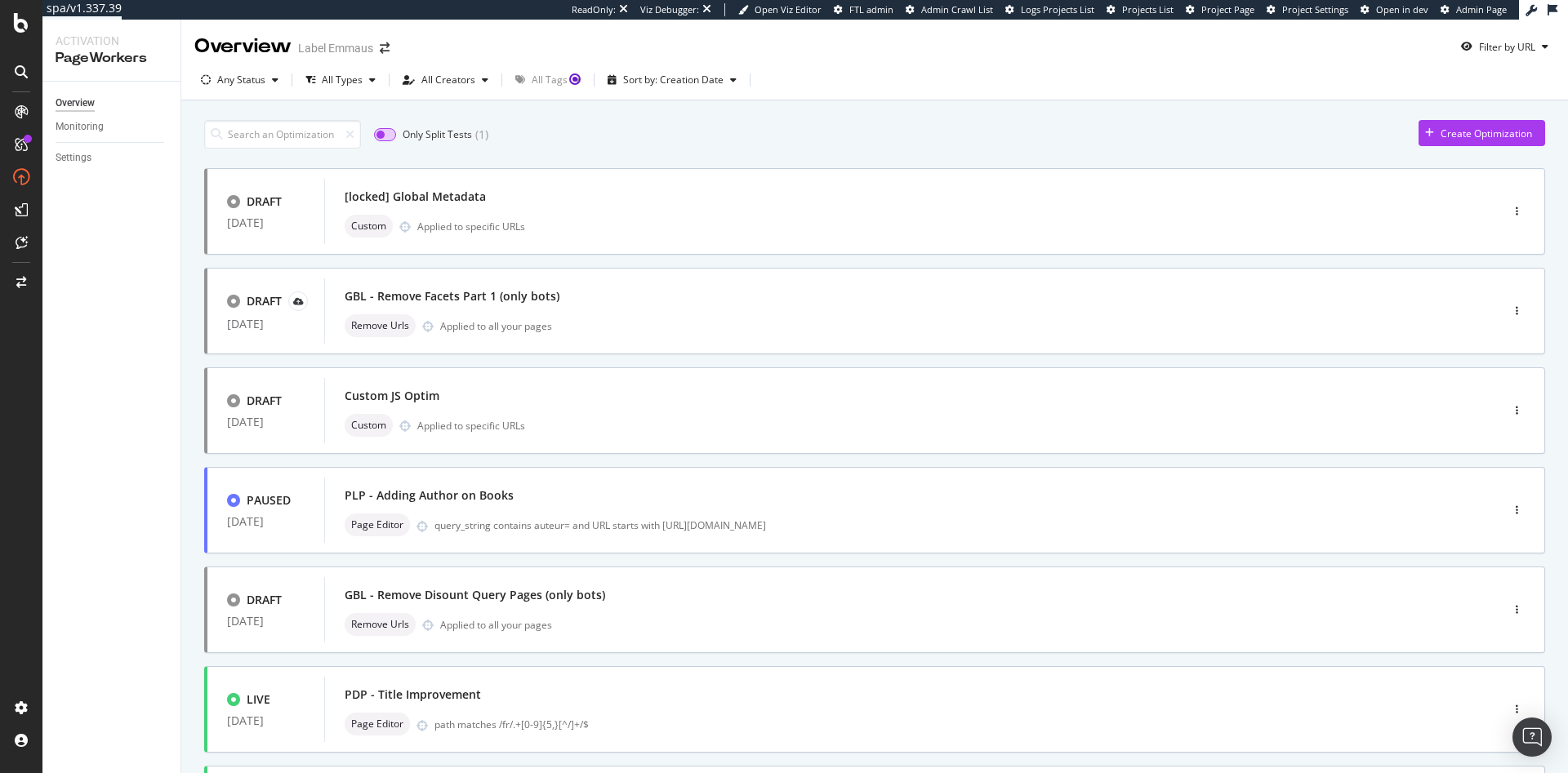
click at [388, 138] on input "checkbox" at bounding box center [384, 135] width 22 height 13
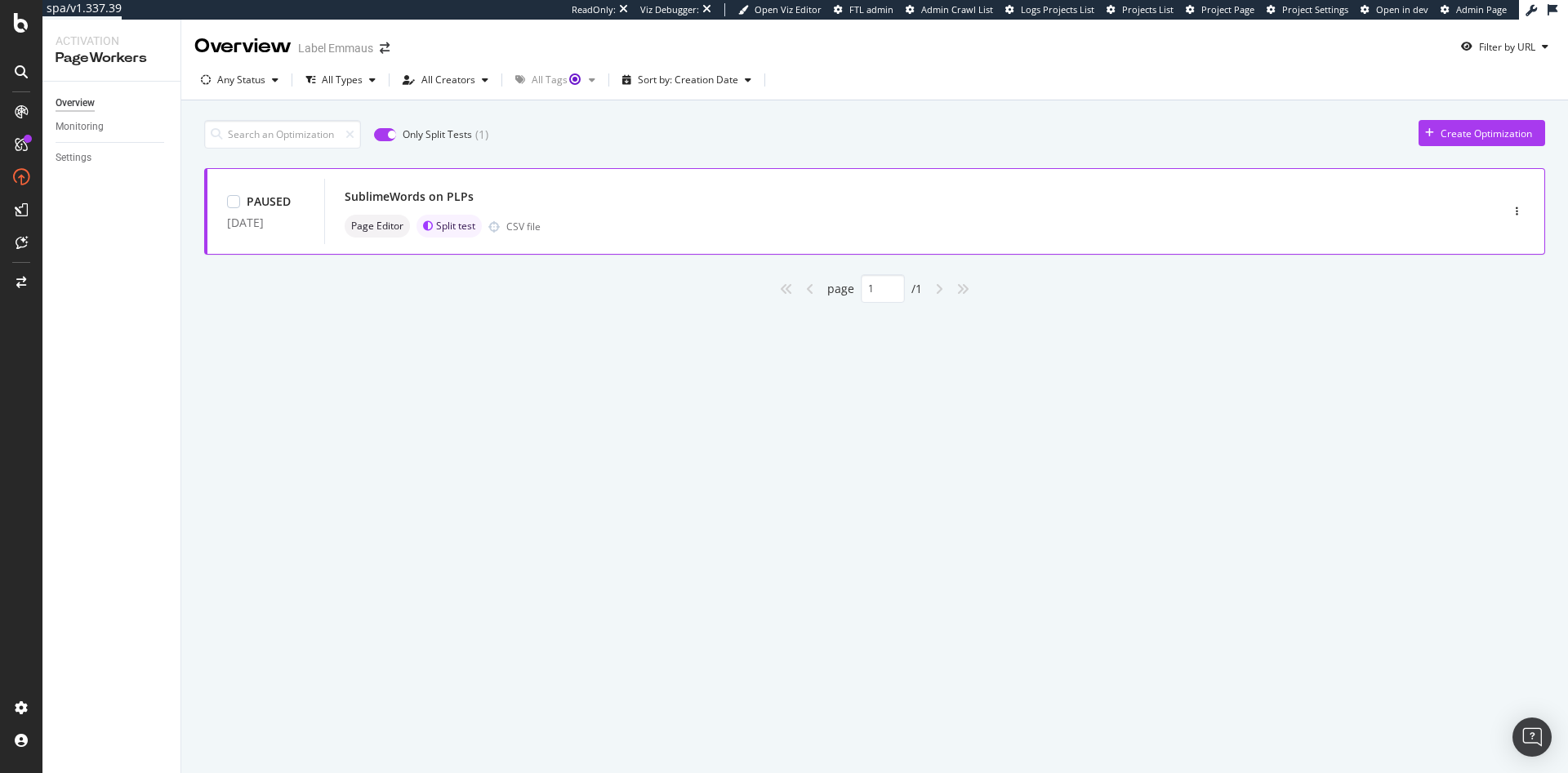
click at [671, 201] on div "SublimeWords on PLPs" at bounding box center [887, 197] width 1086 height 23
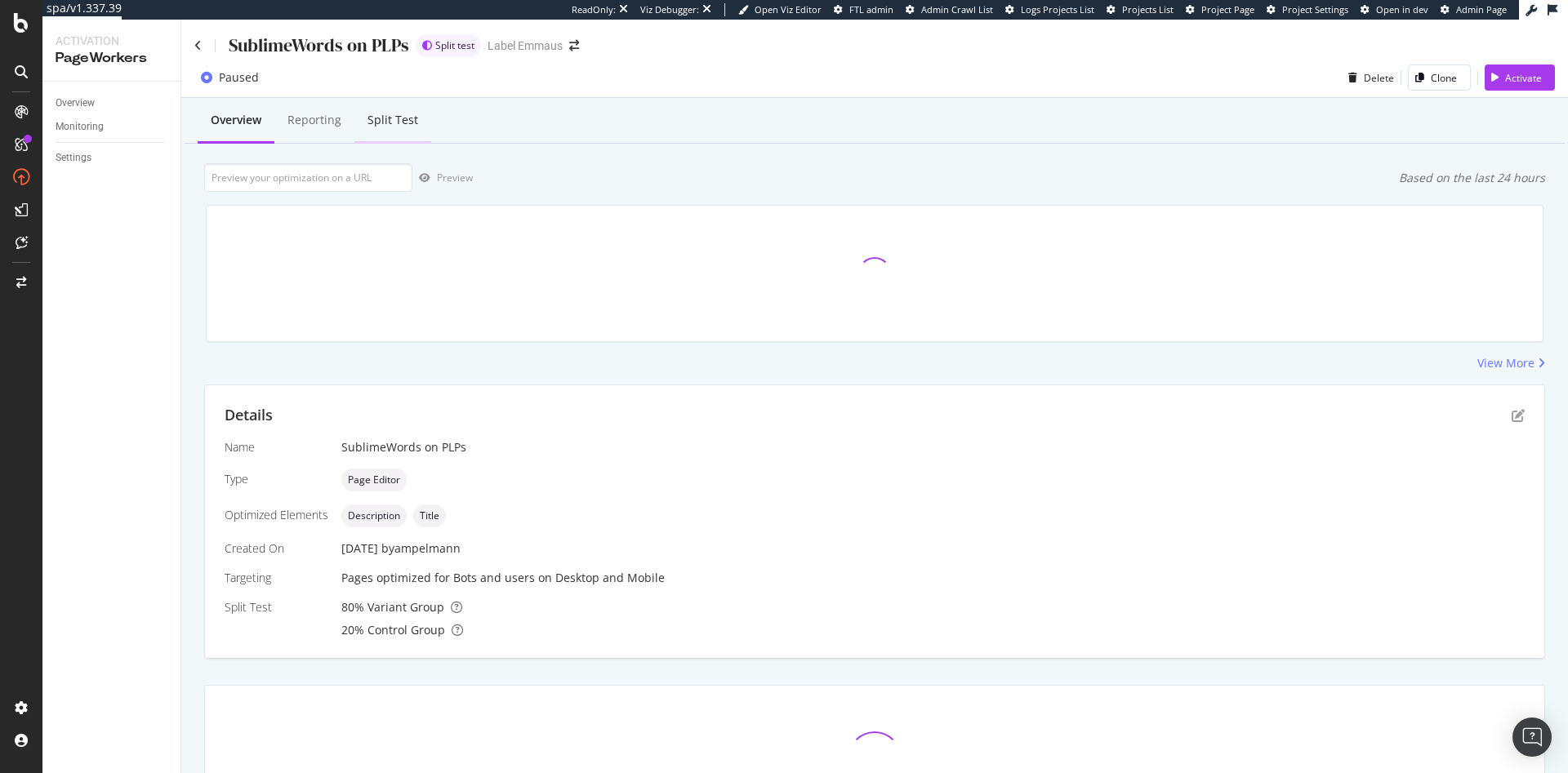
click at [381, 110] on div "Split Test" at bounding box center [393, 121] width 77 height 45
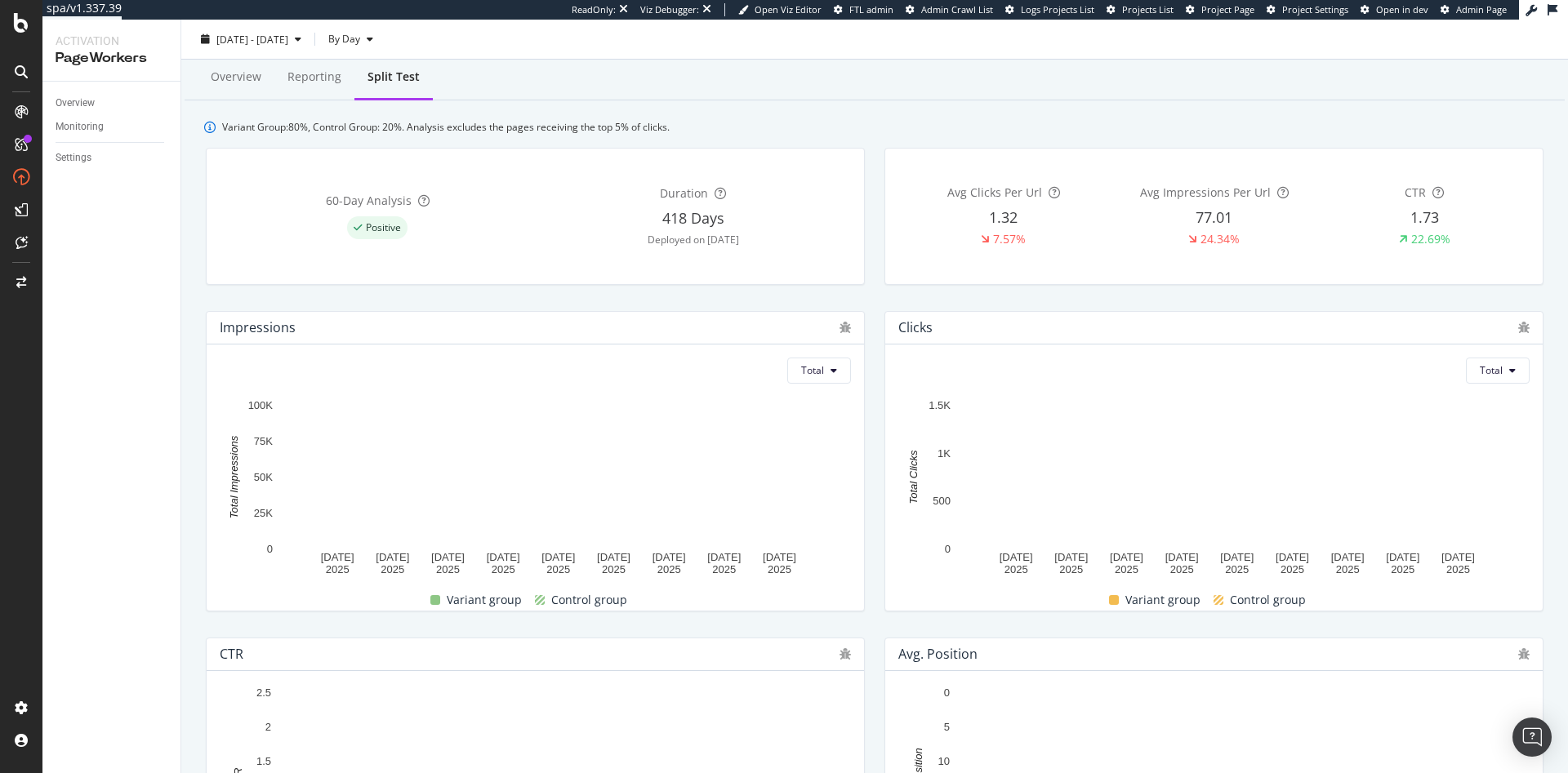
scroll to position [36, 0]
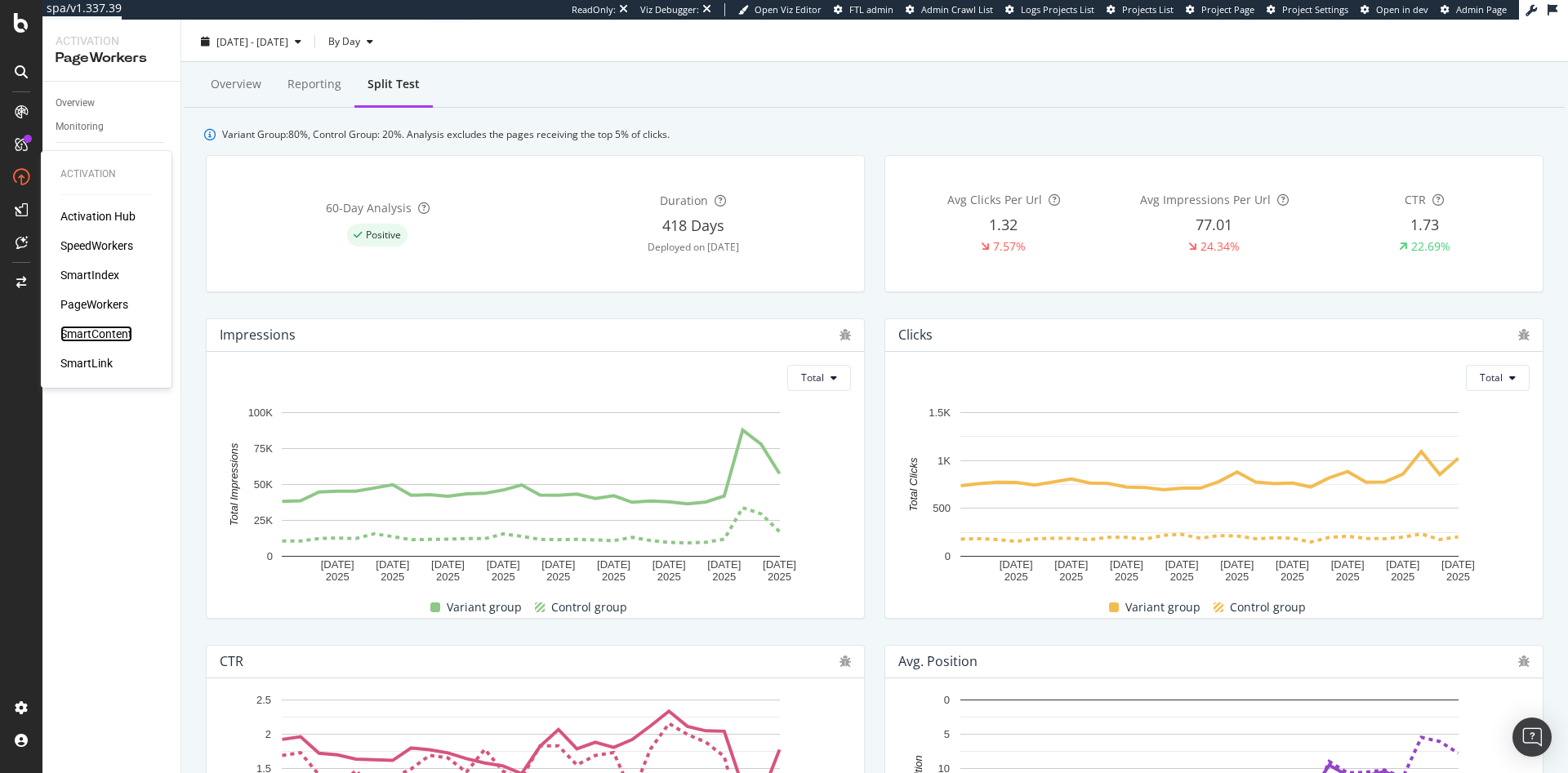
click at [121, 334] on div "SmartContent" at bounding box center [96, 334] width 72 height 17
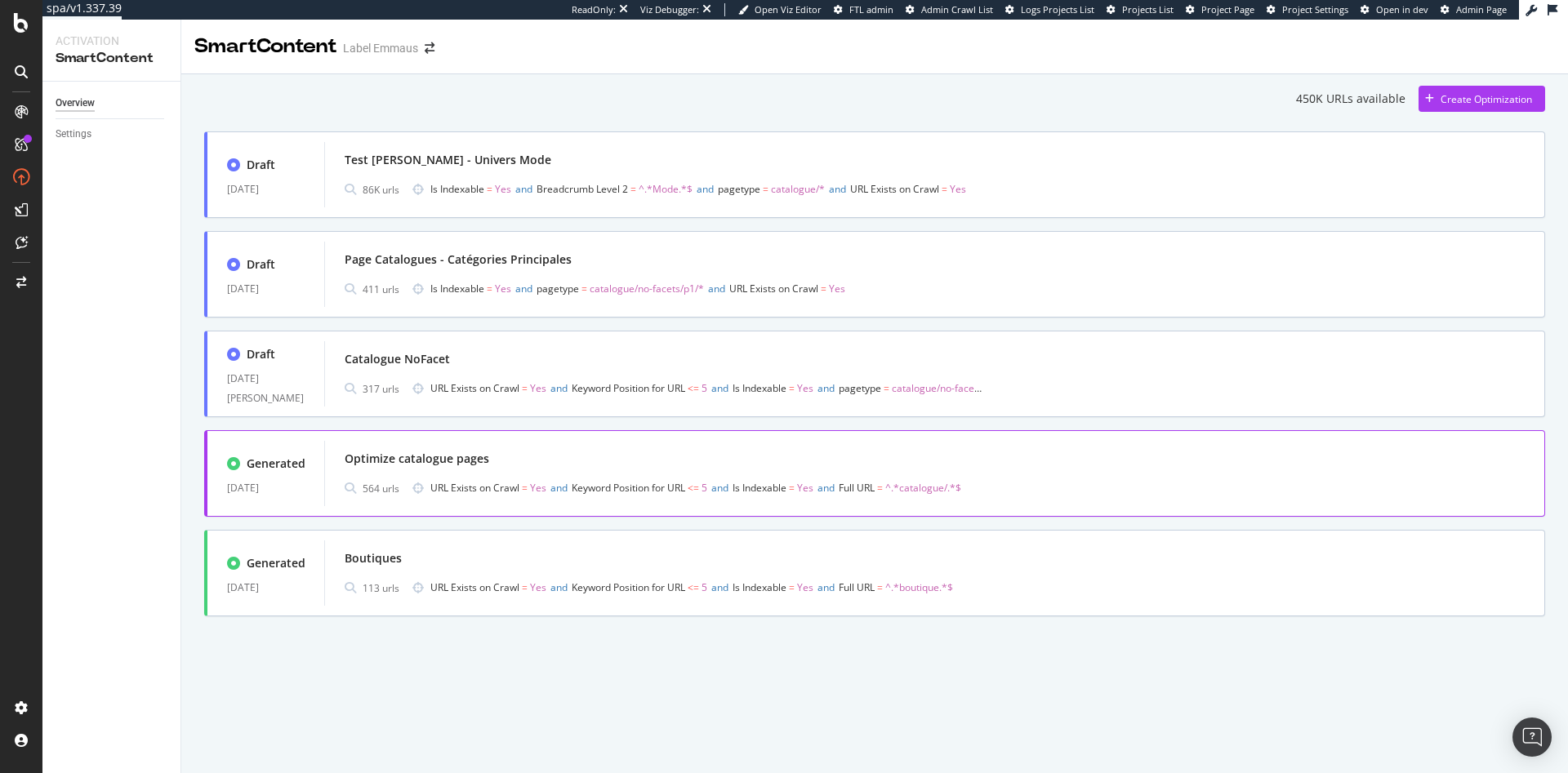
click at [773, 484] on span "Is Indexable" at bounding box center [759, 488] width 54 height 14
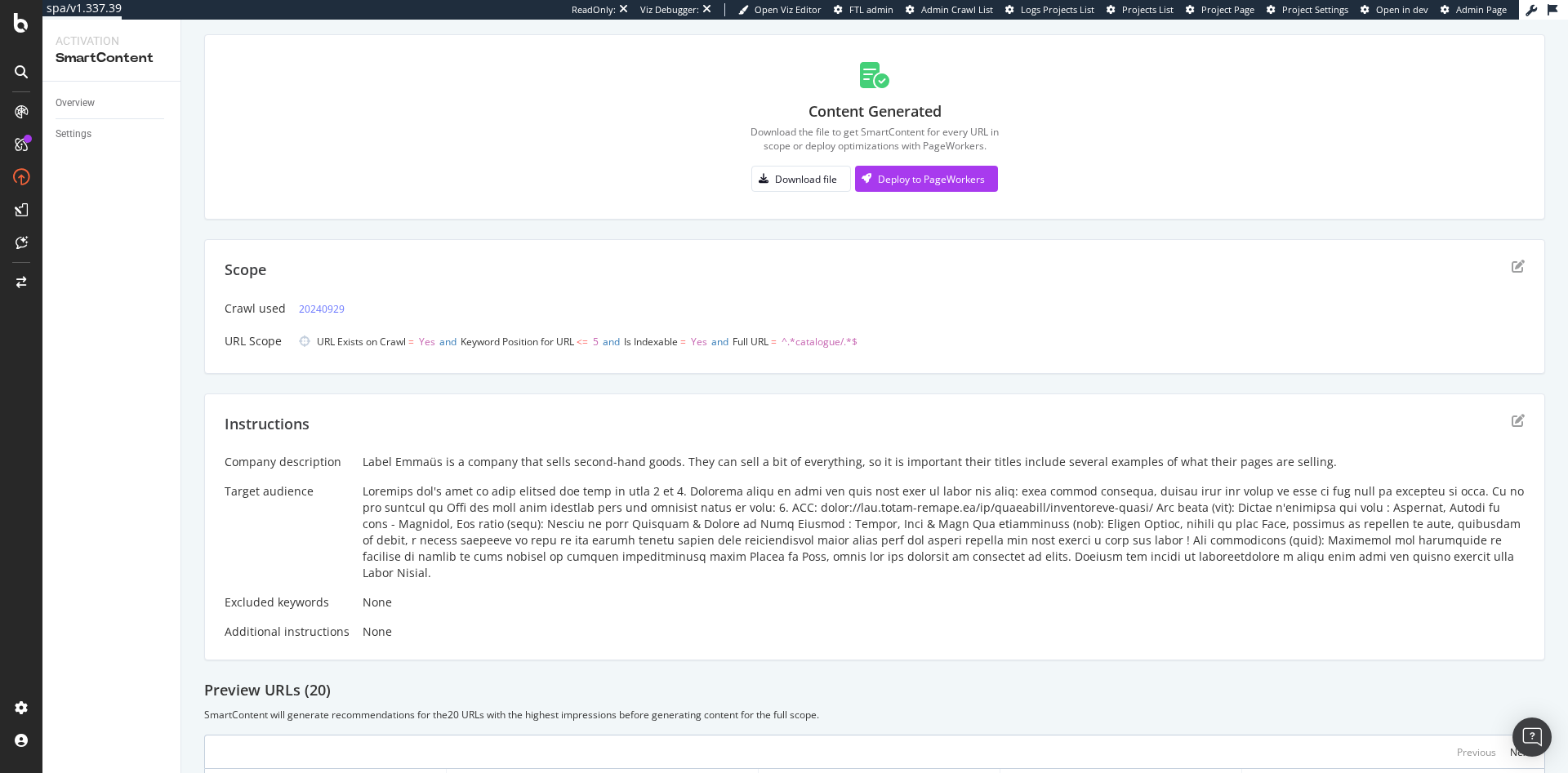
scroll to position [88, 0]
click at [34, 242] on div at bounding box center [21, 243] width 39 height 26
click at [18, 242] on icon at bounding box center [22, 242] width 12 height 13
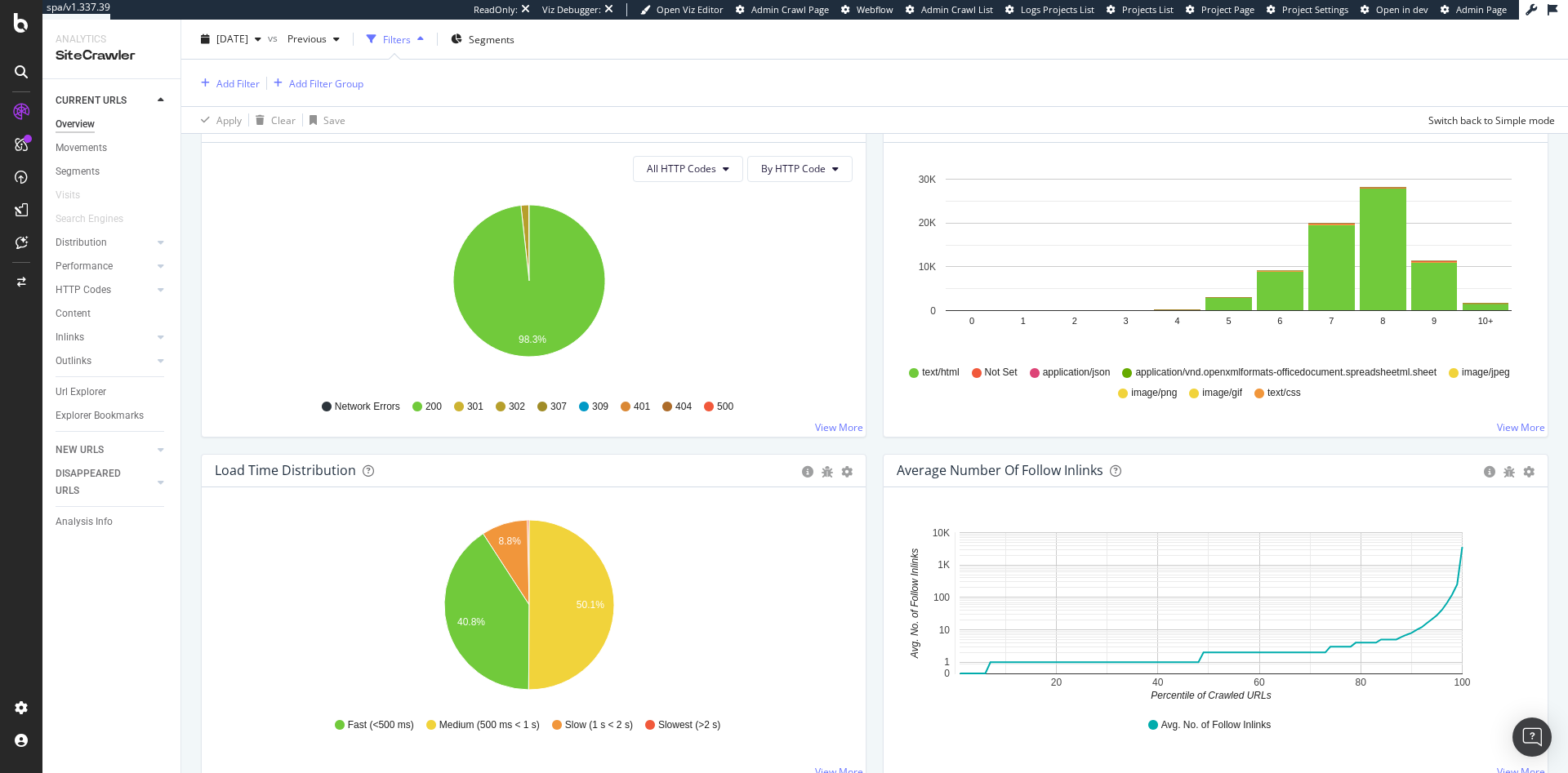
scroll to position [918, 0]
click at [88, 313] on div "Content" at bounding box center [73, 314] width 35 height 17
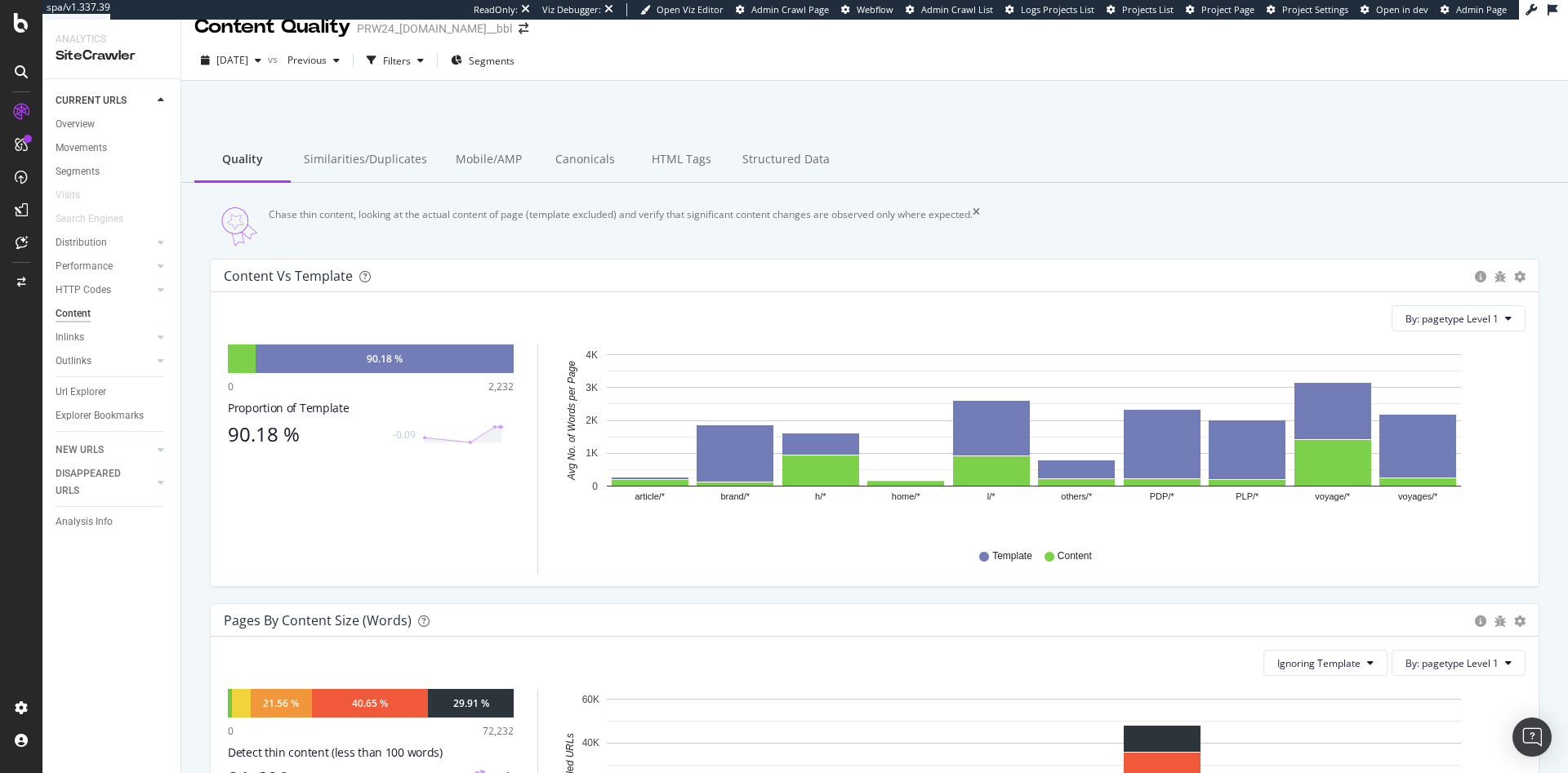
scroll to position [11, 0]
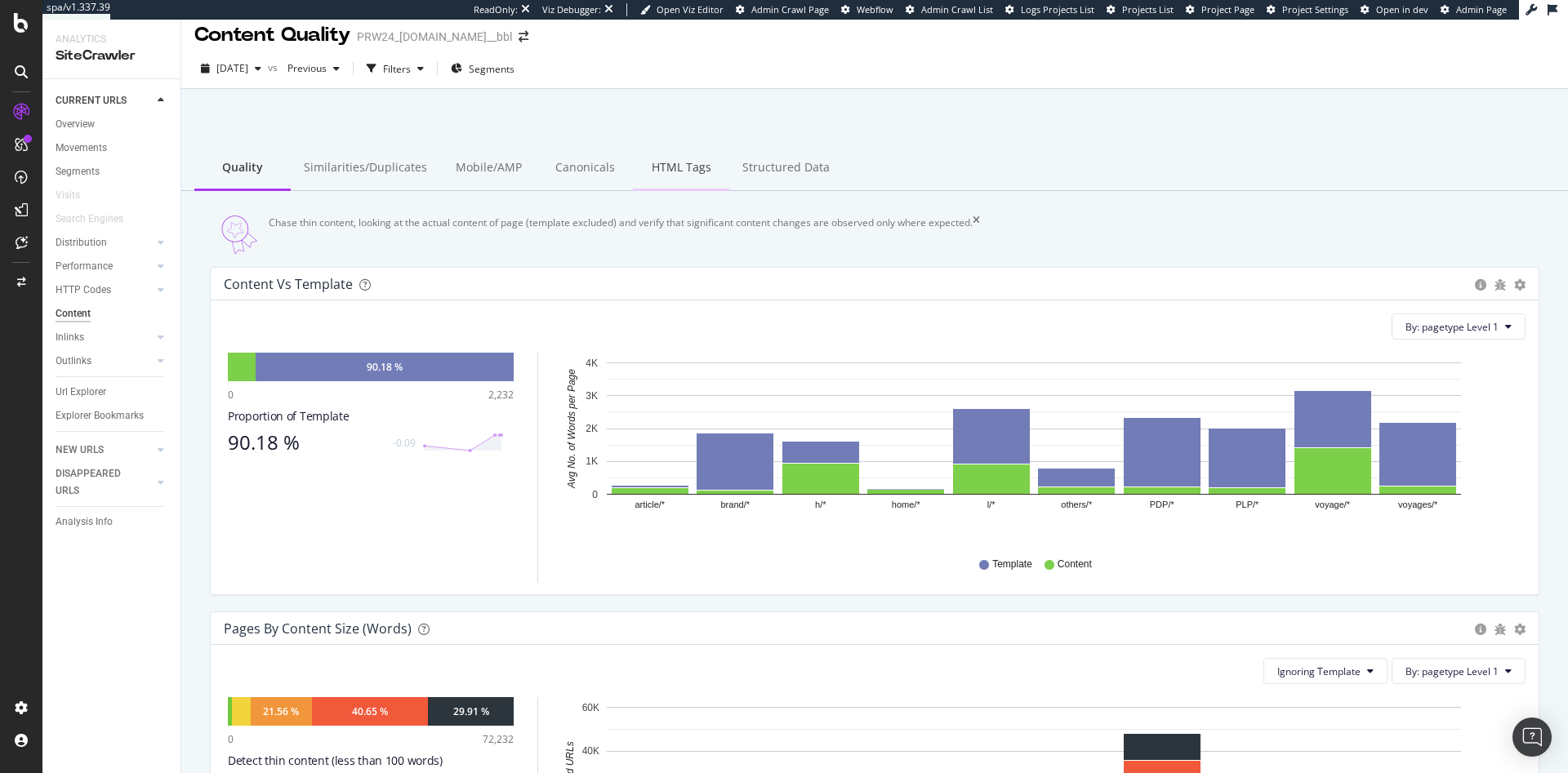
click at [677, 181] on div "HTML Tags" at bounding box center [680, 168] width 96 height 45
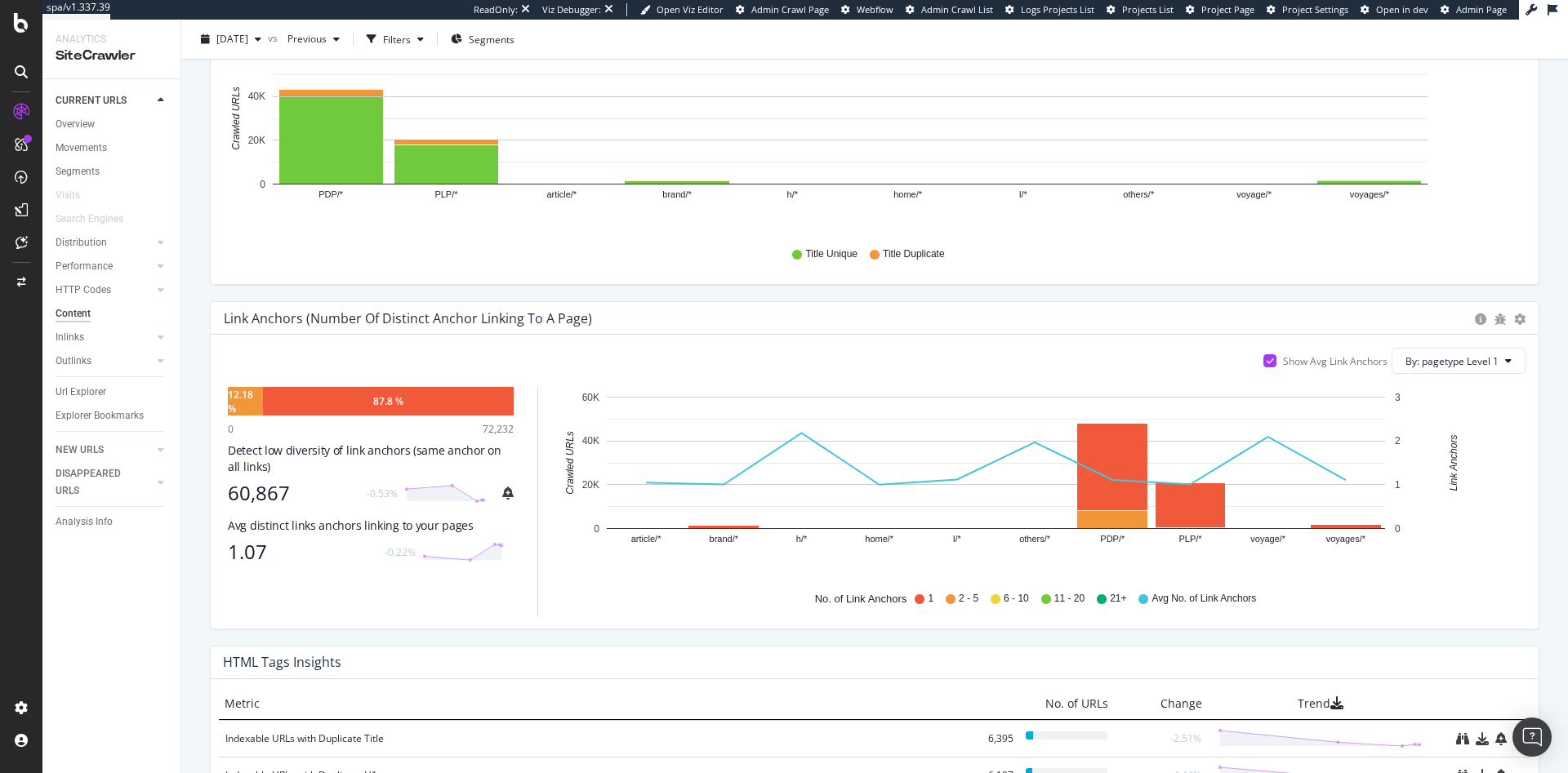
scroll to position [685, 0]
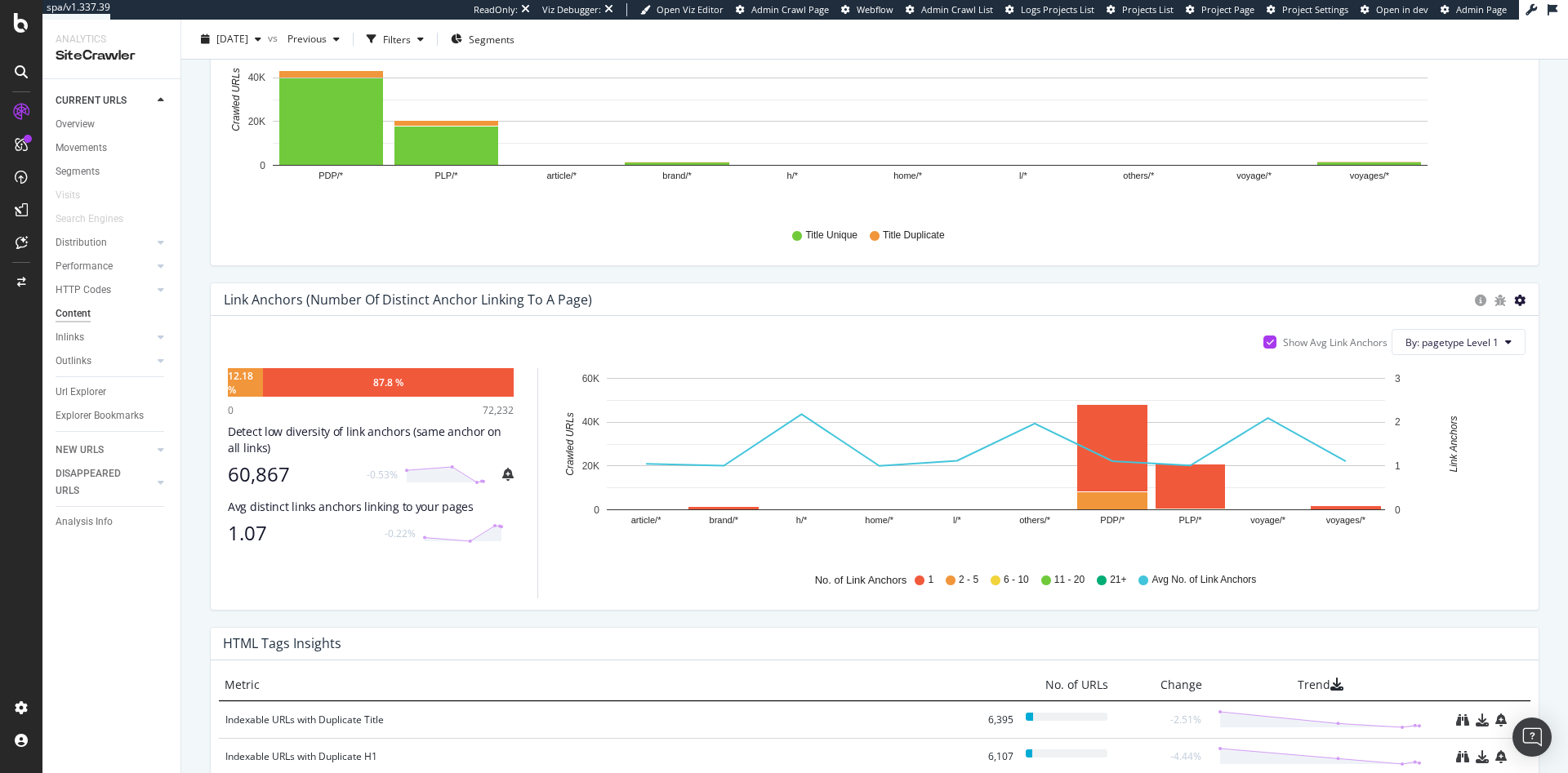
click at [1514, 307] on icon "gear" at bounding box center [1519, 300] width 11 height 11
click at [1482, 372] on span "Chart (by Percentage)" at bounding box center [1463, 362] width 149 height 22
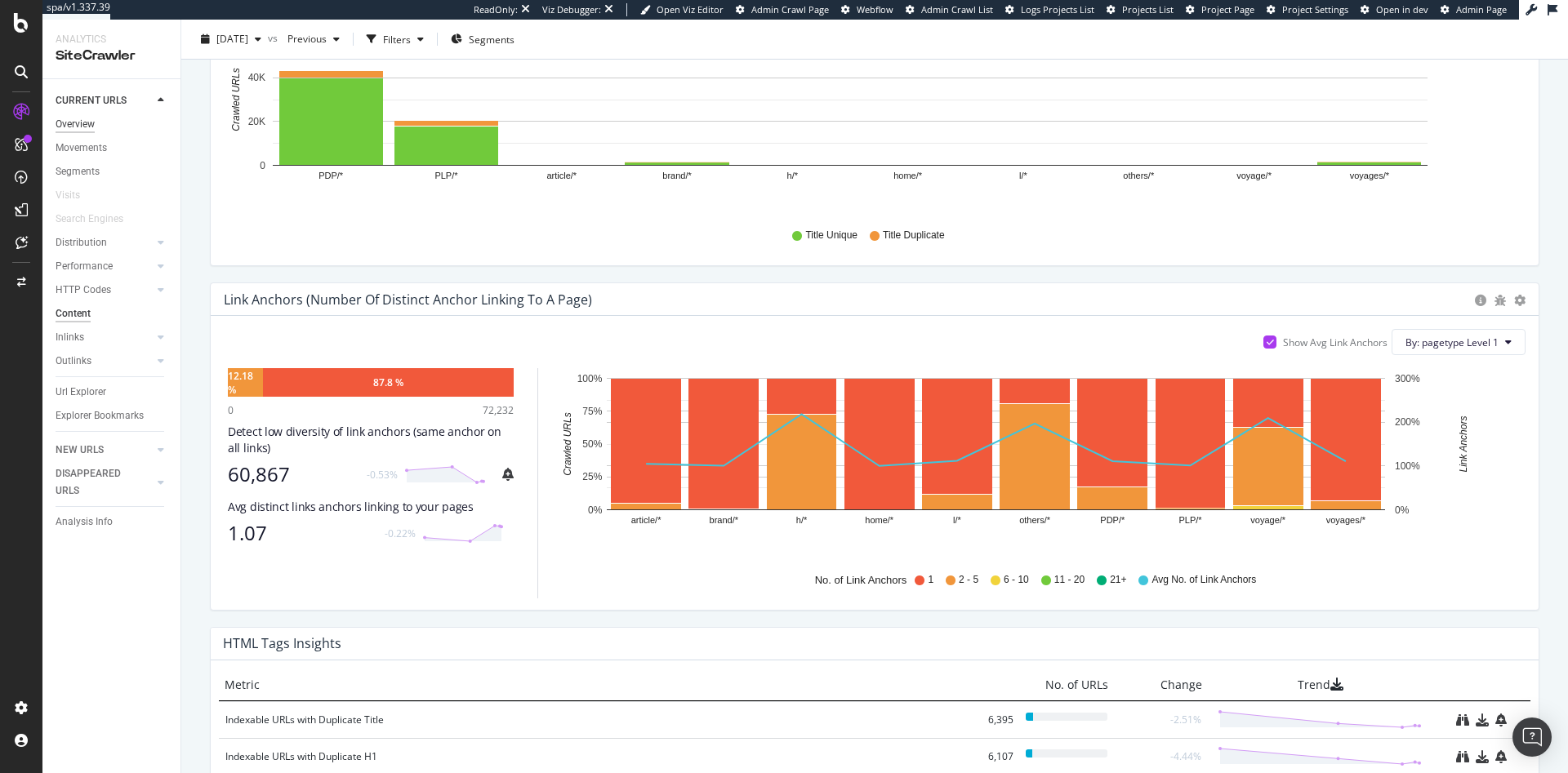
click at [79, 120] on div "Overview" at bounding box center [75, 125] width 39 height 17
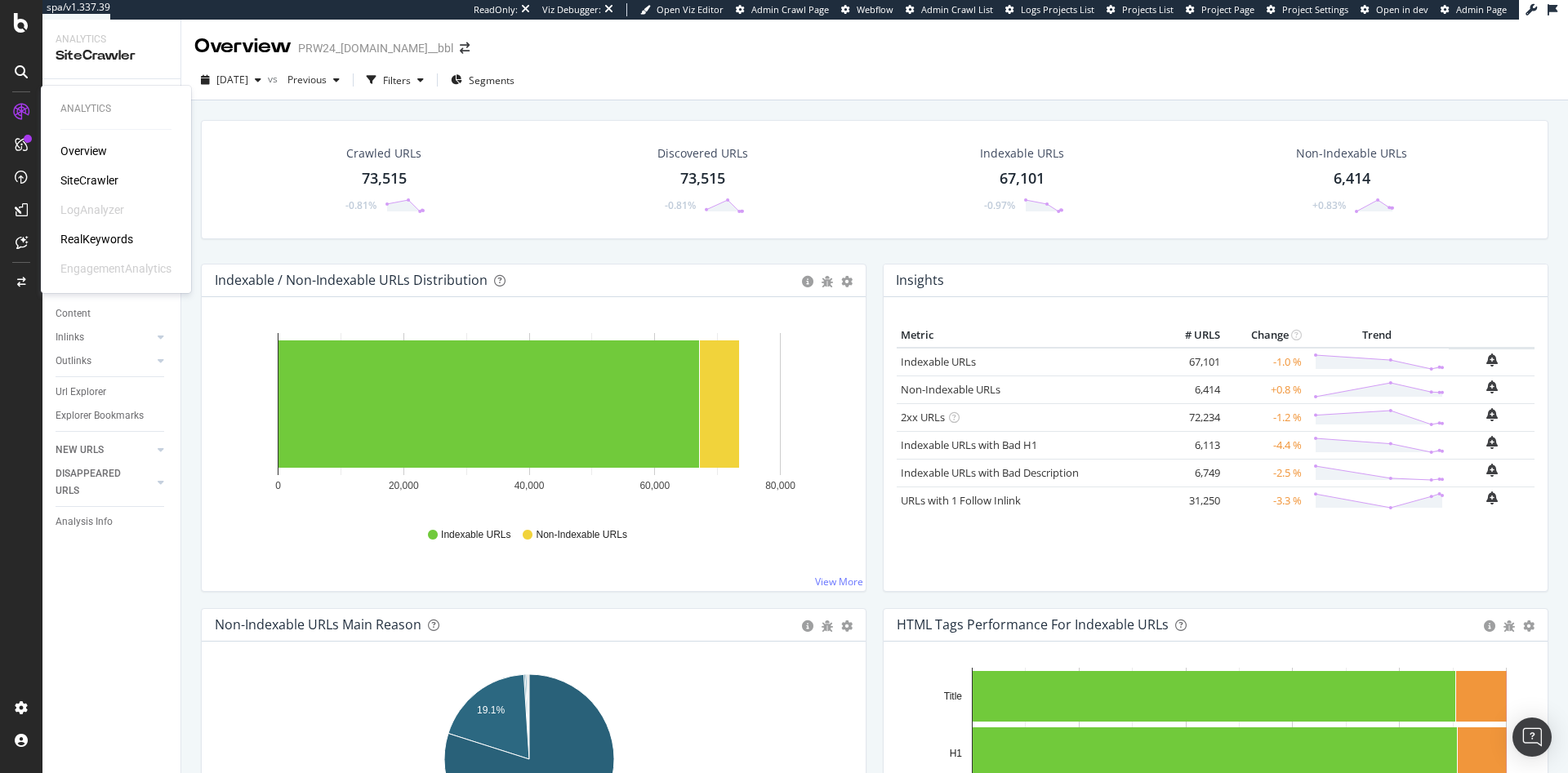
click at [105, 237] on div "RealKeywords" at bounding box center [96, 239] width 73 height 17
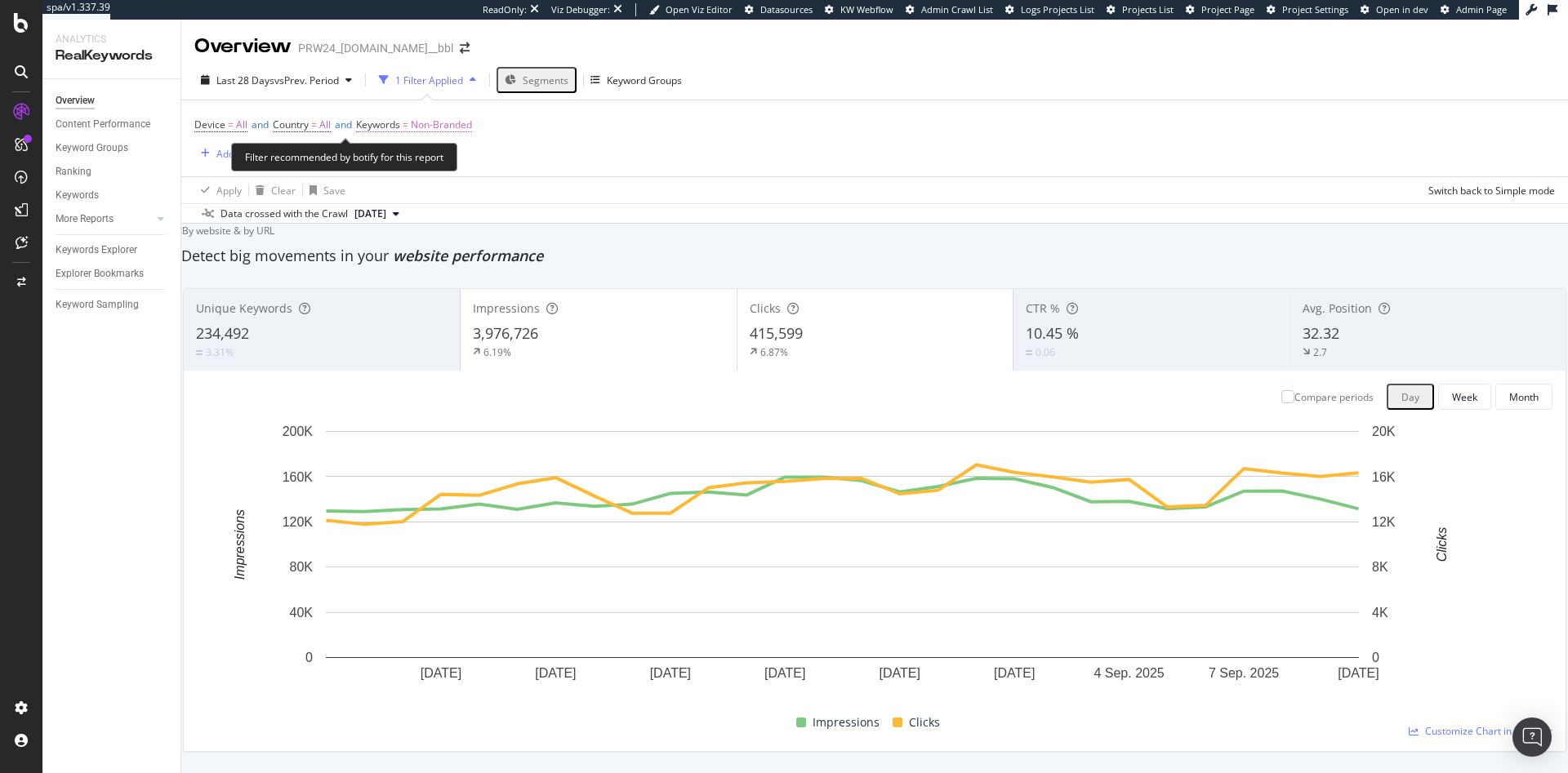
click at [441, 129] on span "Non-Branded" at bounding box center [441, 125] width 61 height 23
click at [455, 156] on div "Non-Branded" at bounding box center [432, 163] width 87 height 21
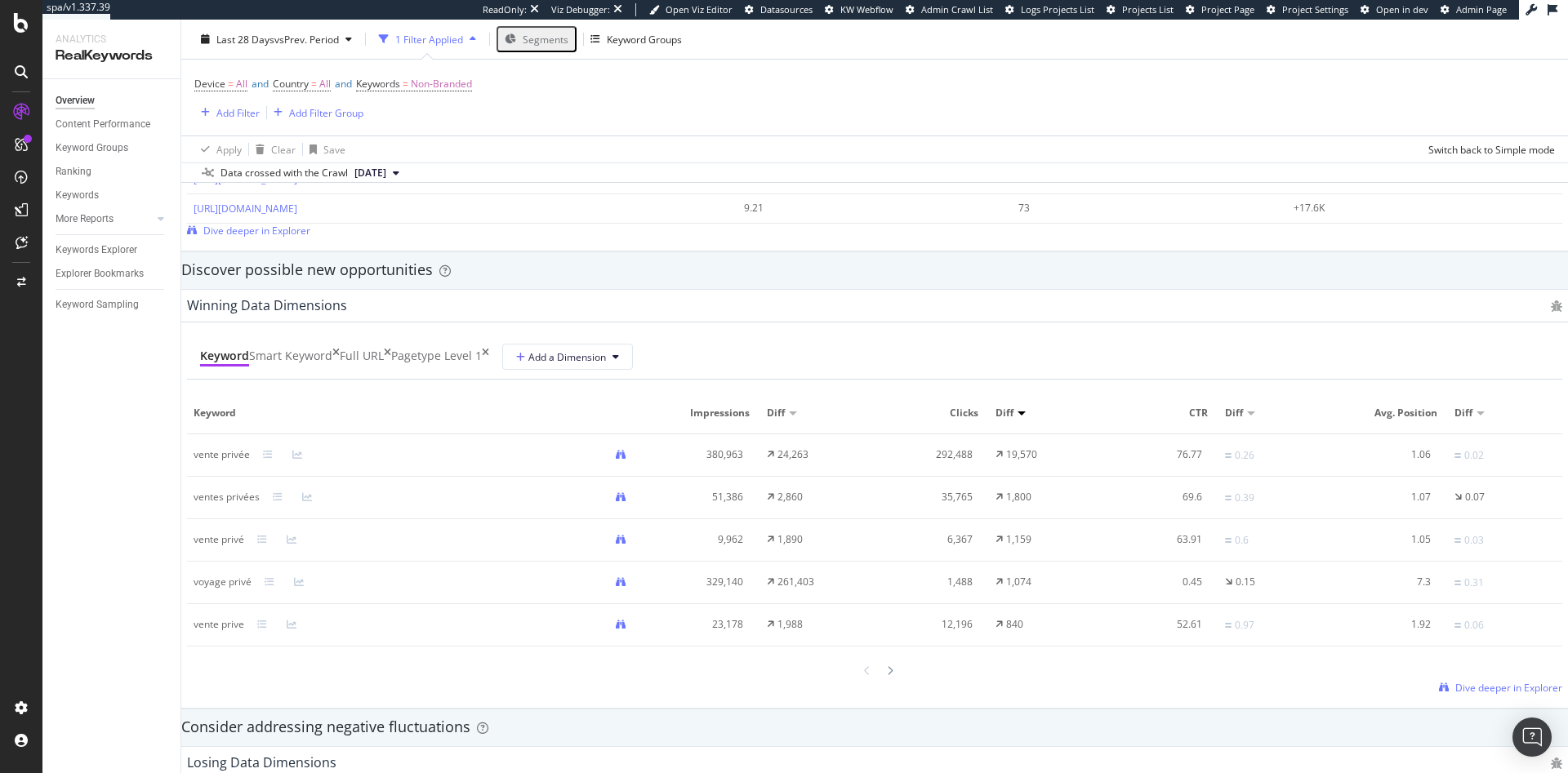
scroll to position [1367, 0]
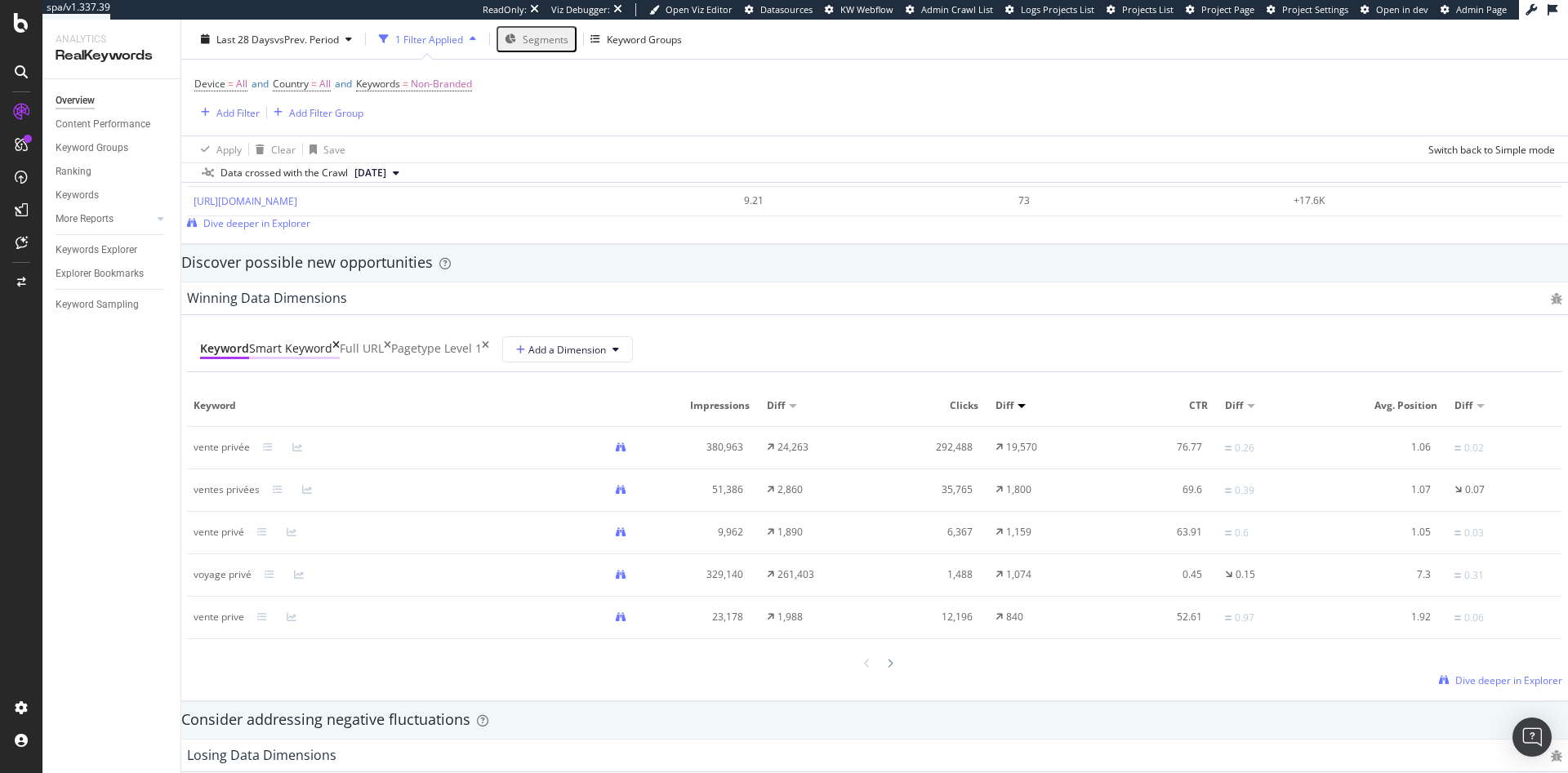
click at [340, 358] on div "Smart Keyword" at bounding box center [294, 349] width 91 height 18
click at [227, 533] on icon at bounding box center [222, 532] width 10 height 10
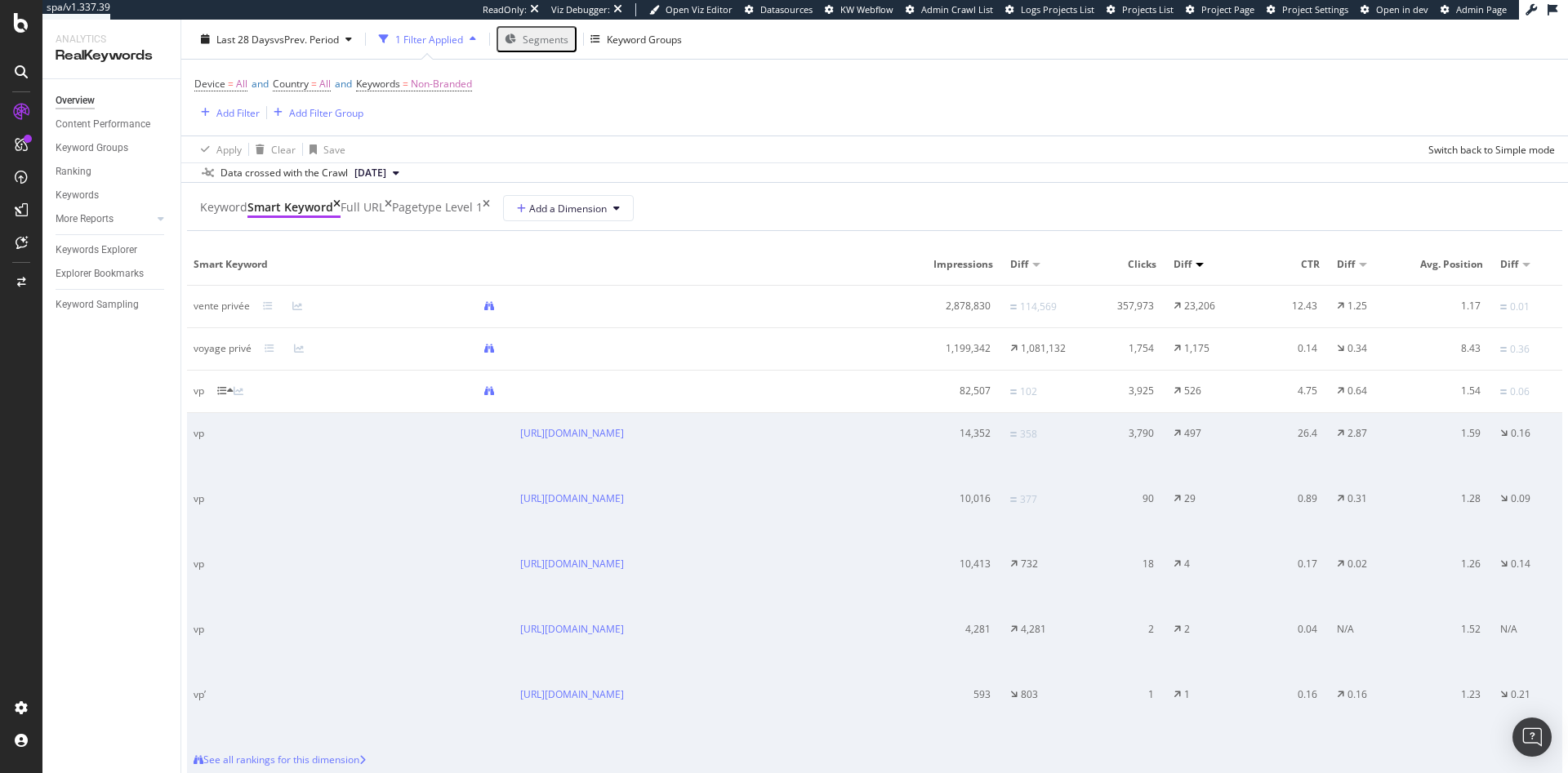
scroll to position [1510, 0]
click at [273, 301] on icon at bounding box center [267, 303] width 10 height 10
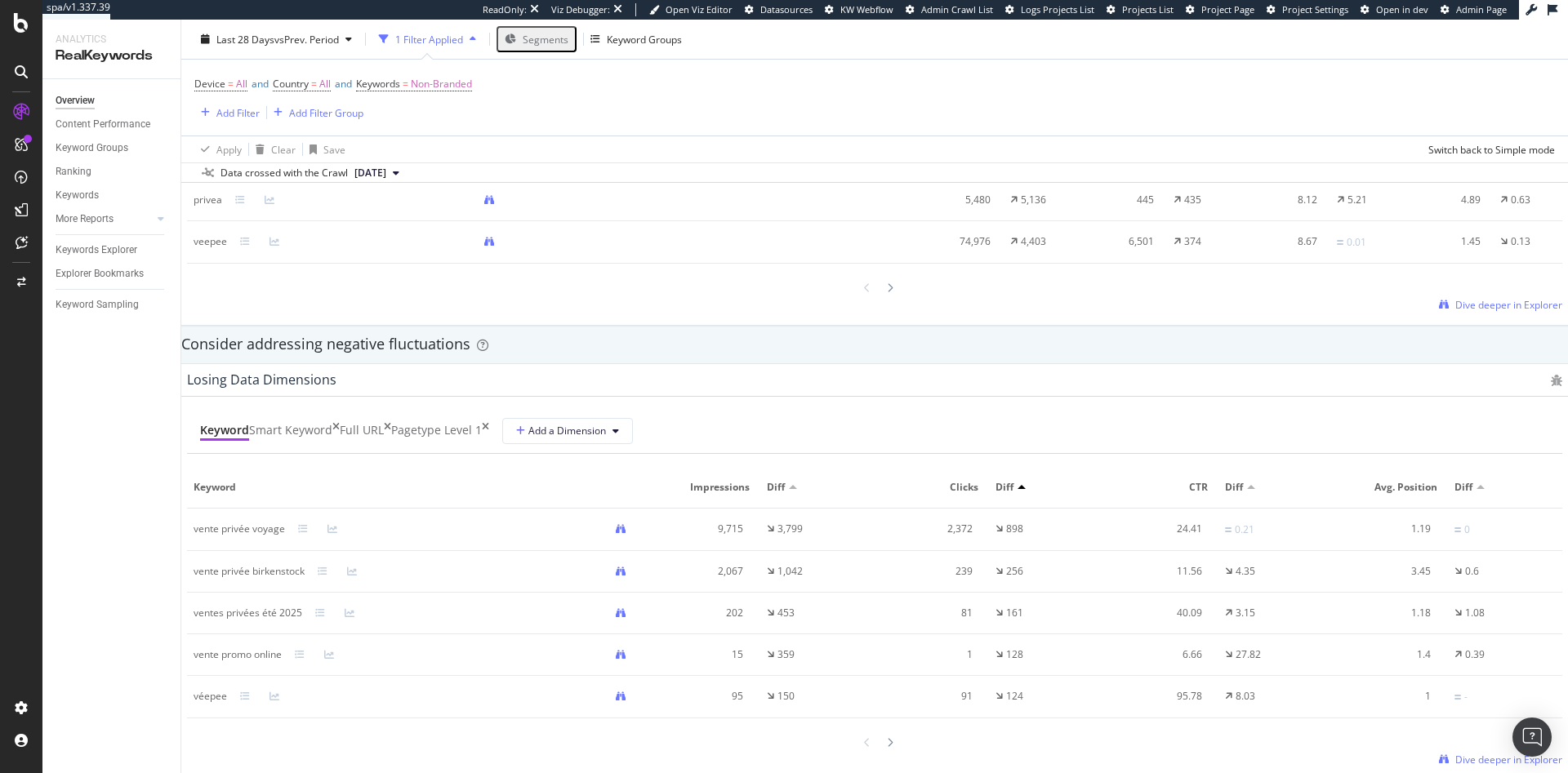
scroll to position [2110, 0]
click at [107, 119] on div "Content Performance" at bounding box center [103, 125] width 94 height 17
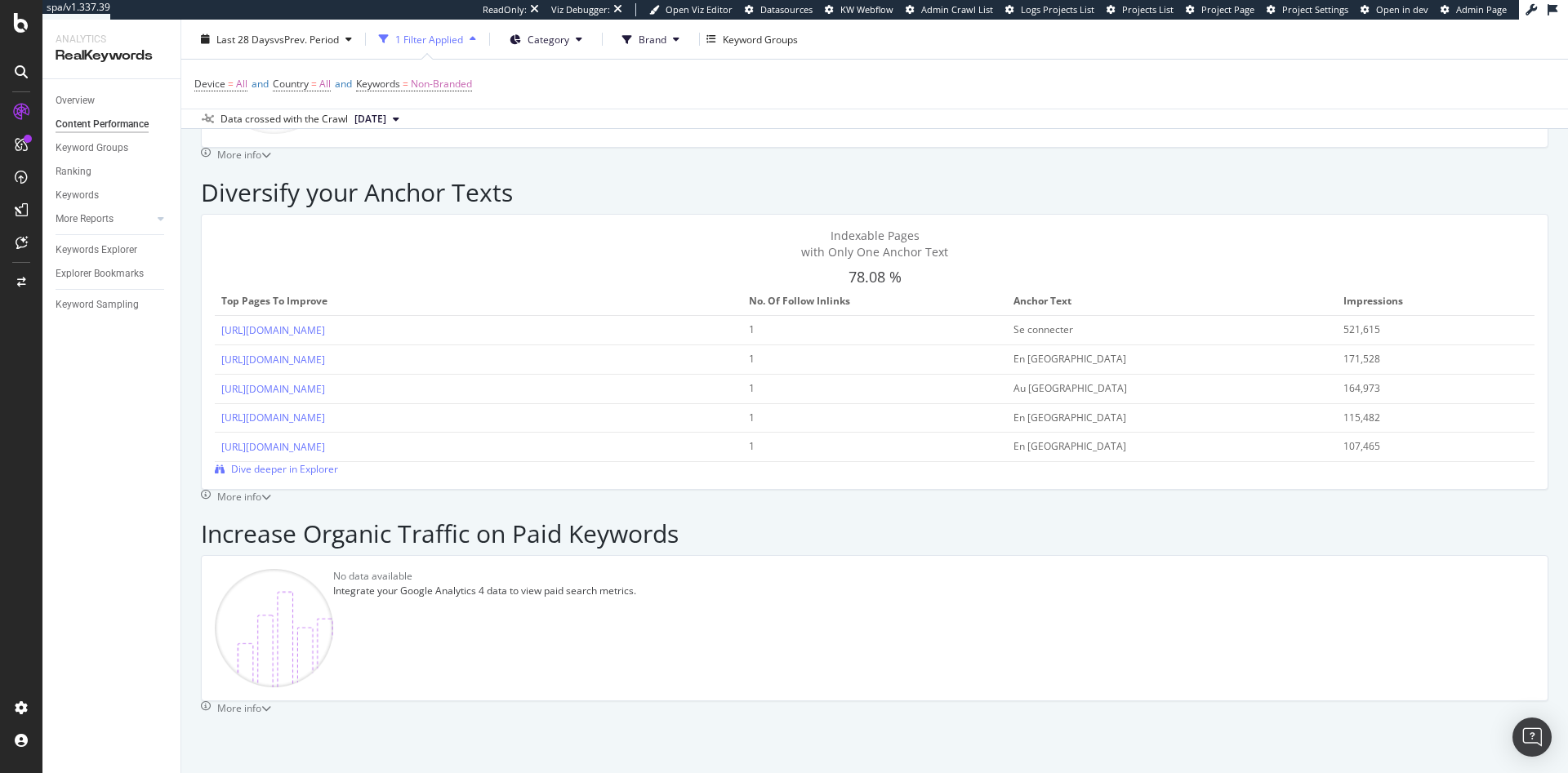
scroll to position [2284, 0]
click at [159, 218] on icon at bounding box center [160, 218] width 6 height 10
click at [87, 291] on div "Content" at bounding box center [80, 290] width 35 height 17
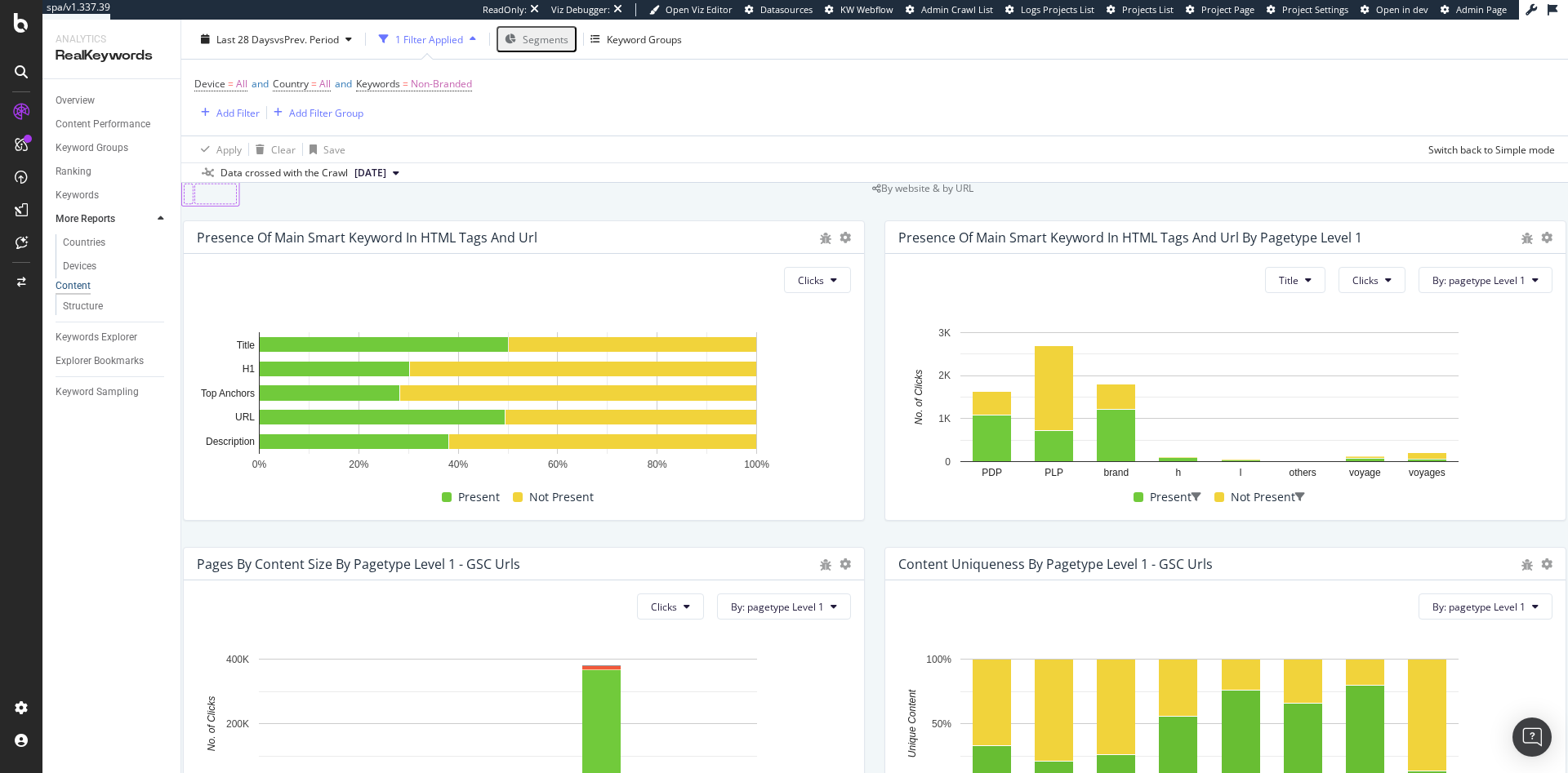
scroll to position [72, 0]
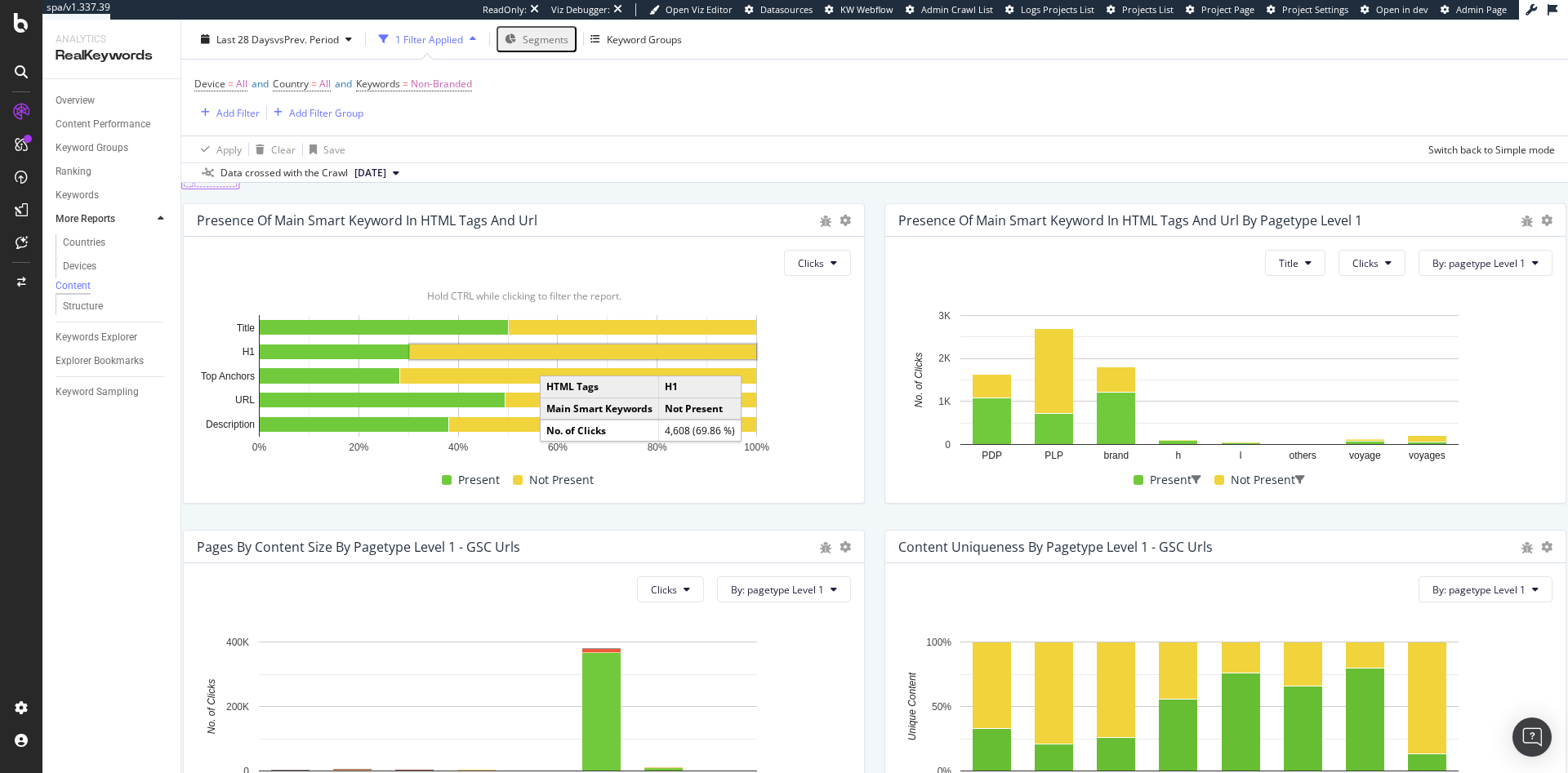
click at [697, 359] on rect "A chart." at bounding box center [583, 351] width 346 height 15
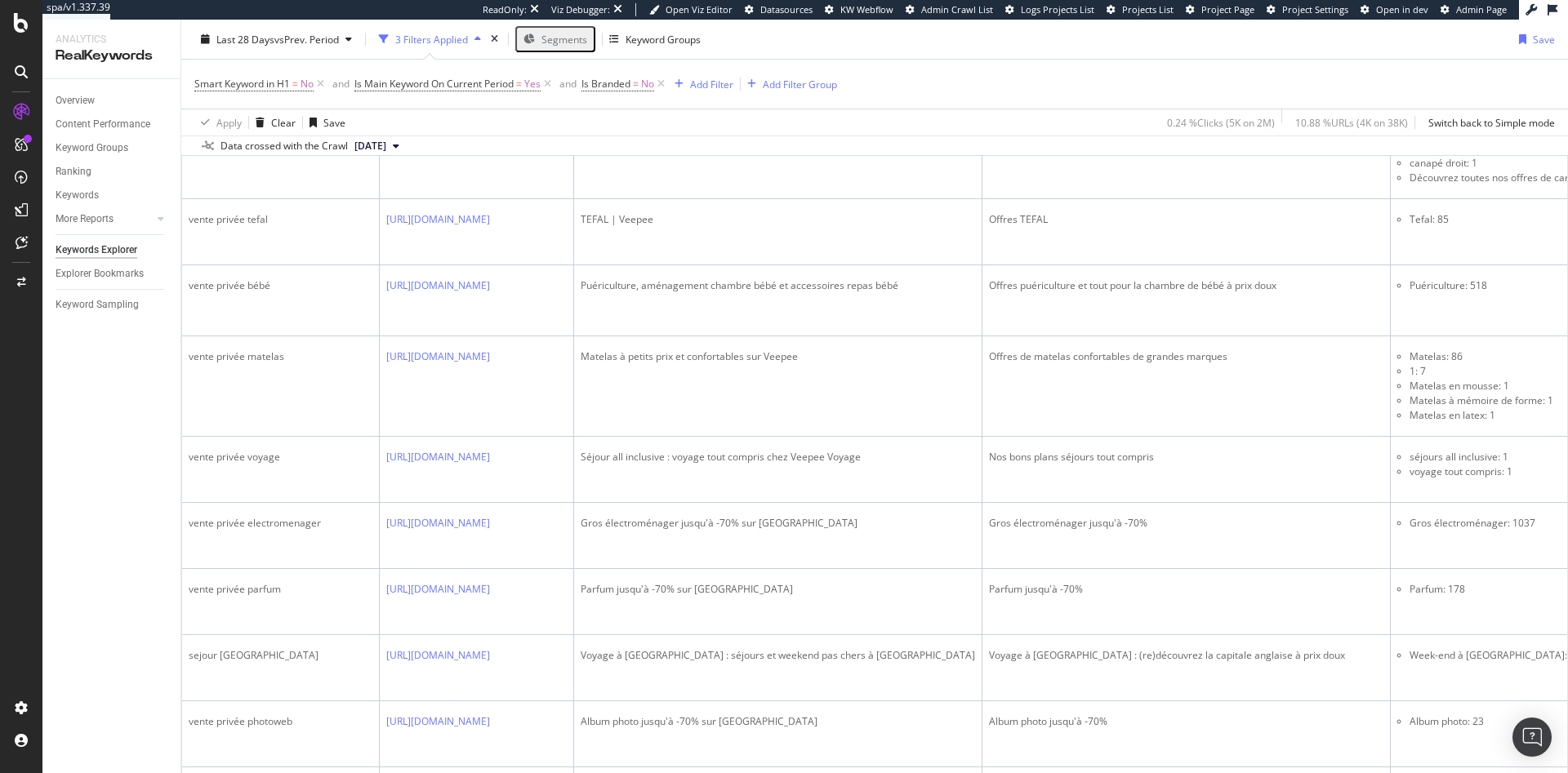
scroll to position [1037, 0]
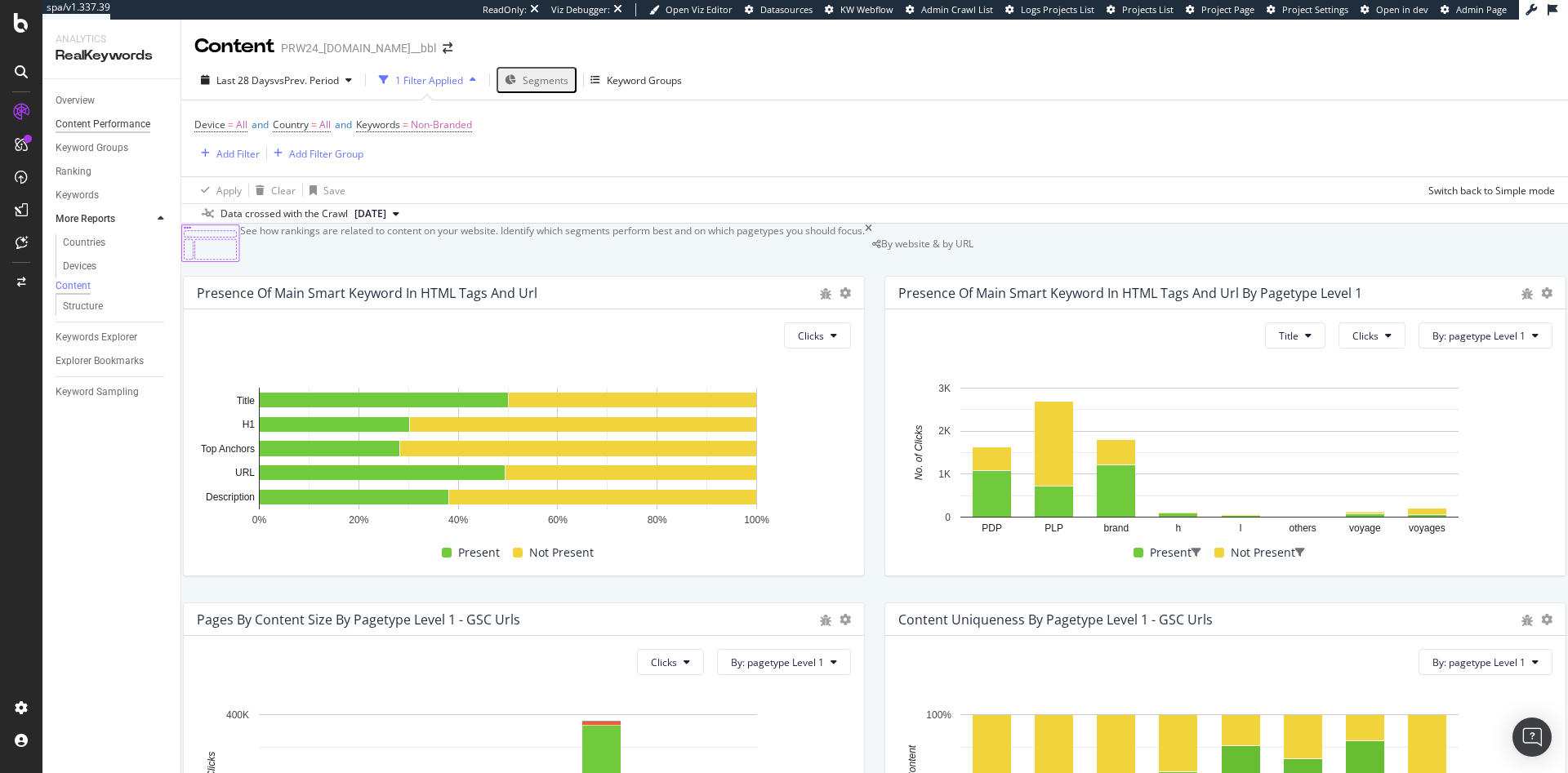
click at [94, 125] on div "Content Performance" at bounding box center [103, 125] width 94 height 17
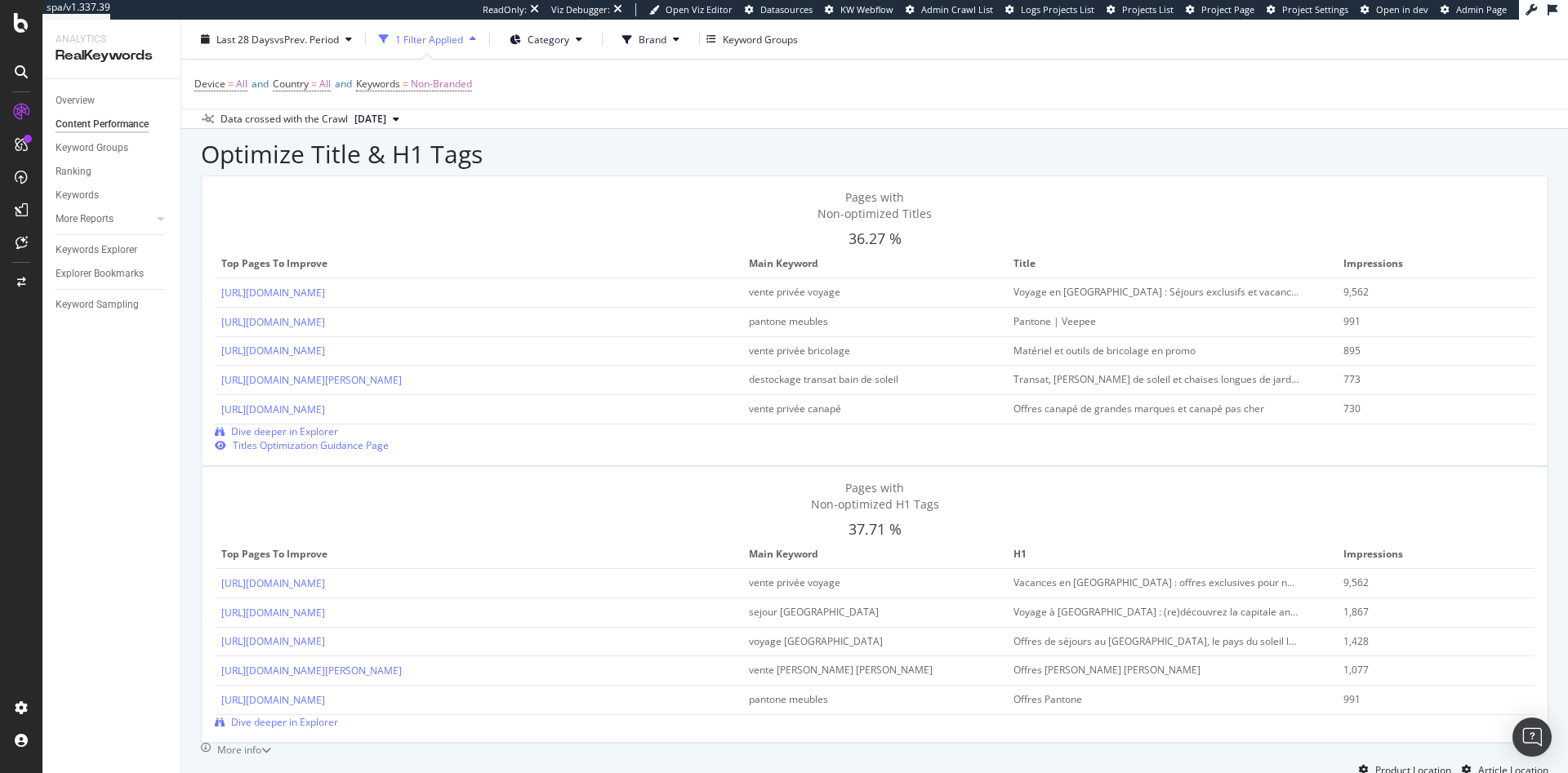
scroll to position [590, 0]
drag, startPoint x: 906, startPoint y: 521, endPoint x: 1001, endPoint y: 521, distance: 95.0
click at [974, 603] on div "sejour londres" at bounding box center [861, 610] width 225 height 15
click at [325, 632] on link "[URL][DOMAIN_NAME]" at bounding box center [273, 638] width 104 height 14
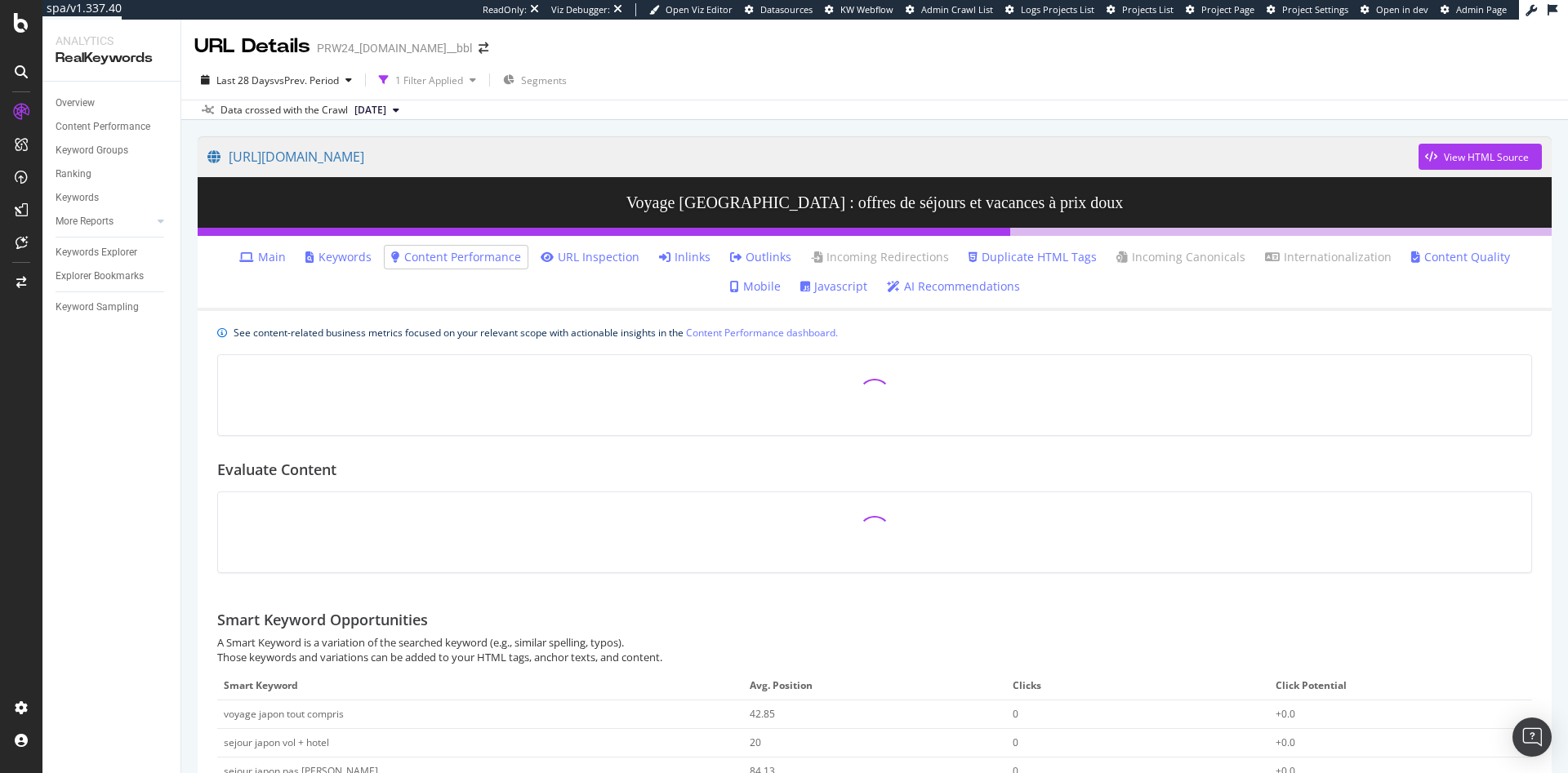
click at [307, 252] on link "Keywords" at bounding box center [339, 257] width 66 height 17
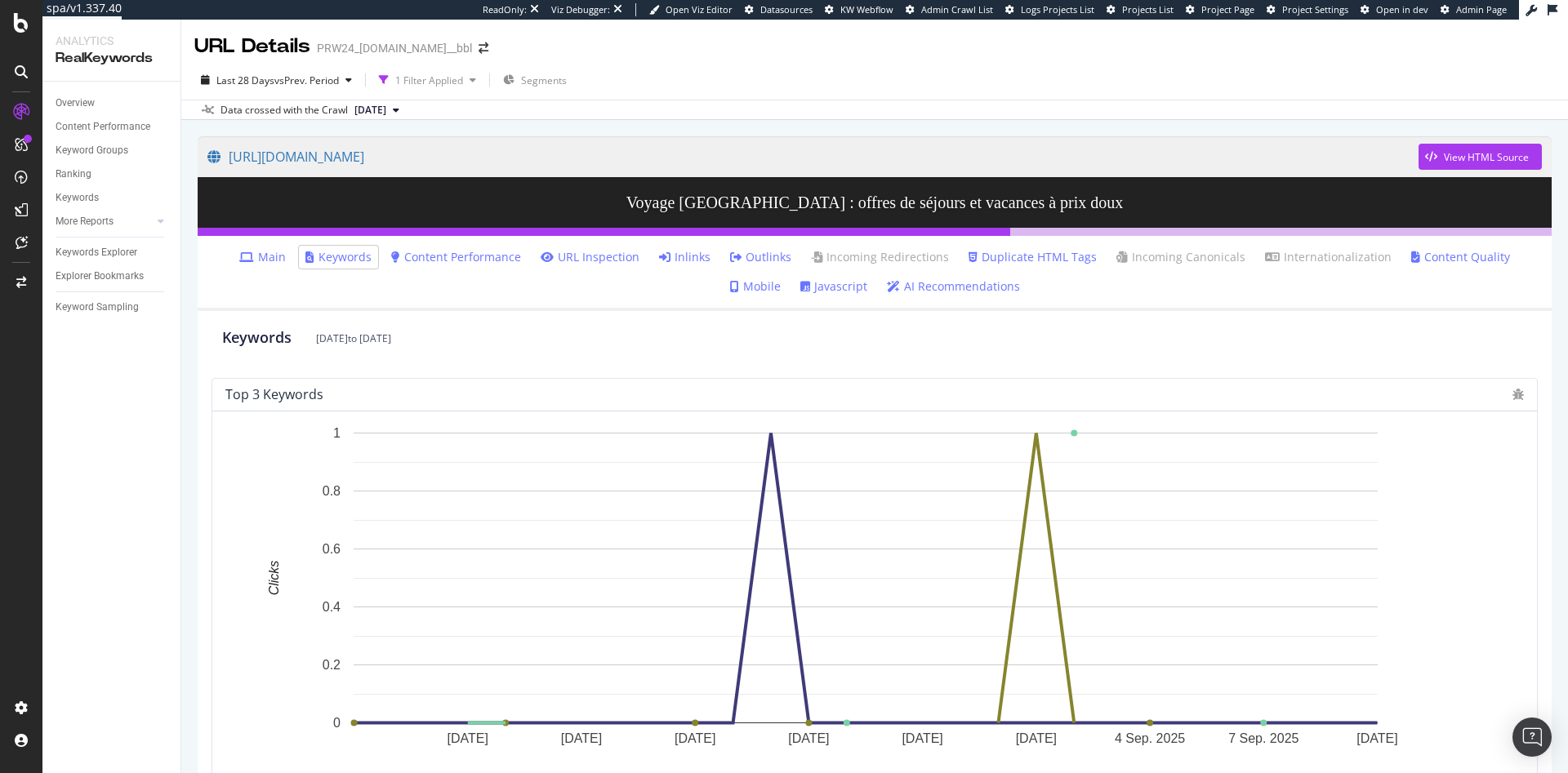
click at [659, 259] on link "Inlinks" at bounding box center [684, 257] width 52 height 17
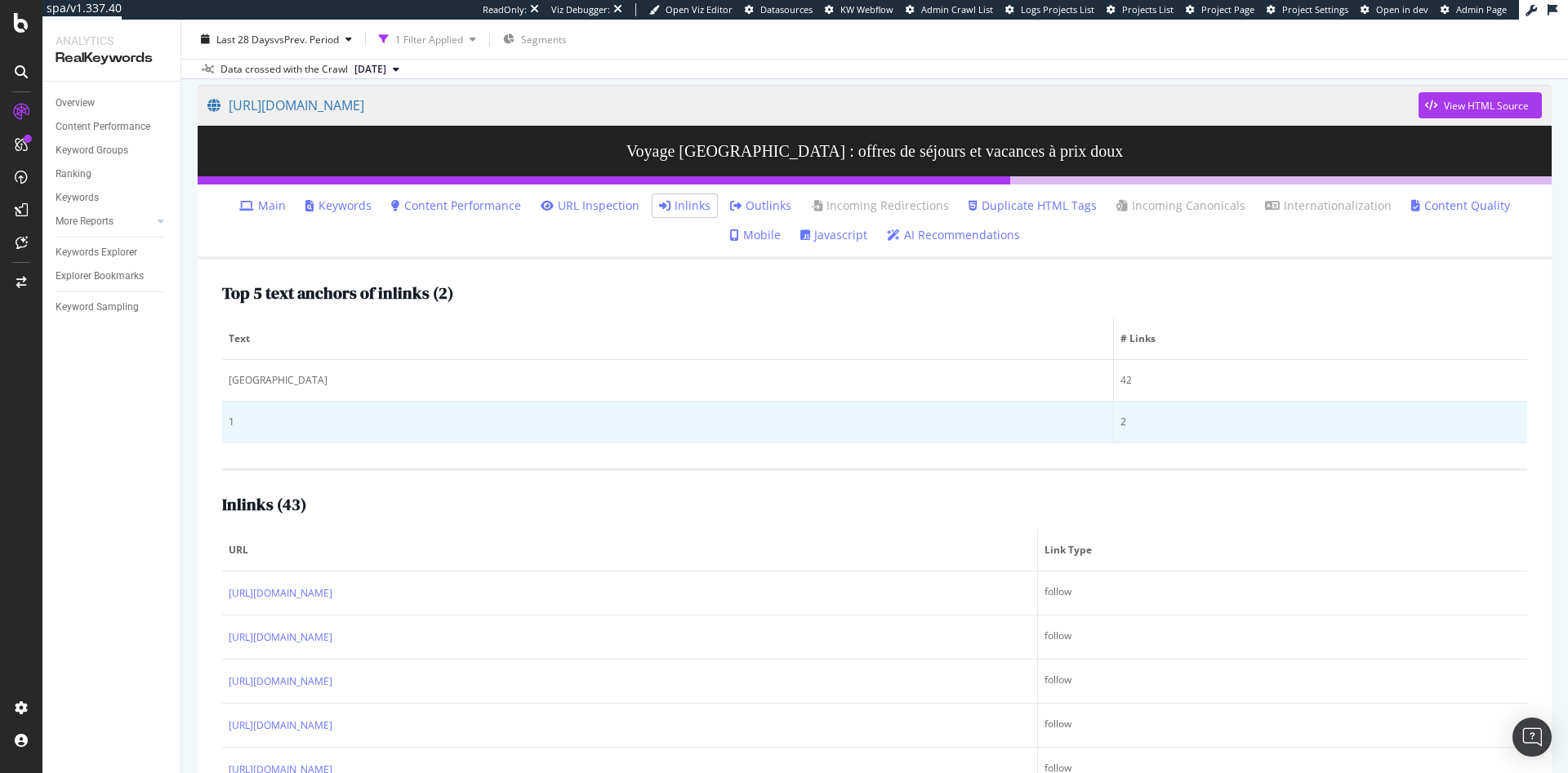
scroll to position [69, 0]
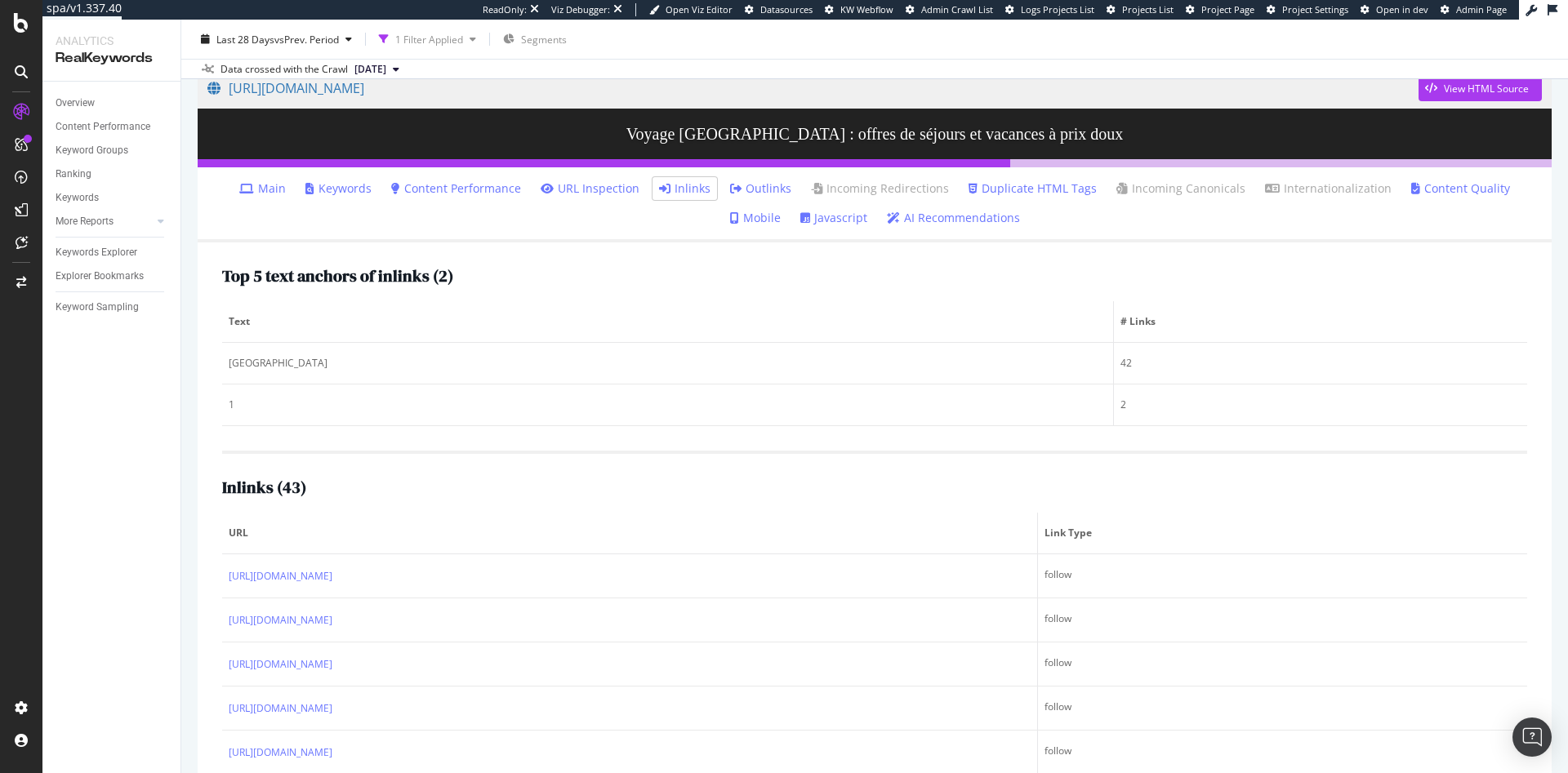
click at [328, 192] on link "Keywords" at bounding box center [339, 189] width 66 height 17
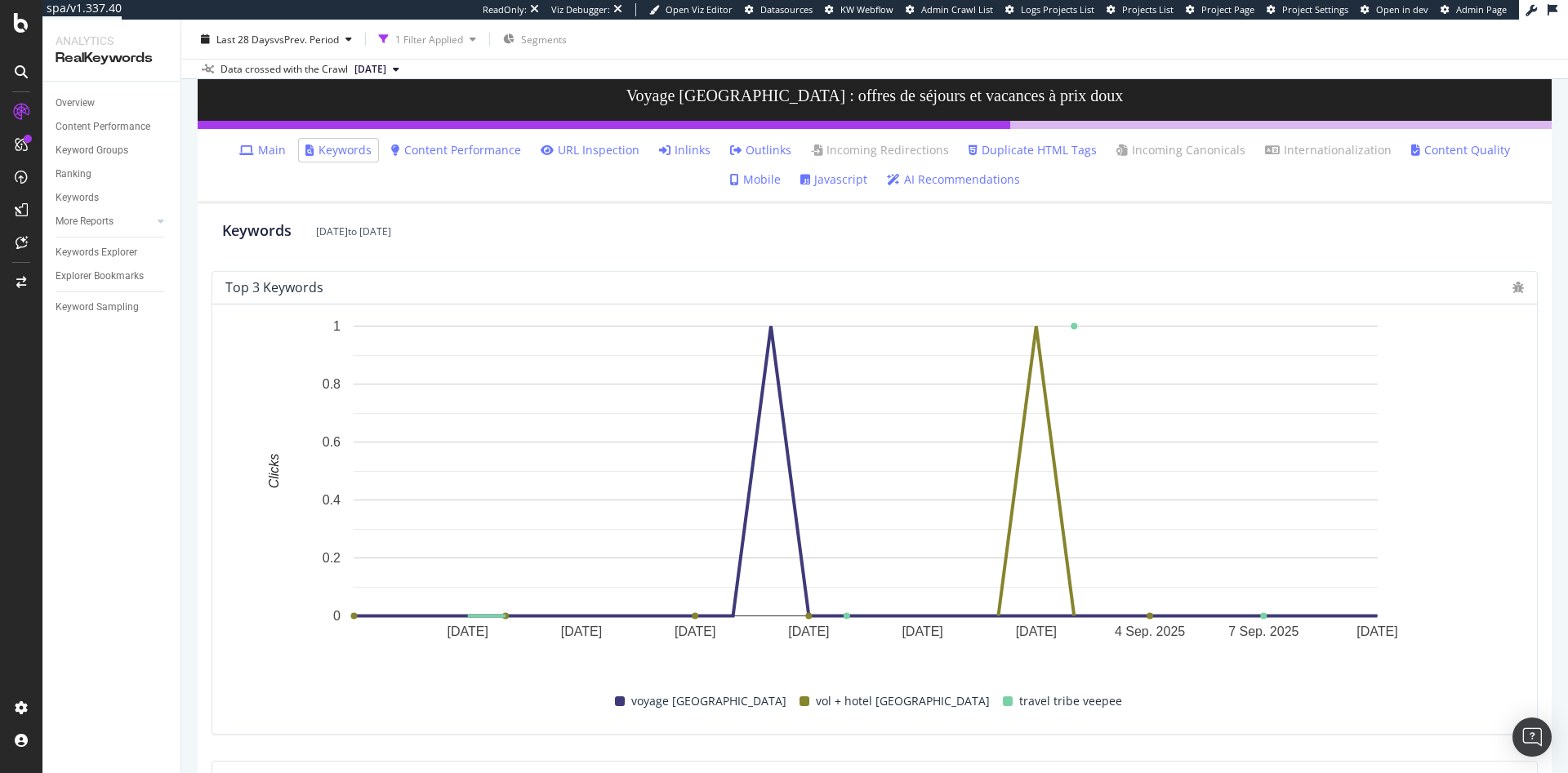
scroll to position [72, 0]
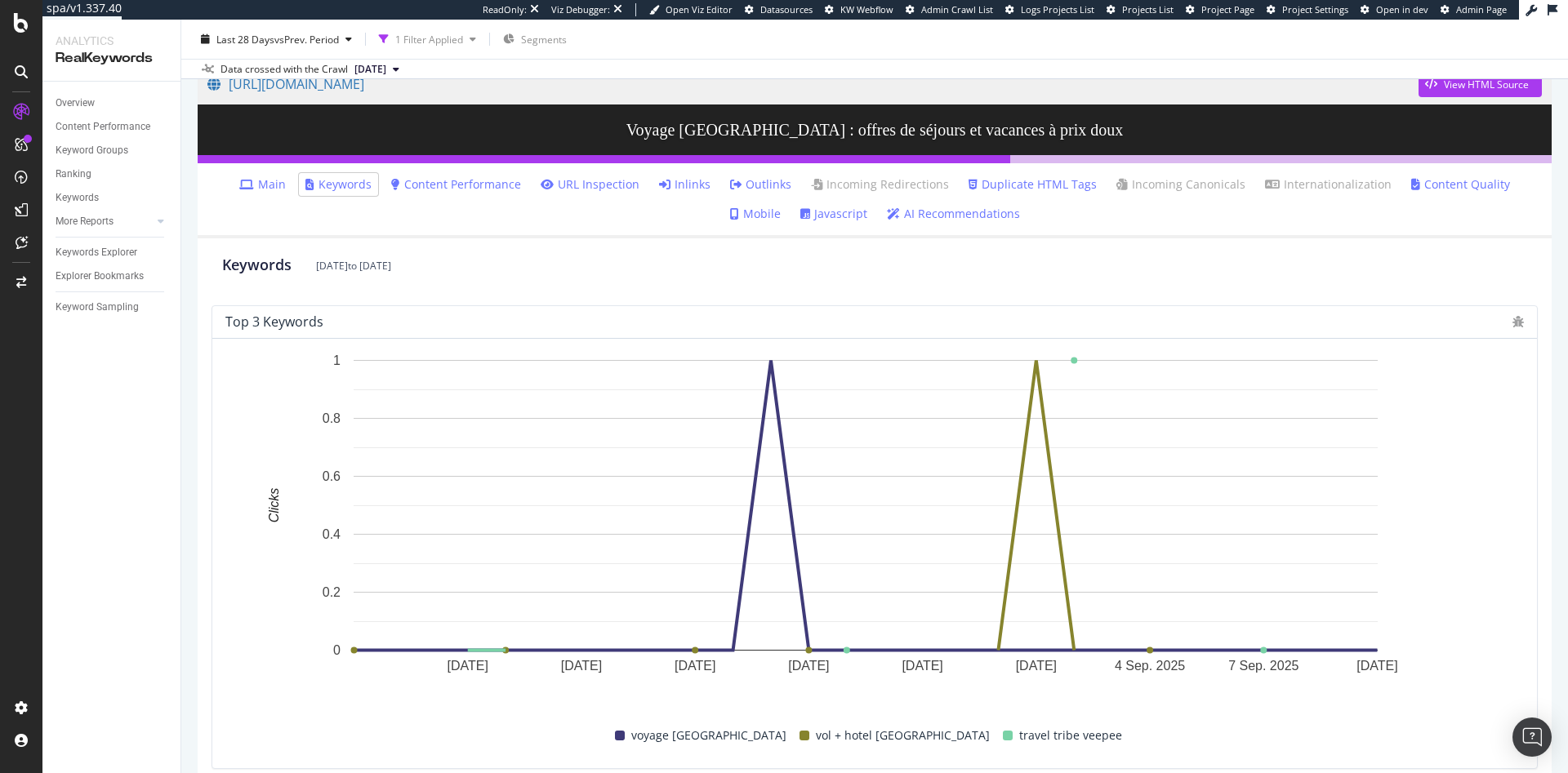
click at [244, 177] on link "Main" at bounding box center [262, 184] width 46 height 17
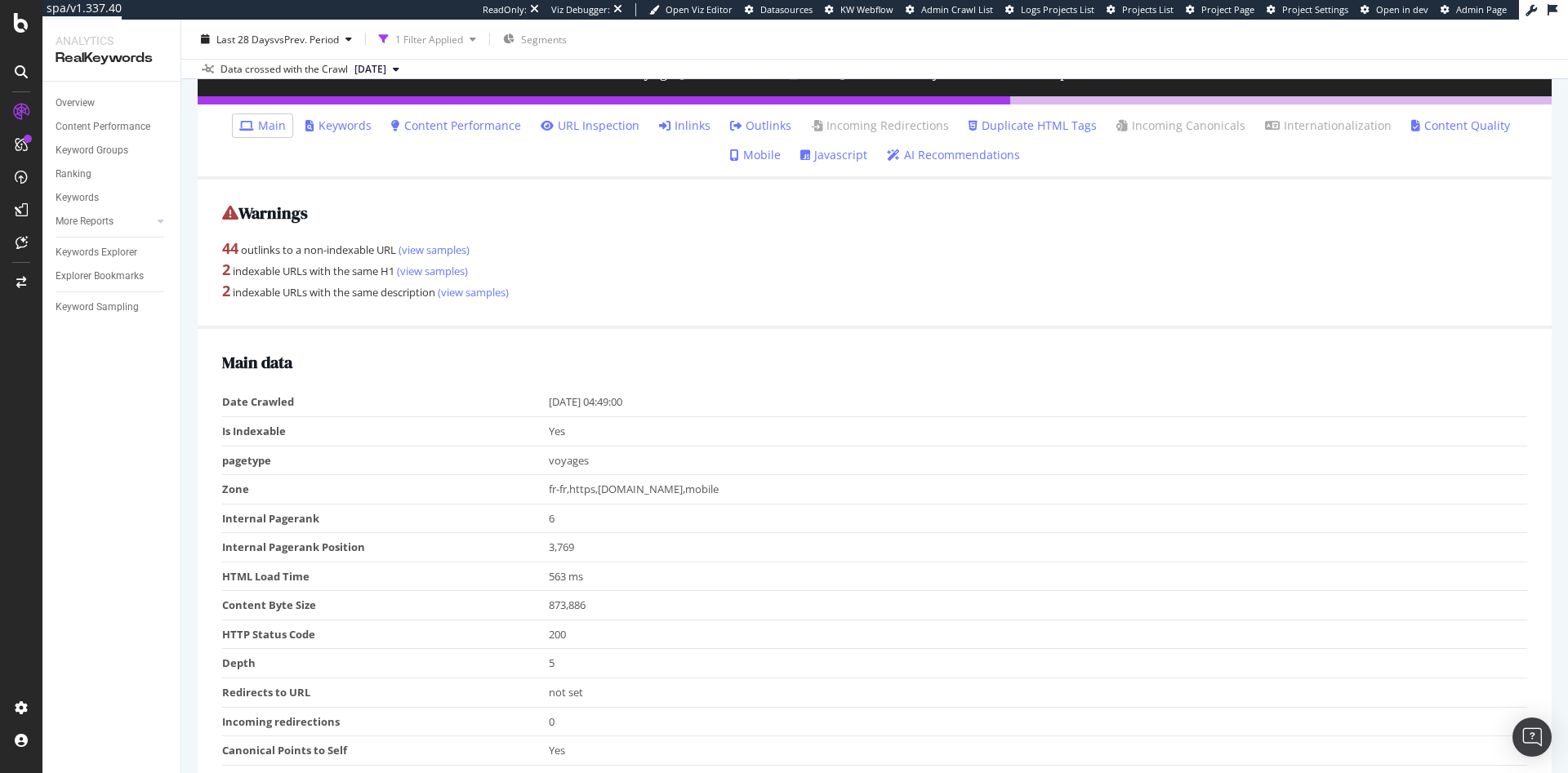
scroll to position [127, 0]
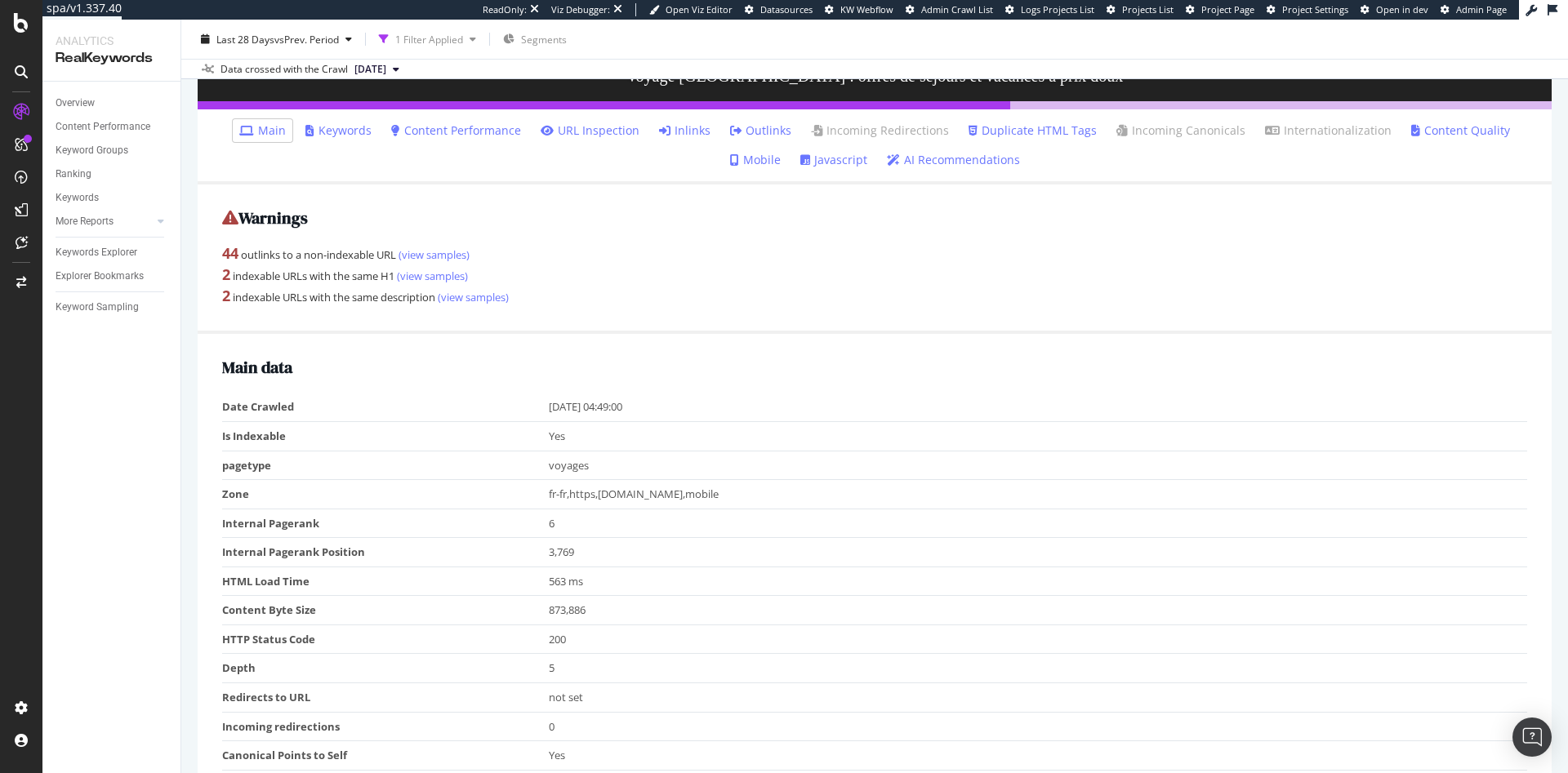
click at [800, 160] on link "Javascript" at bounding box center [833, 160] width 67 height 17
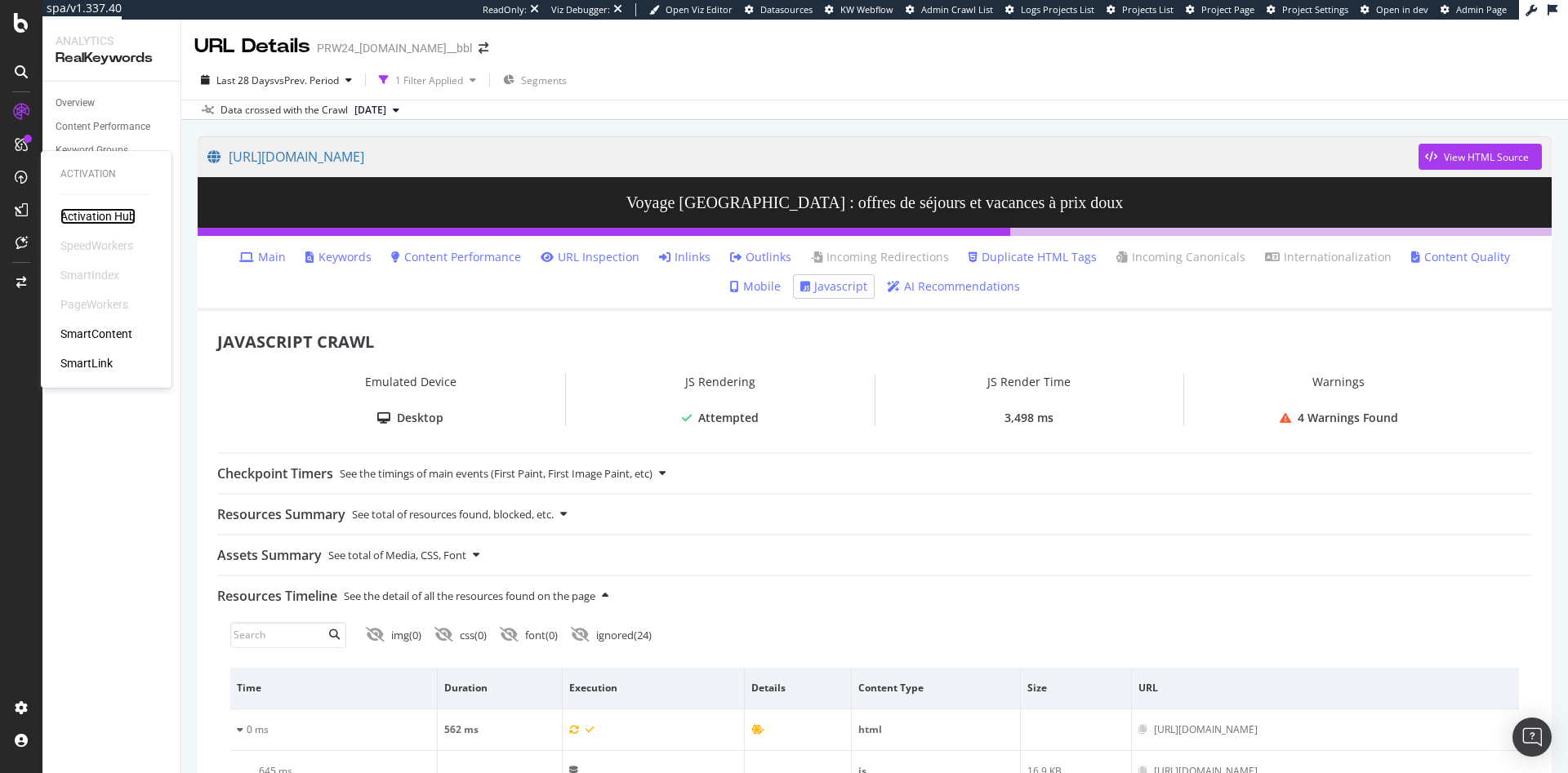
click at [94, 222] on div "Activation Hub" at bounding box center [98, 216] width 75 height 17
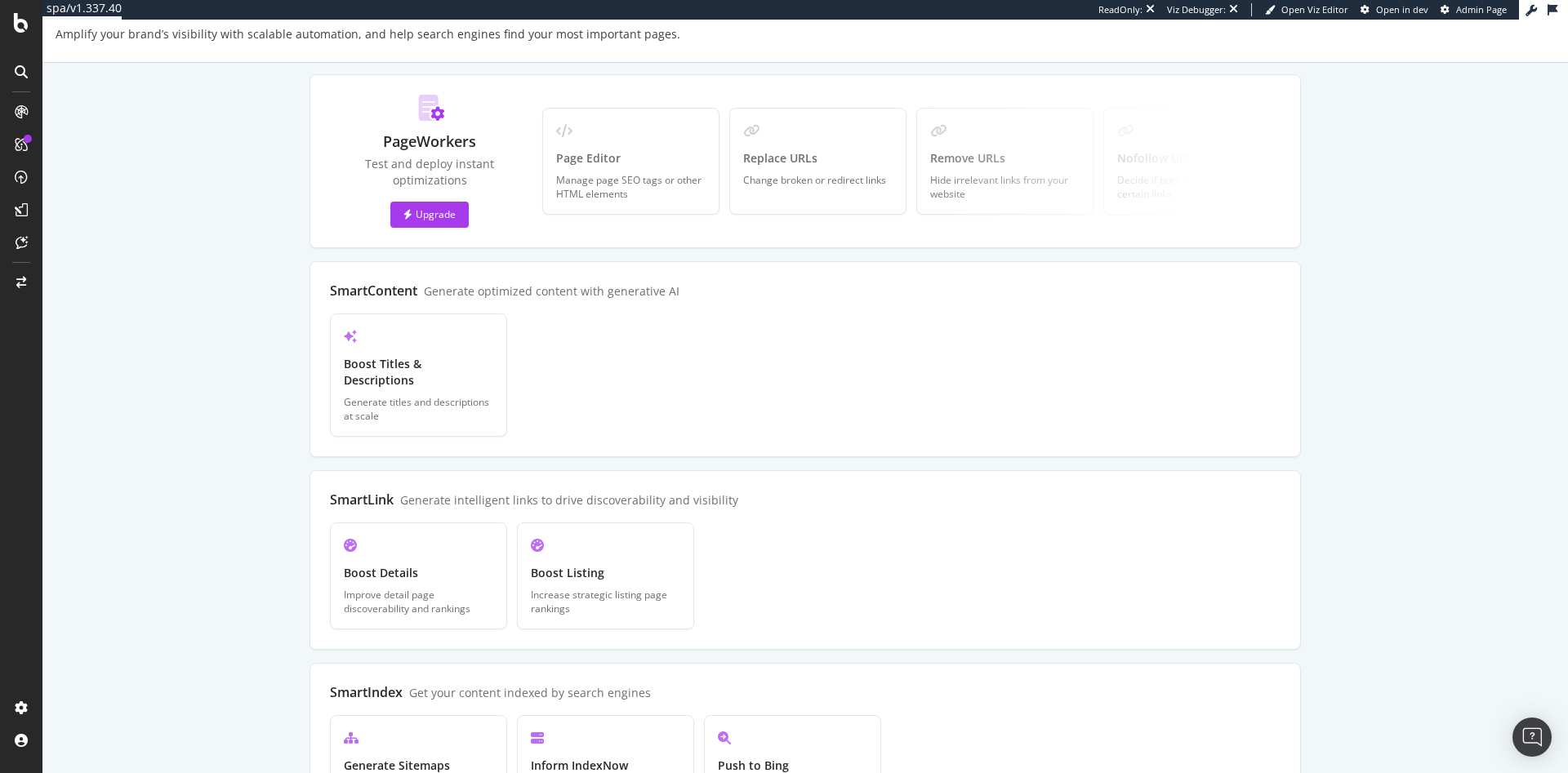
scroll to position [51, 0]
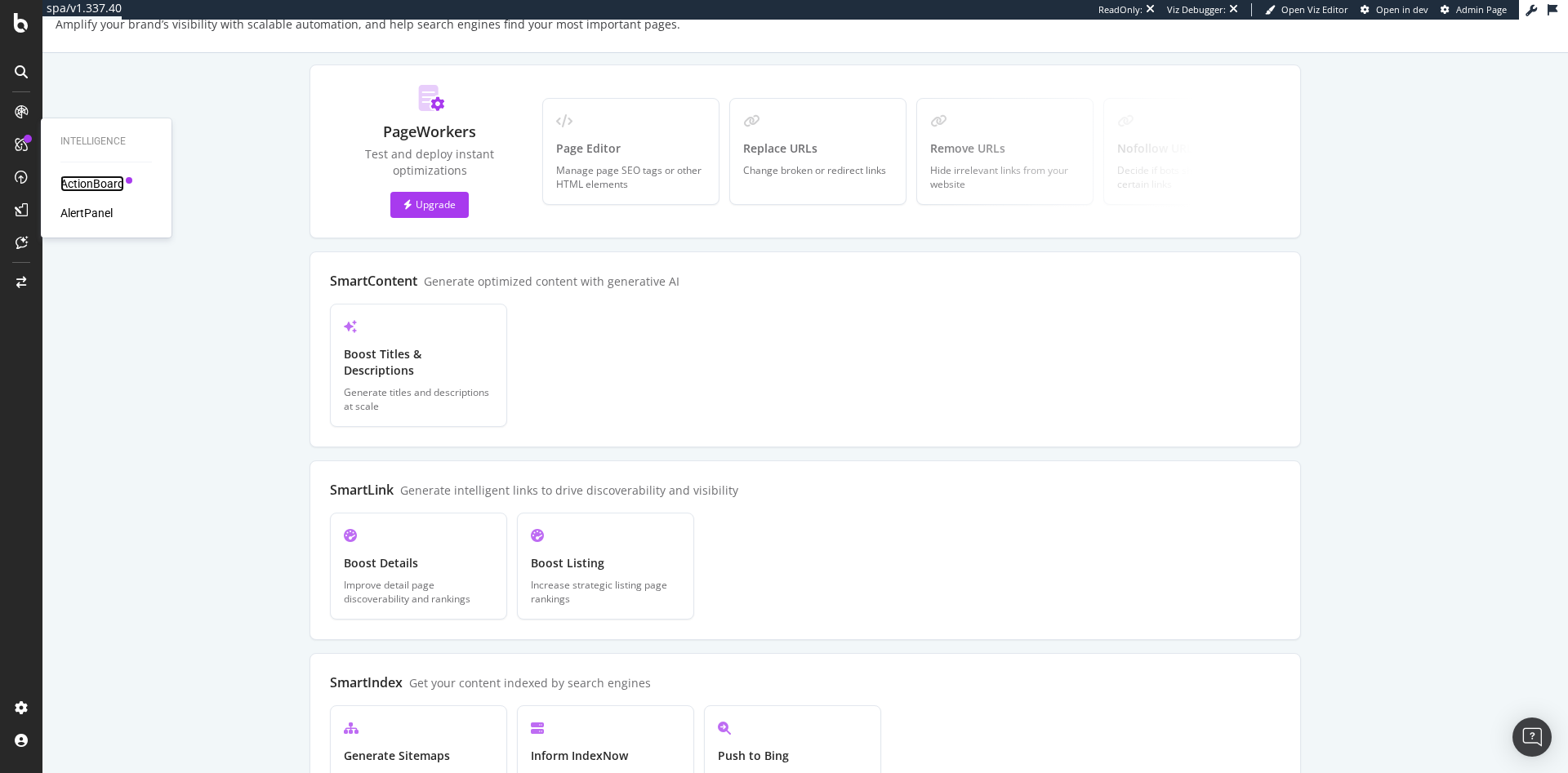
click at [100, 183] on div "ActionBoard" at bounding box center [92, 183] width 64 height 17
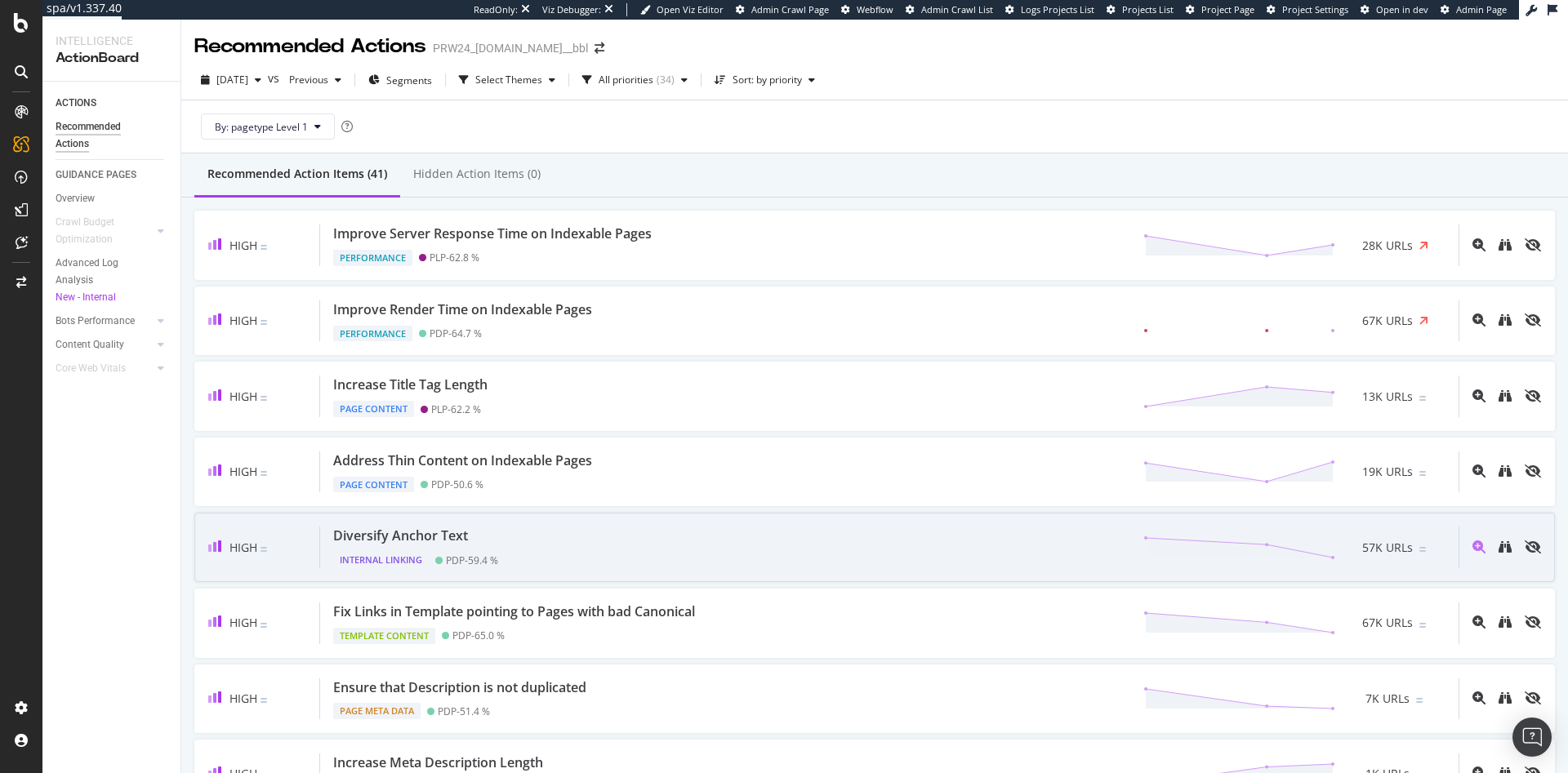
click at [527, 539] on div "Diversify Anchor Text Internal Linking PDP - 59.4 % 57K URLs" at bounding box center [888, 548] width 1138 height 42
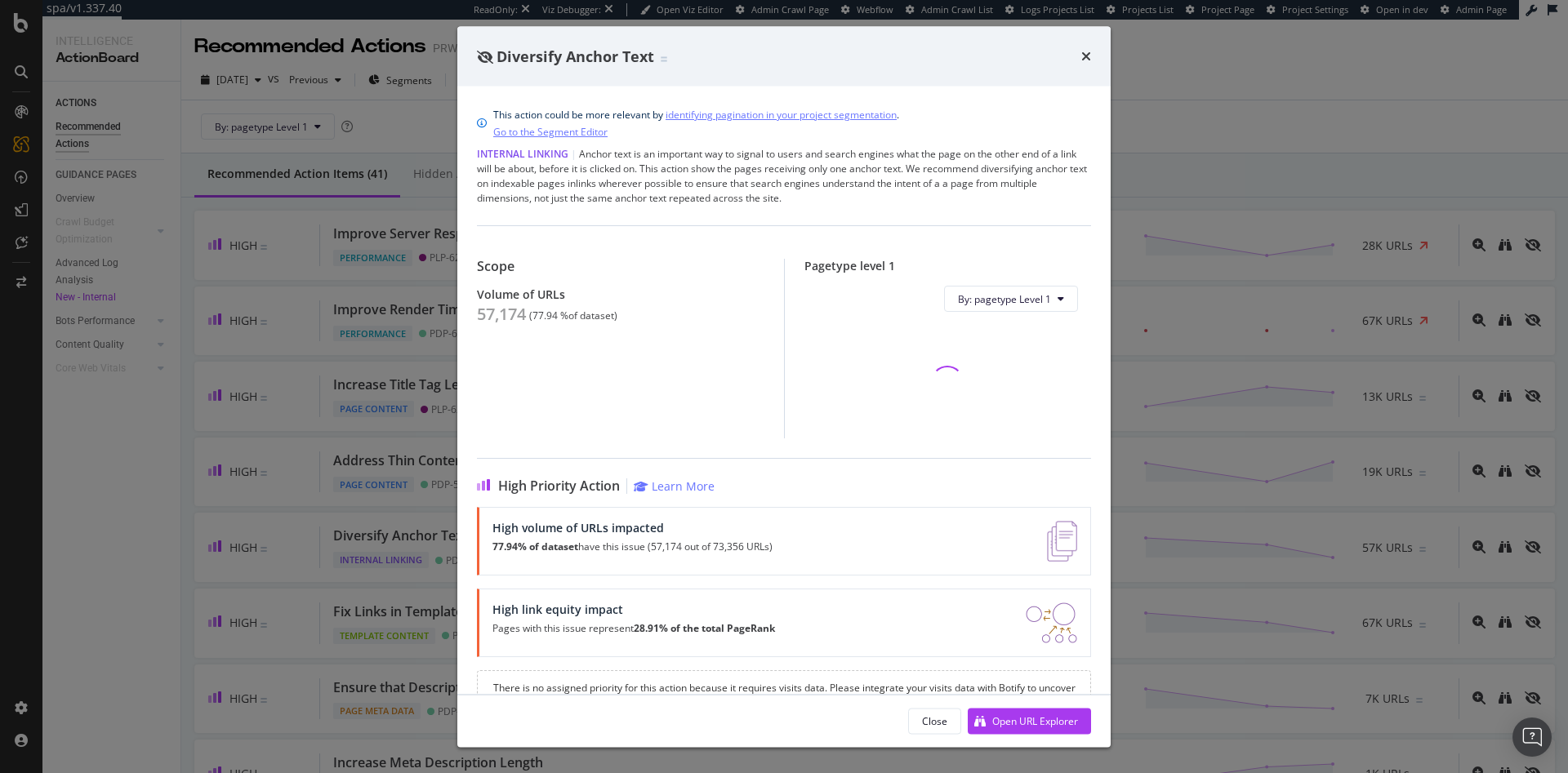
scroll to position [44, 0]
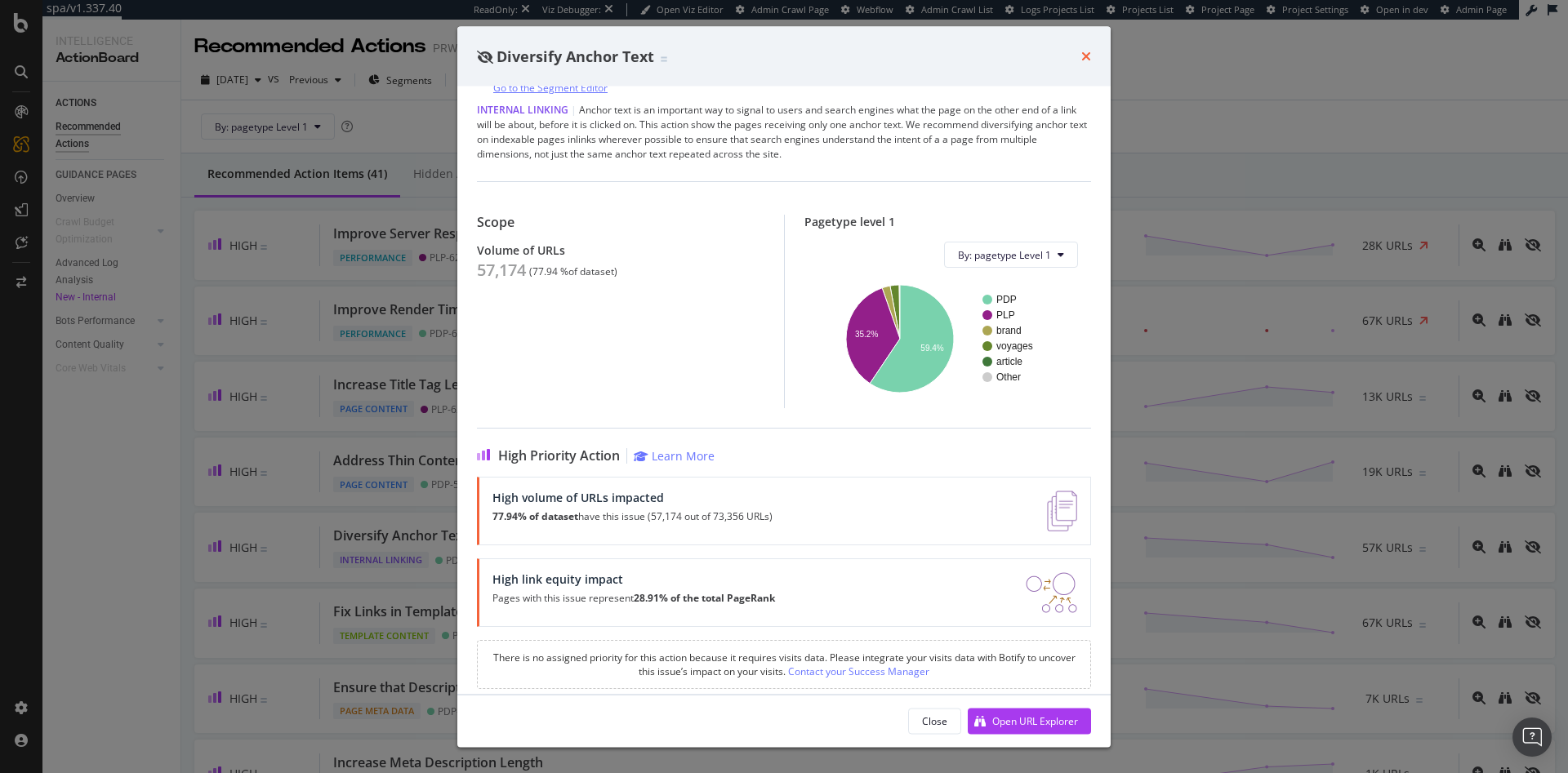
click at [1086, 57] on icon "times" at bounding box center [1086, 56] width 10 height 13
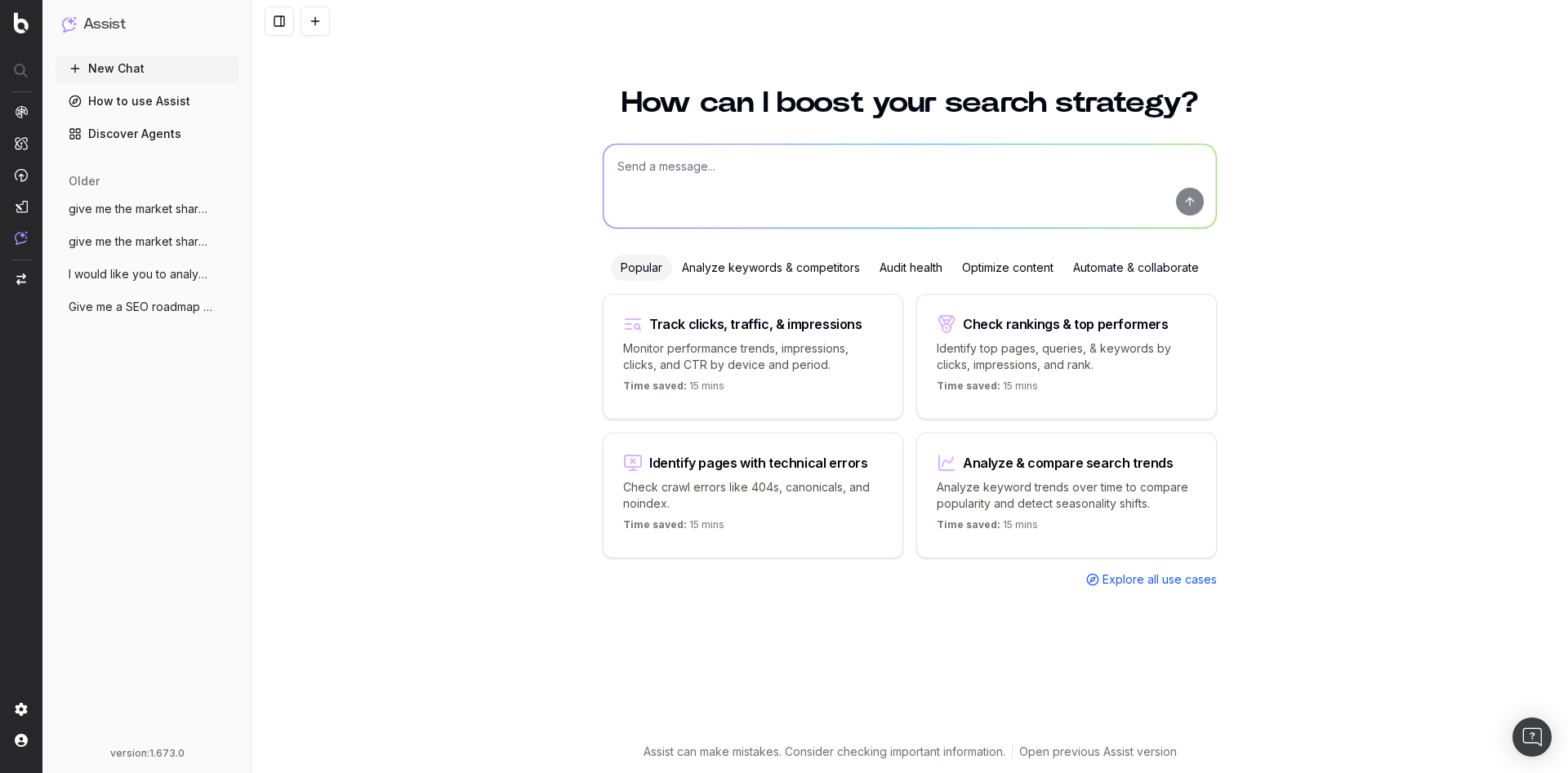
click at [141, 267] on span "I would like you to analyze the content" at bounding box center [141, 274] width 144 height 17
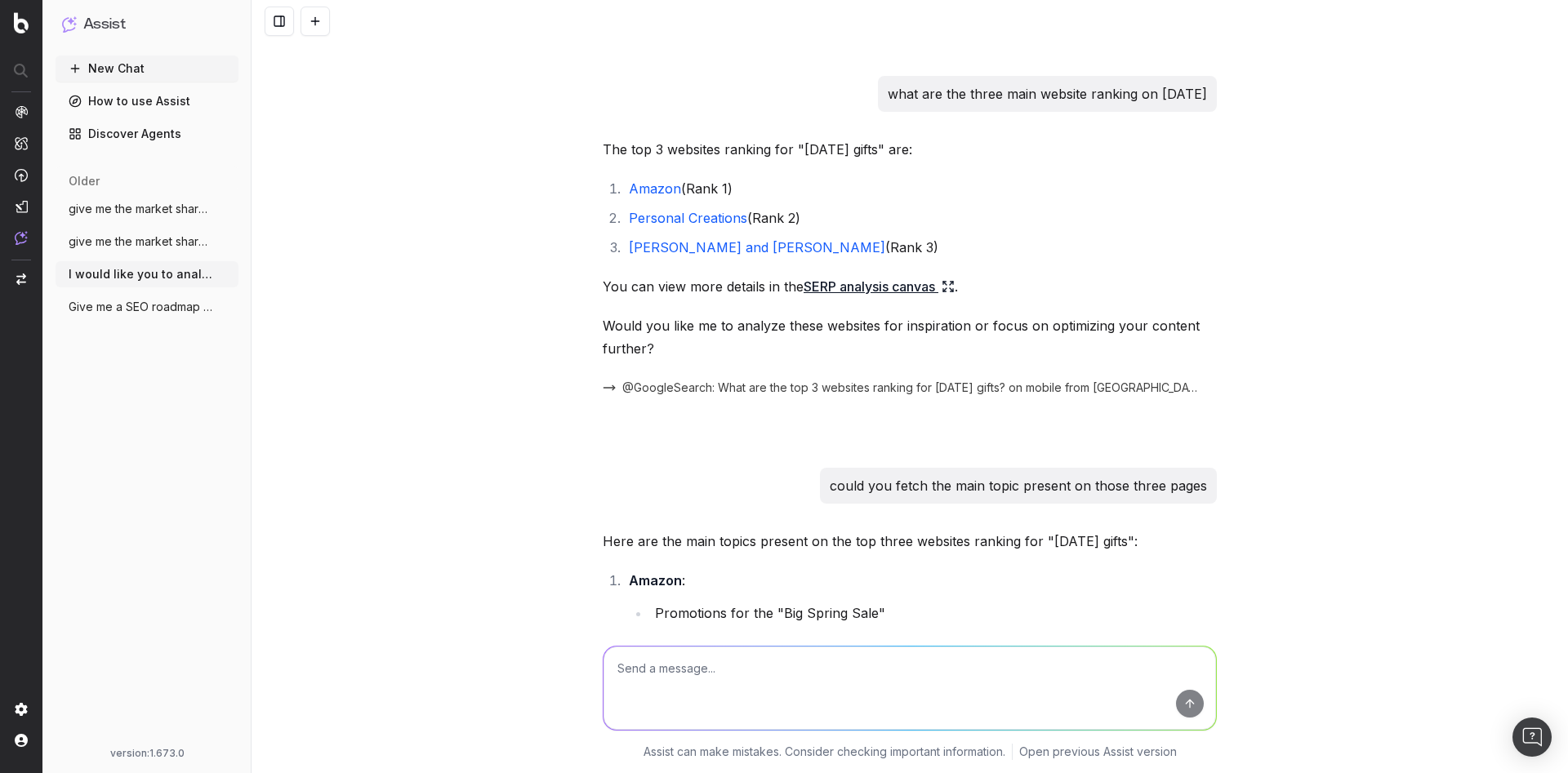
scroll to position [1093, 0]
